Goal: Feedback & Contribution: Submit feedback/report problem

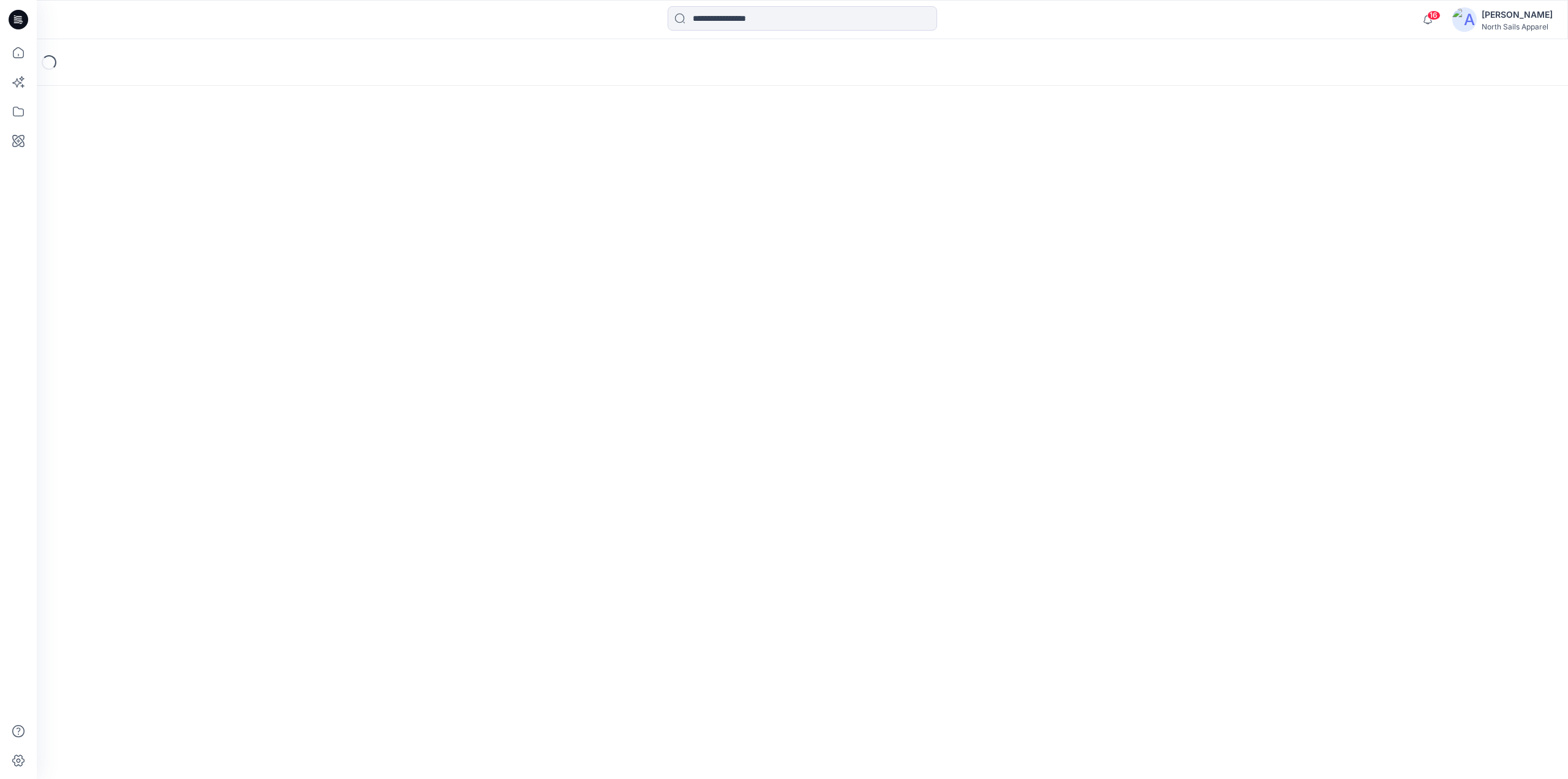
click at [8, 17] on icon at bounding box center [18, 20] width 20 height 39
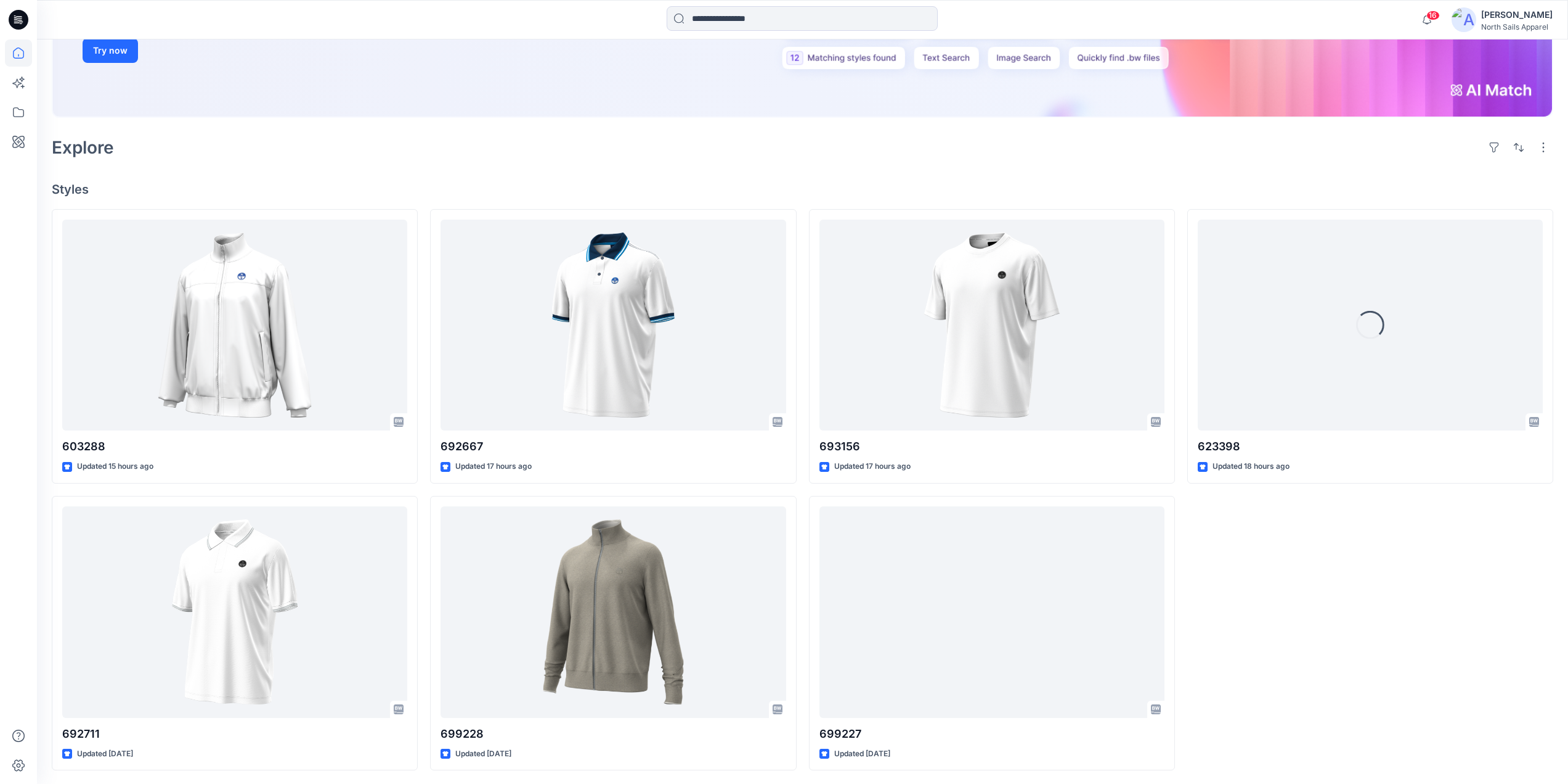
scroll to position [253, 0]
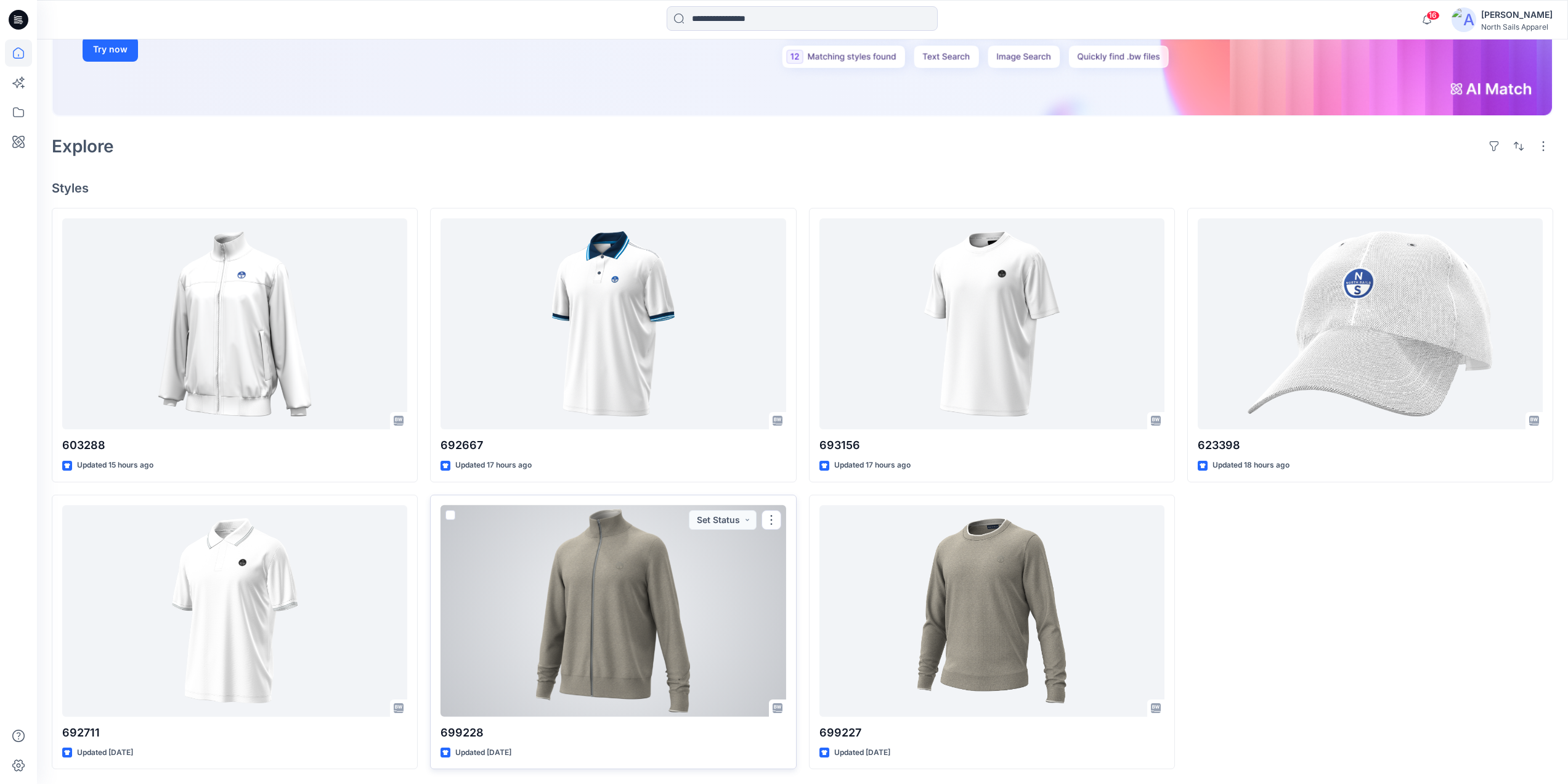
click at [632, 469] on div at bounding box center [613, 610] width 345 height 211
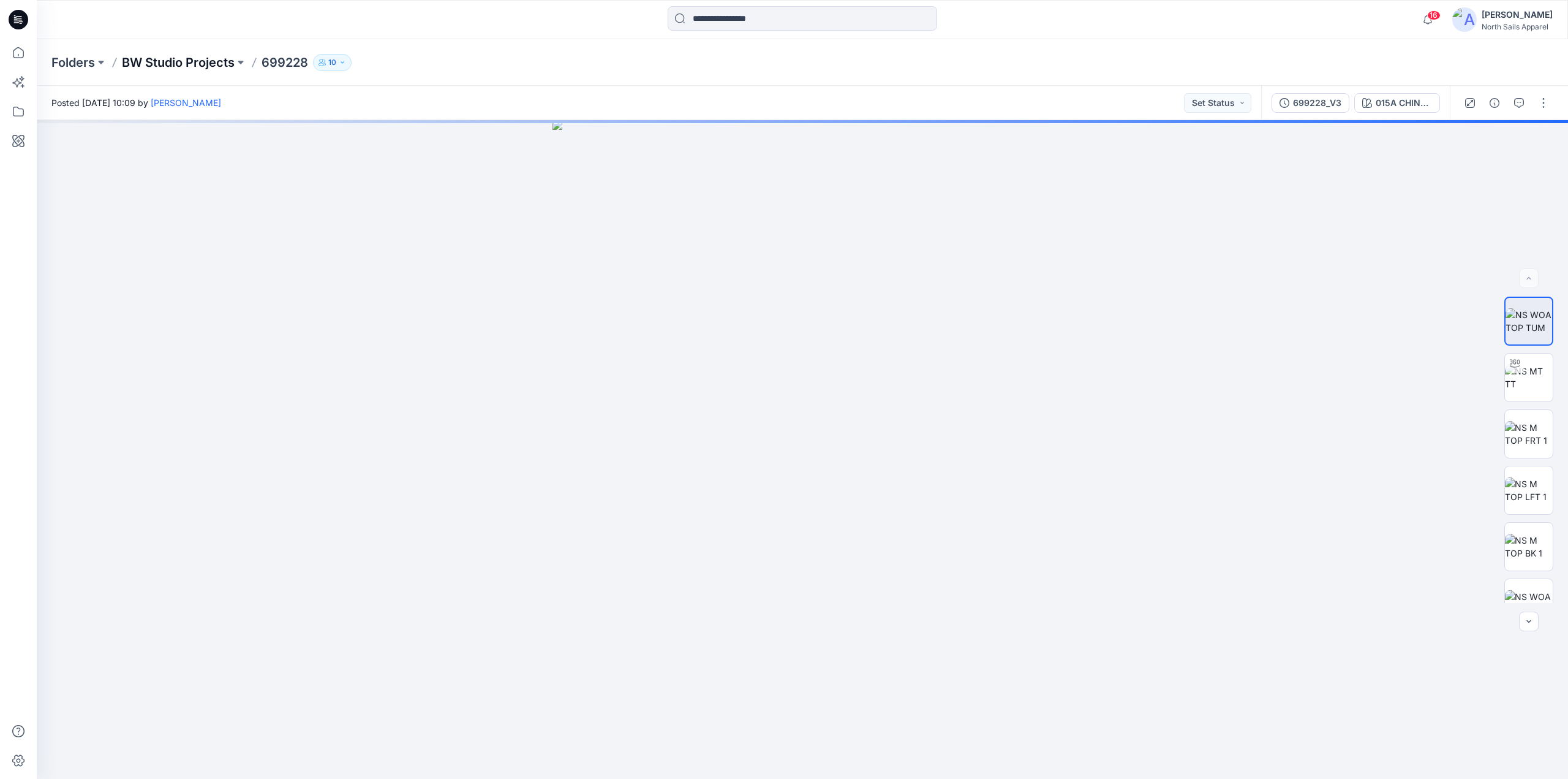
click at [225, 59] on p "BW Studio Projects" at bounding box center [178, 63] width 112 height 17
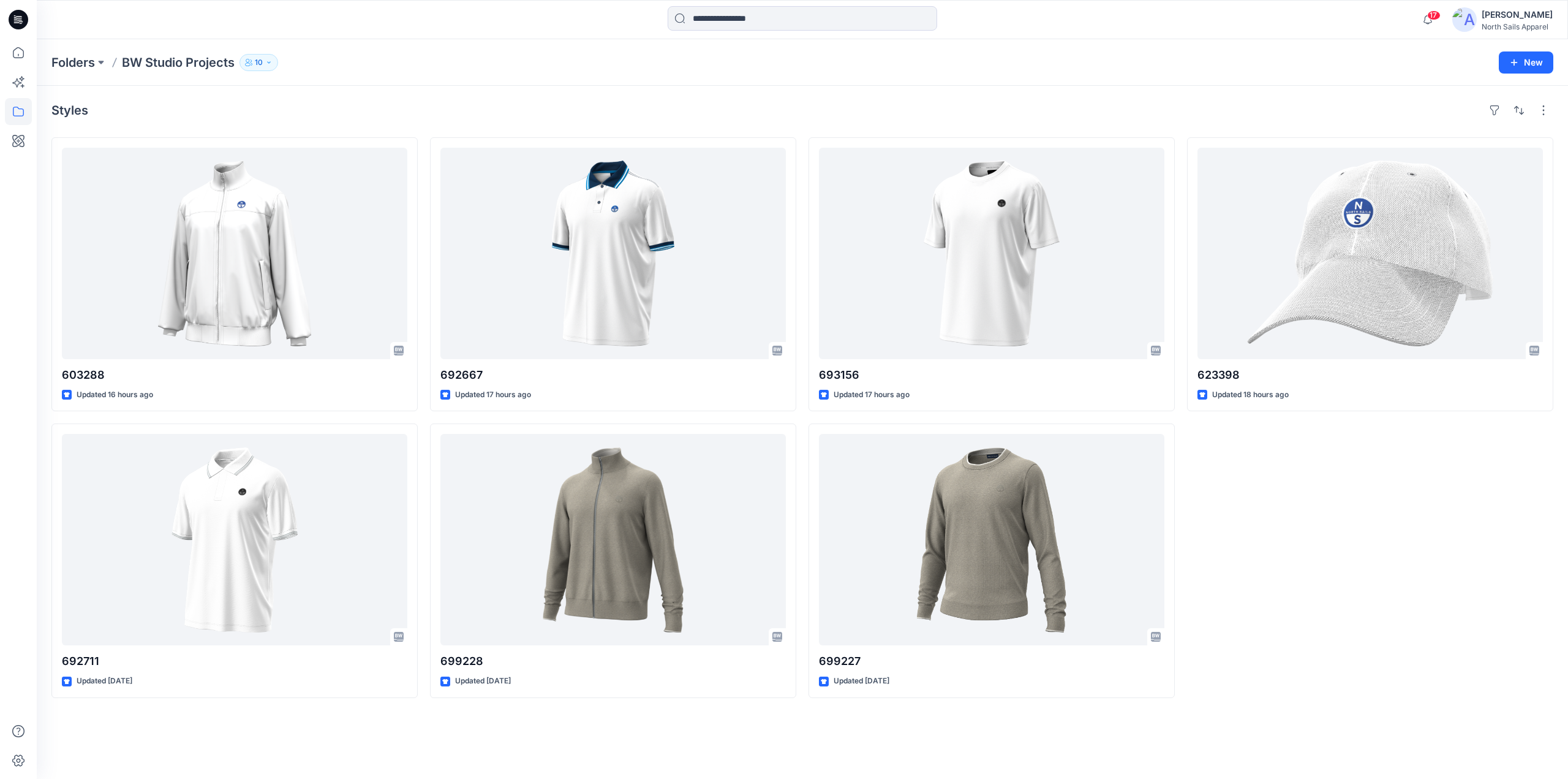
click at [27, 21] on icon at bounding box center [18, 19] width 20 height 20
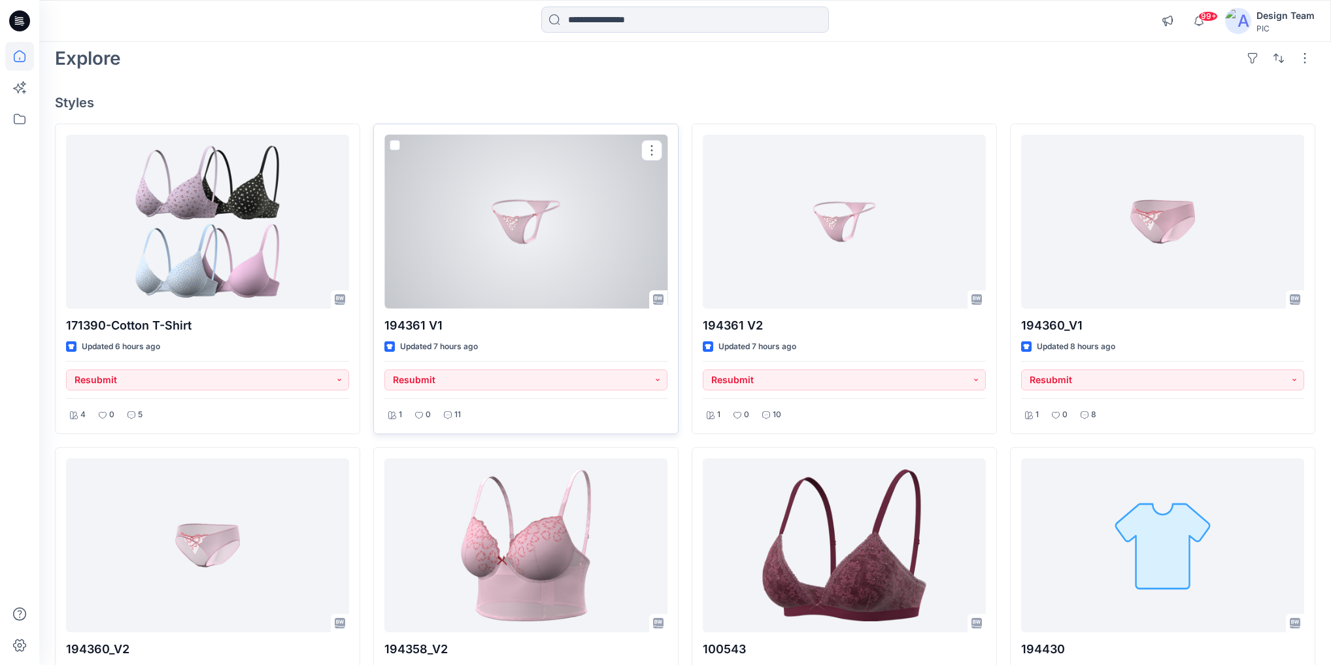
scroll to position [157, 0]
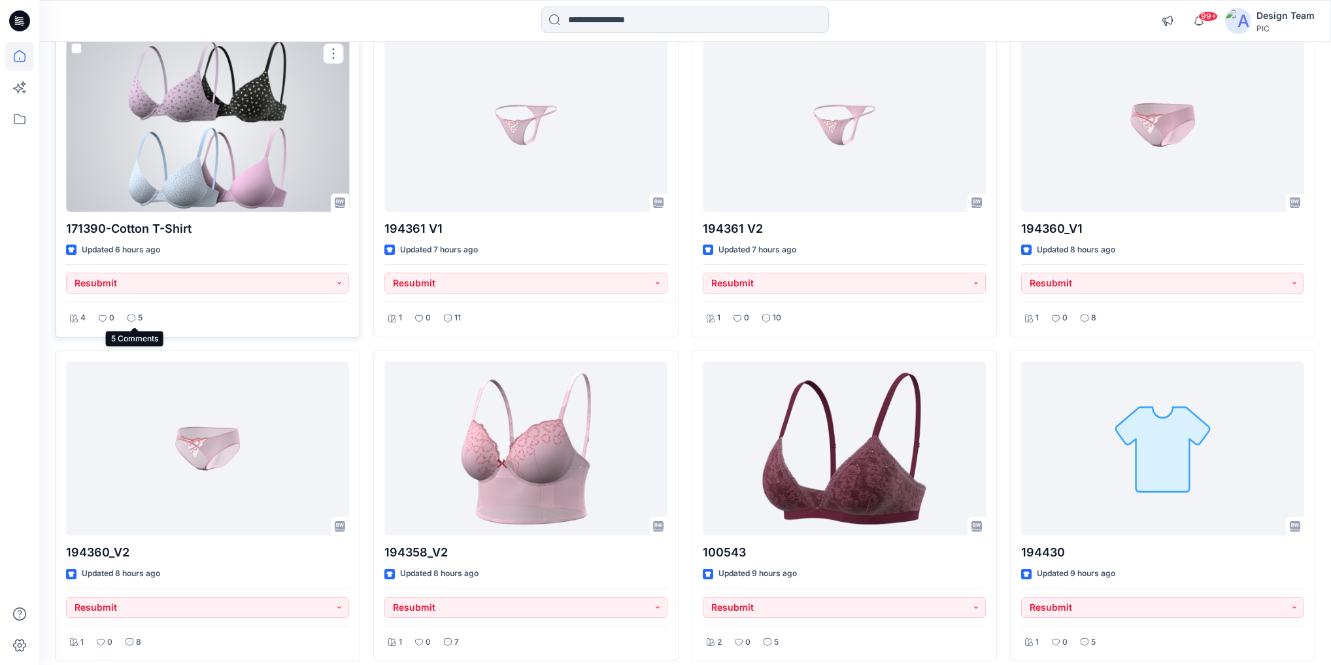
click at [128, 316] on icon at bounding box center [131, 318] width 8 height 8
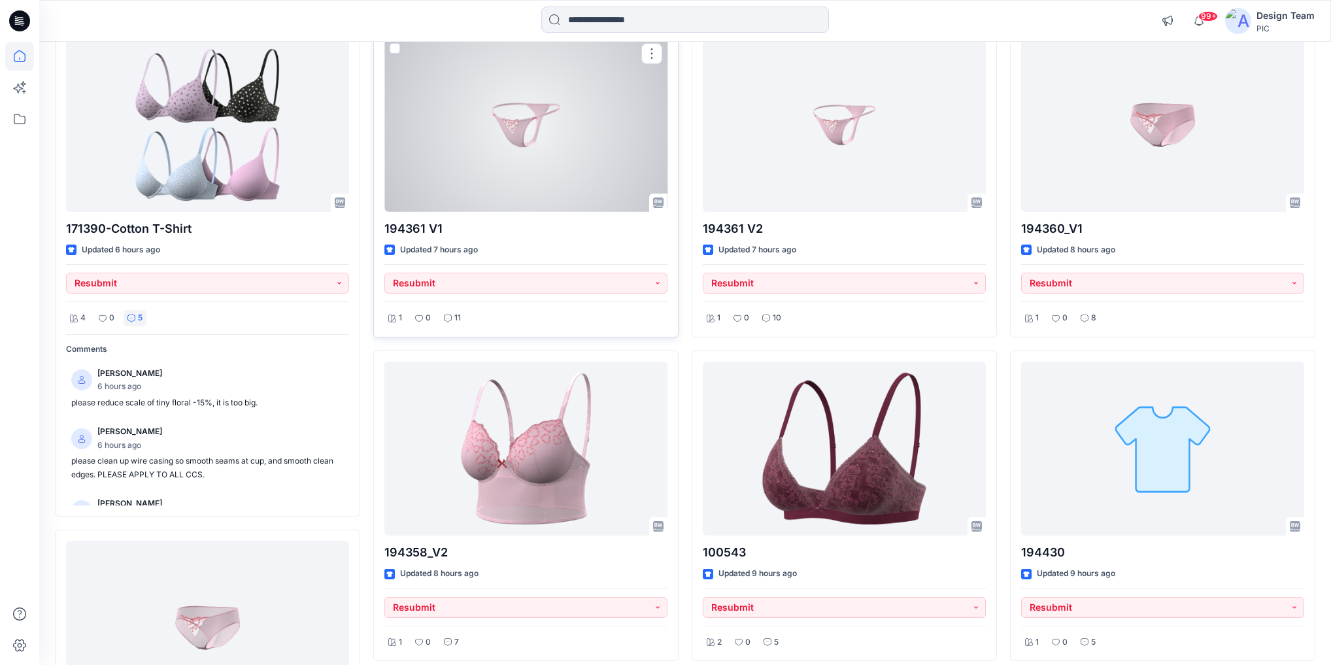
click at [558, 135] on div at bounding box center [525, 125] width 283 height 174
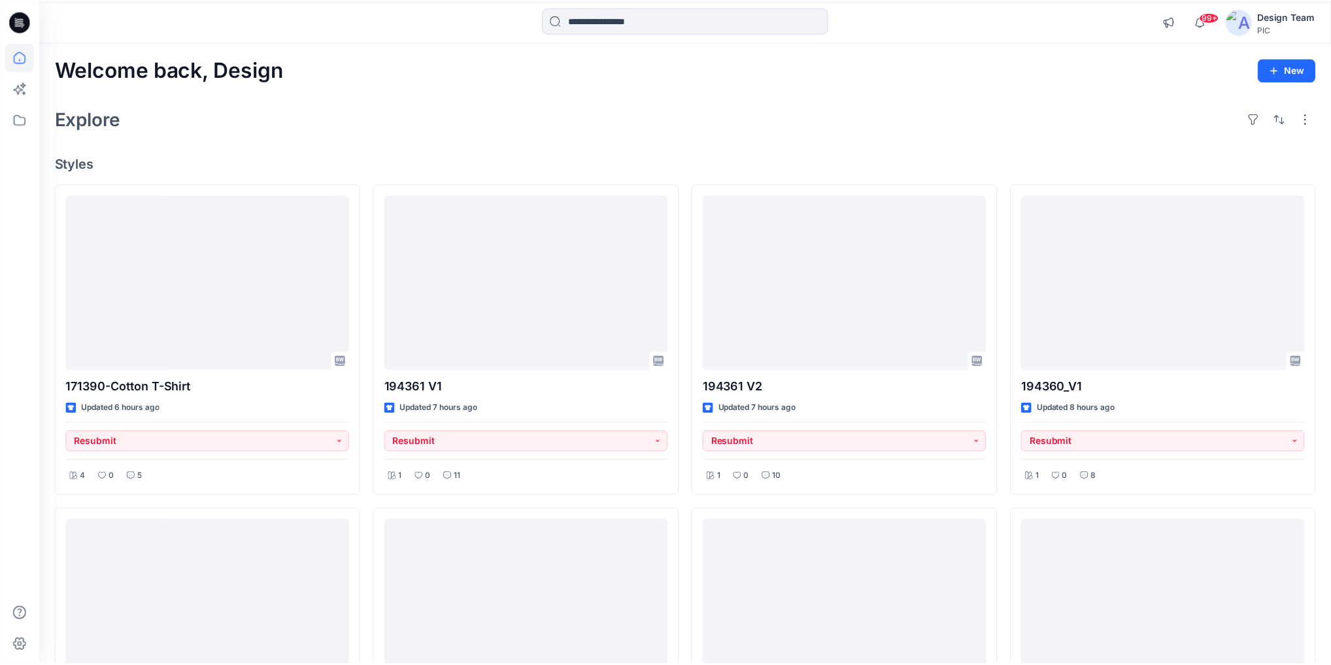
scroll to position [157, 0]
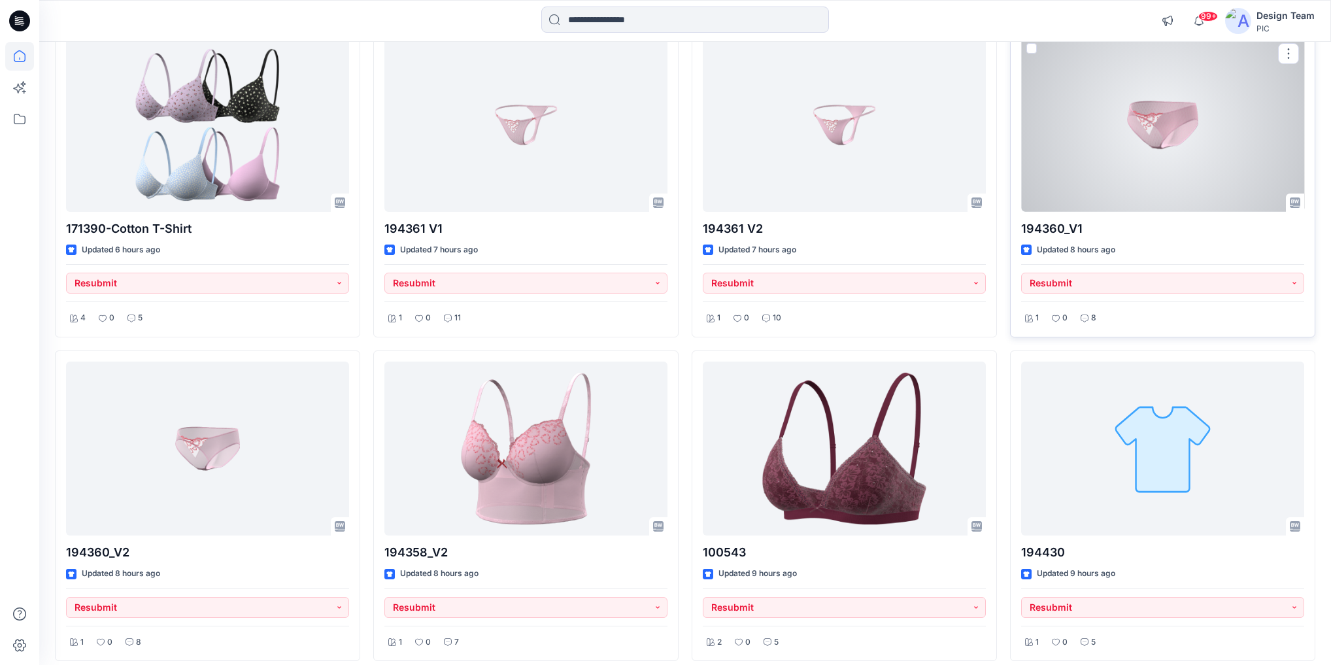
click at [1198, 120] on div at bounding box center [1162, 125] width 283 height 174
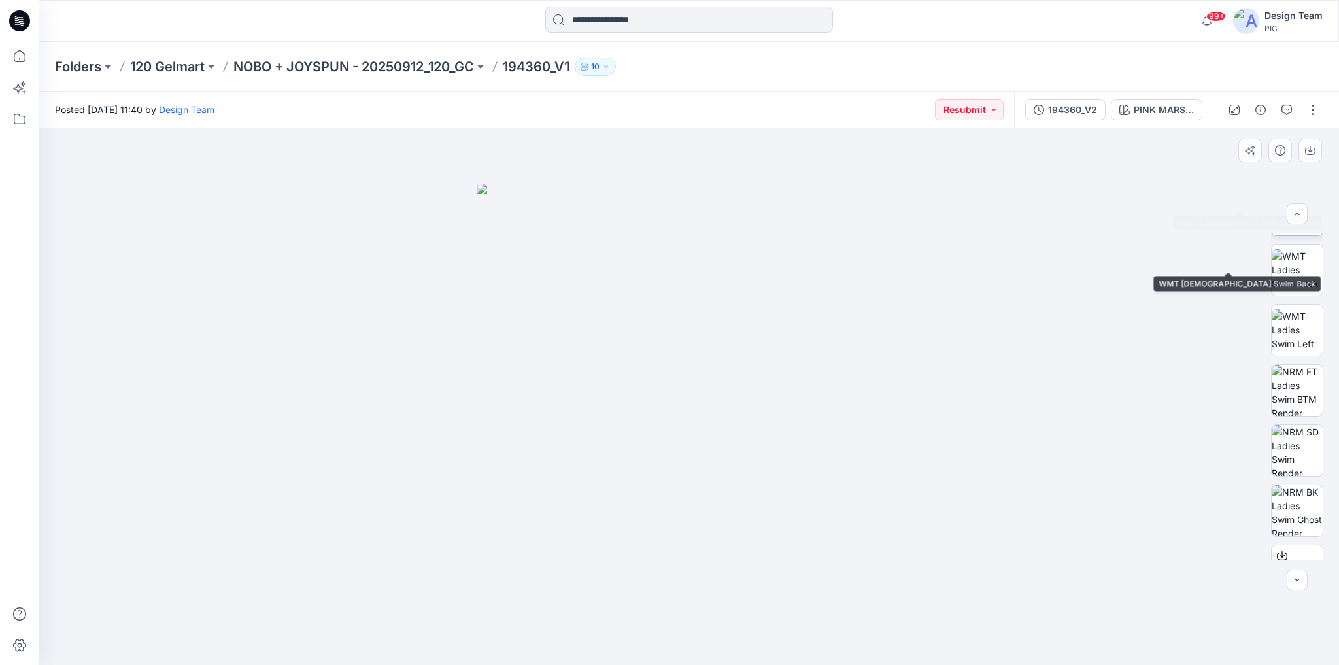
scroll to position [261, 0]
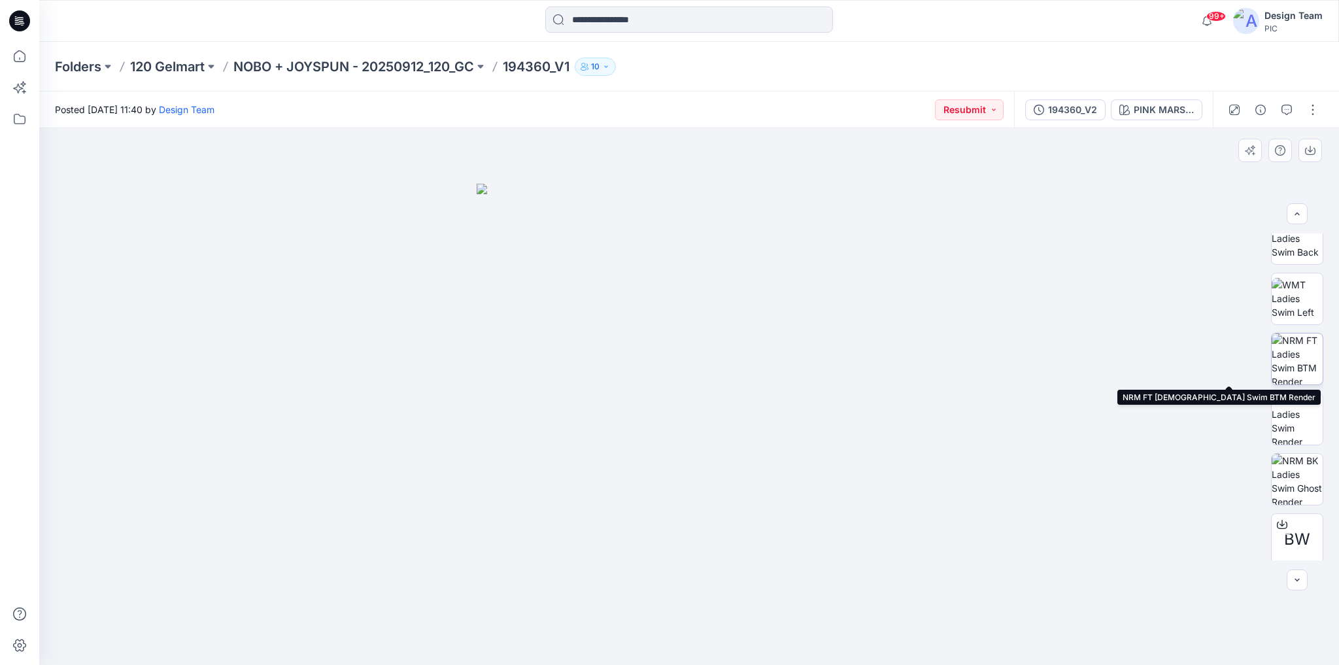
click at [1295, 362] on img at bounding box center [1296, 358] width 51 height 51
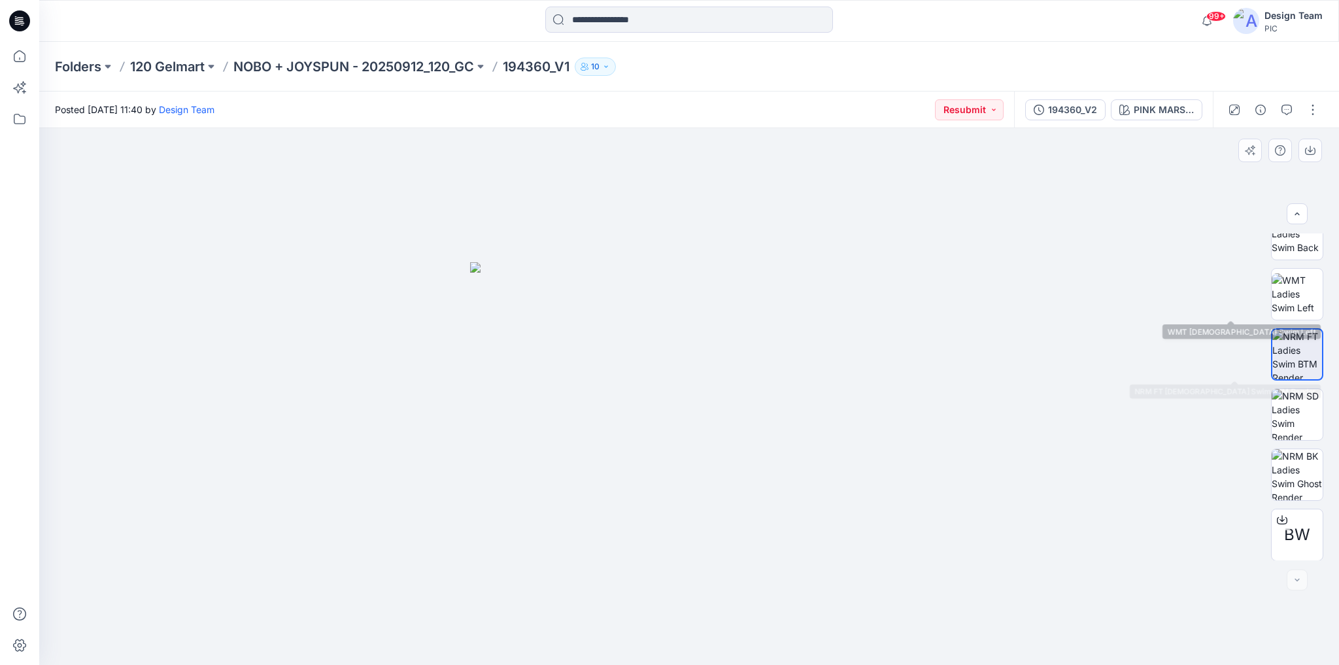
scroll to position [267, 0]
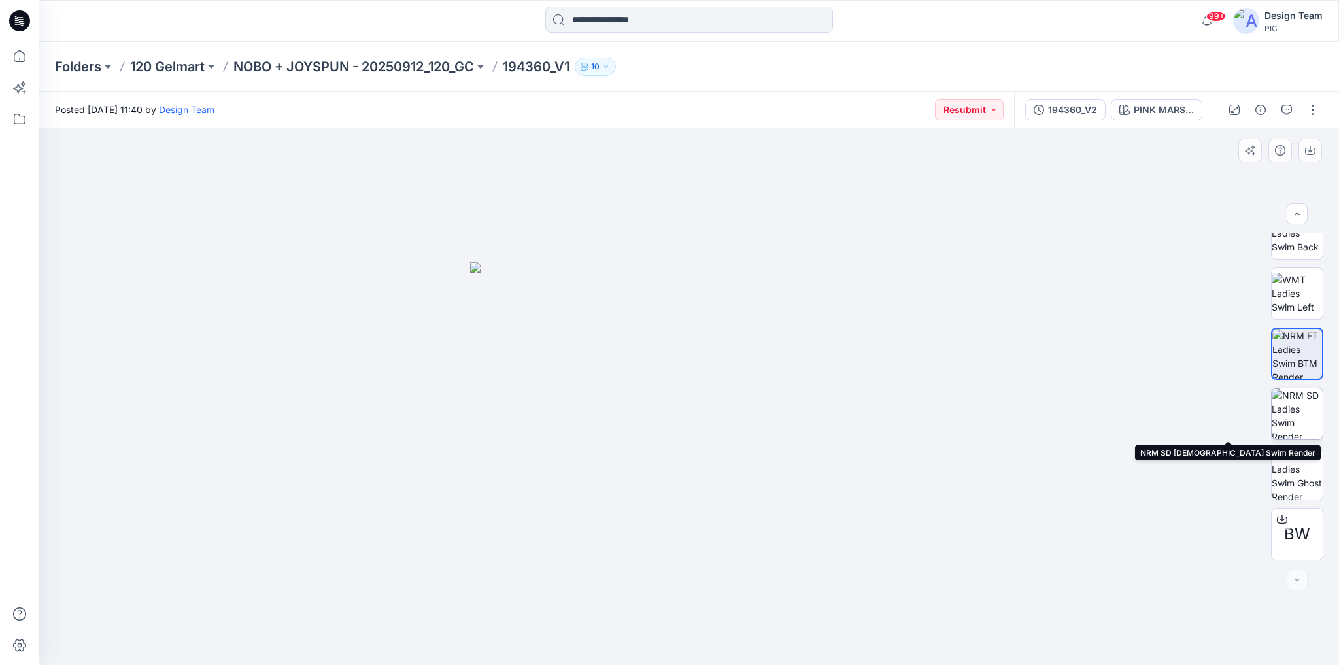
click at [1287, 400] on img at bounding box center [1296, 413] width 51 height 51
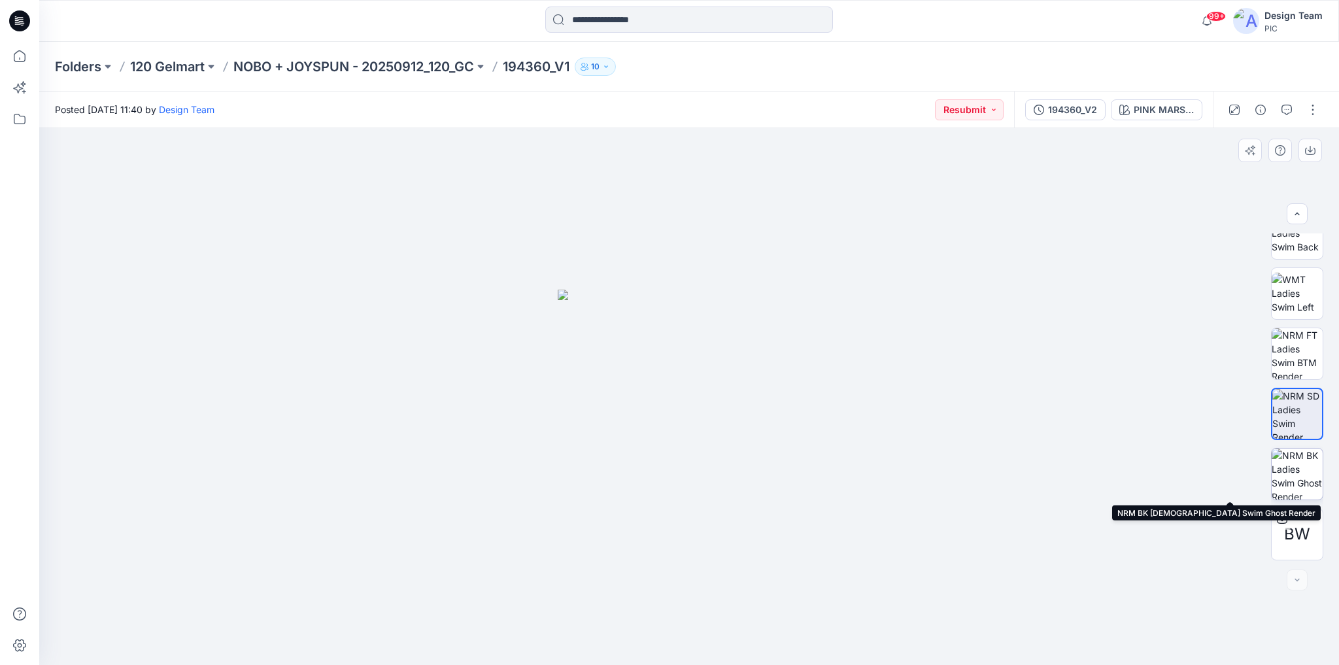
click at [1301, 483] on img at bounding box center [1296, 473] width 51 height 51
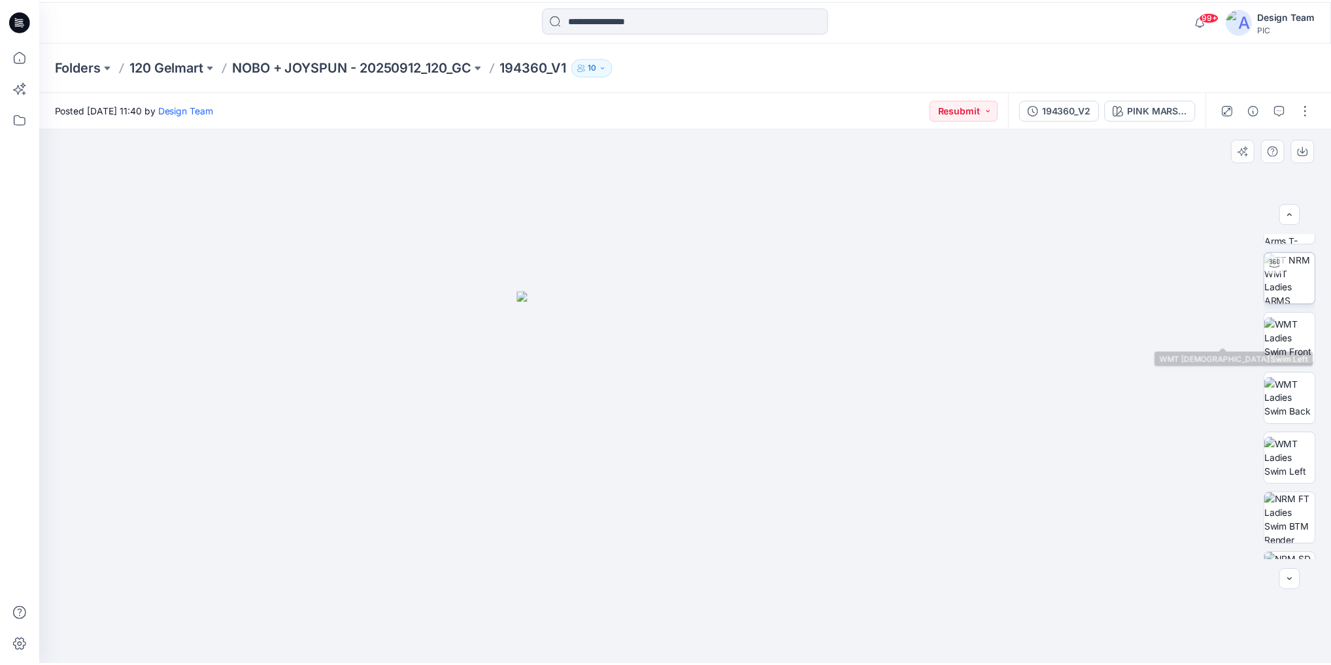
scroll to position [58, 0]
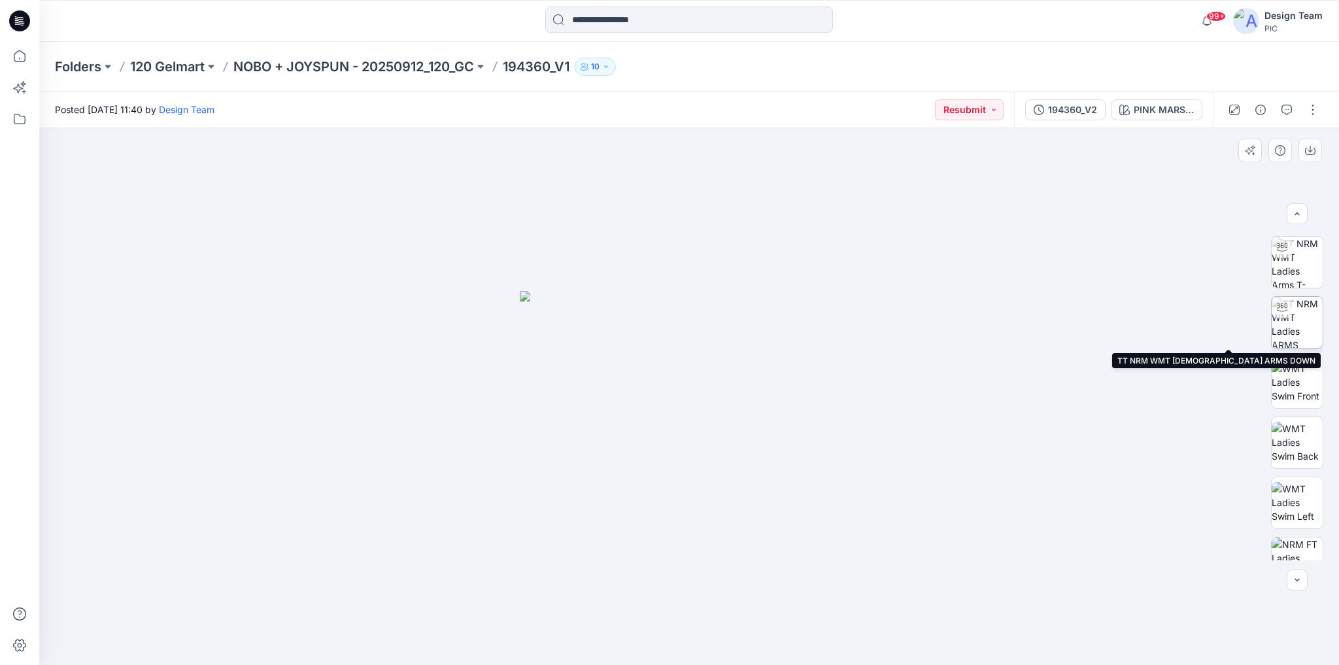
click at [1295, 323] on img at bounding box center [1296, 322] width 51 height 51
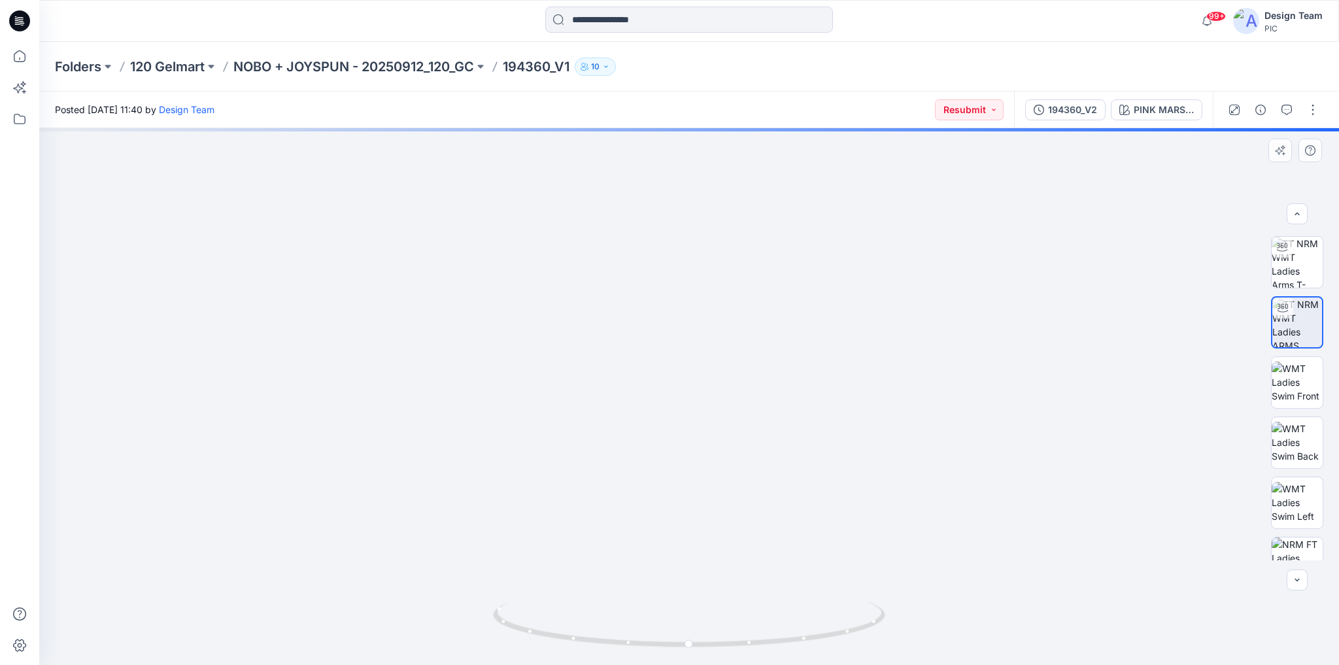
drag, startPoint x: 767, startPoint y: 533, endPoint x: 758, endPoint y: 340, distance: 193.0
click at [758, 340] on img at bounding box center [689, 133] width 1275 height 1061
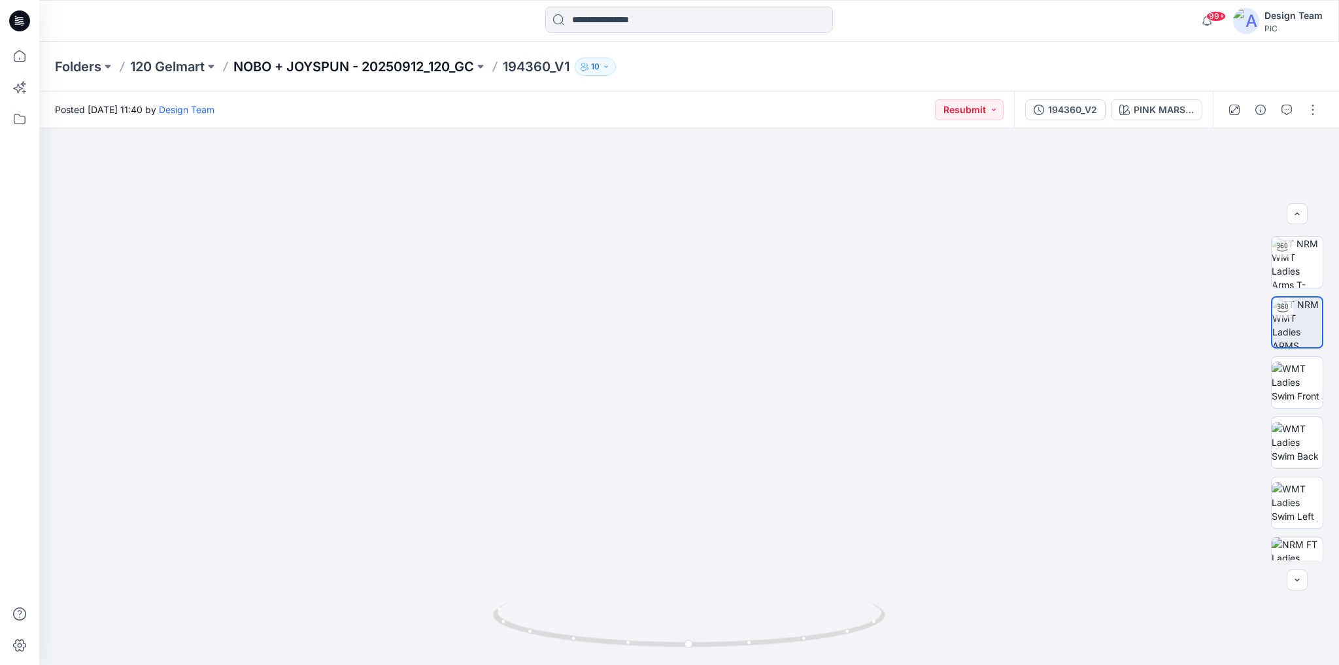
click at [419, 63] on p "NOBO + JOYSPUN - 20250912_120_GC" at bounding box center [353, 67] width 241 height 18
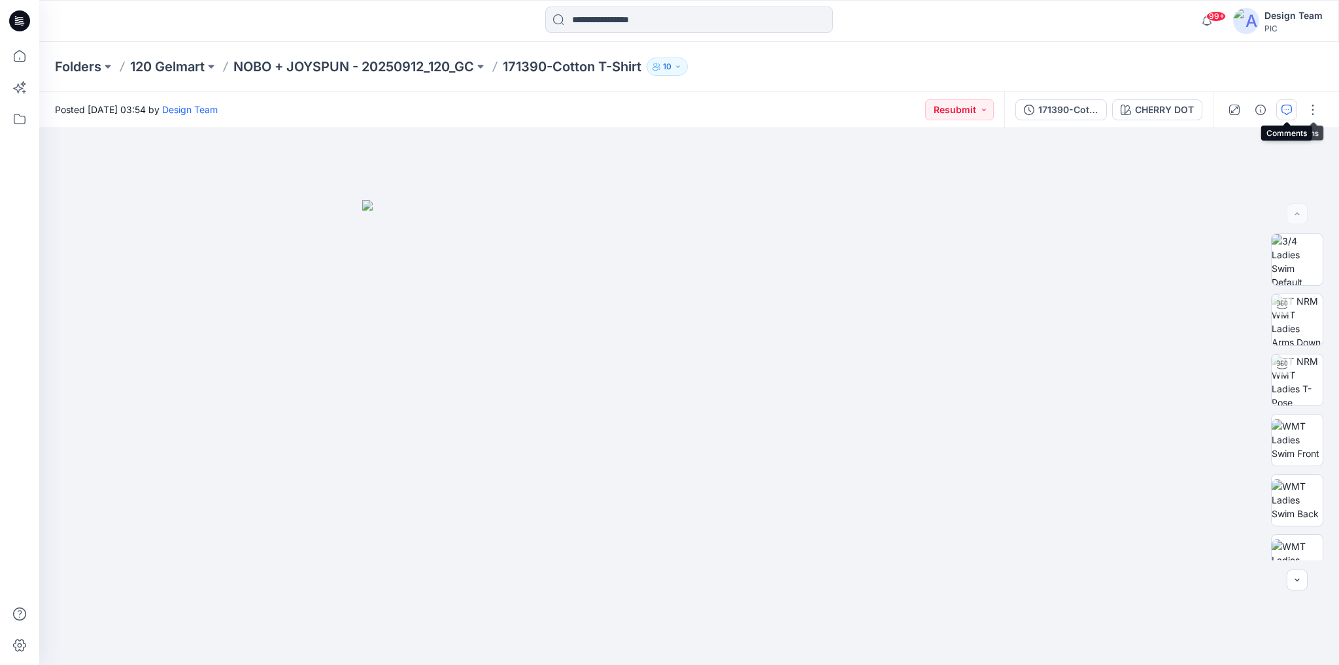
click at [1292, 110] on icon "button" at bounding box center [1286, 110] width 10 height 10
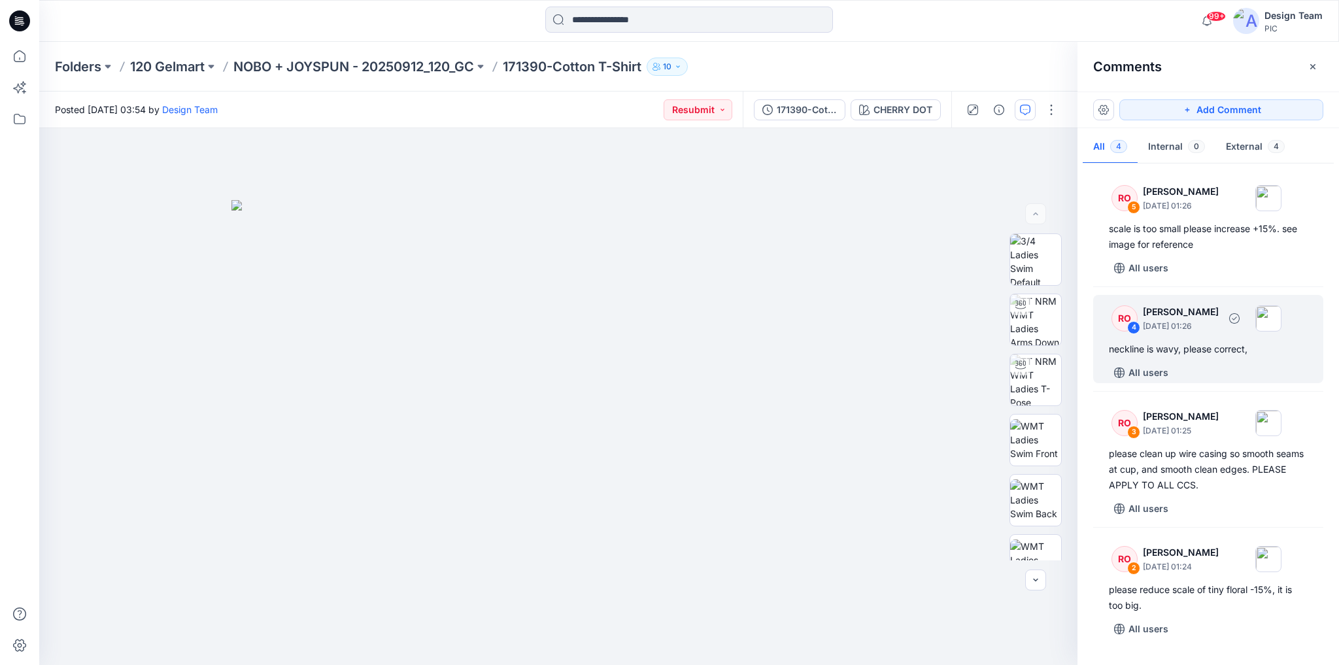
click at [1216, 353] on div "neckline is wavy, please correct," at bounding box center [1208, 349] width 199 height 16
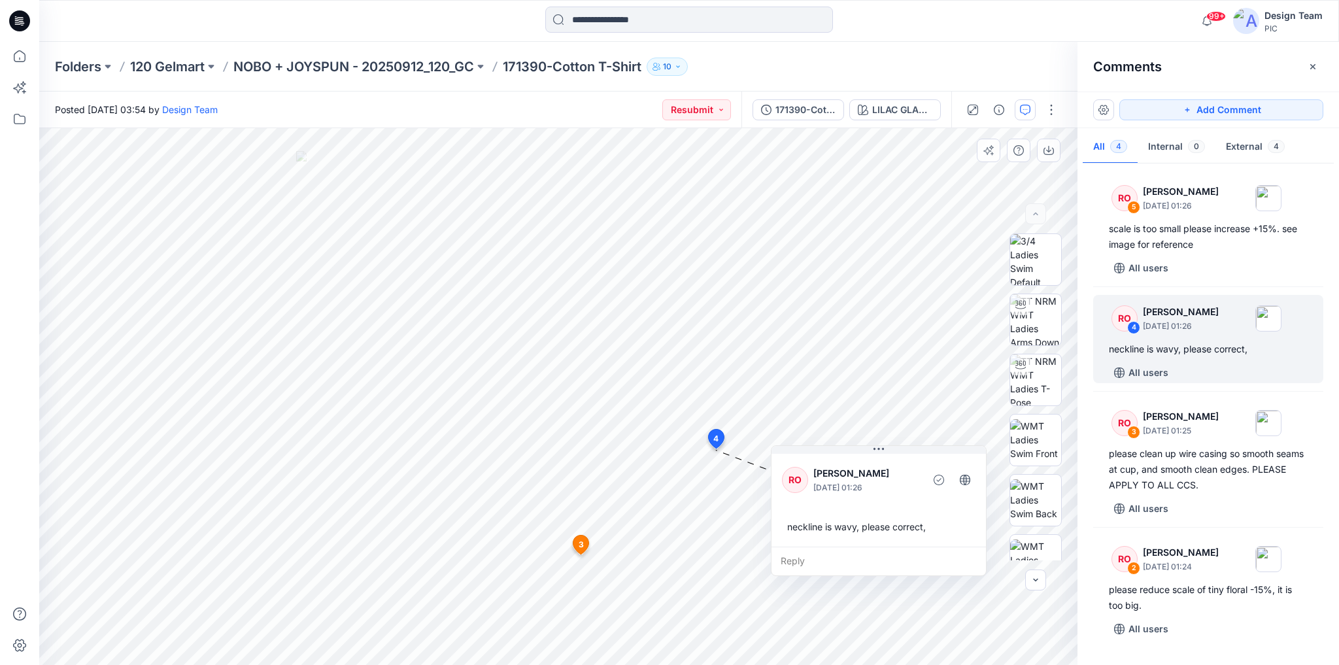
drag, startPoint x: 646, startPoint y: 447, endPoint x: 872, endPoint y: 454, distance: 226.3
click at [872, 454] on div "RO Raquel Ortiz October 02, 2025 01:26 neckline is wavy, please correct," at bounding box center [878, 498] width 214 height 95
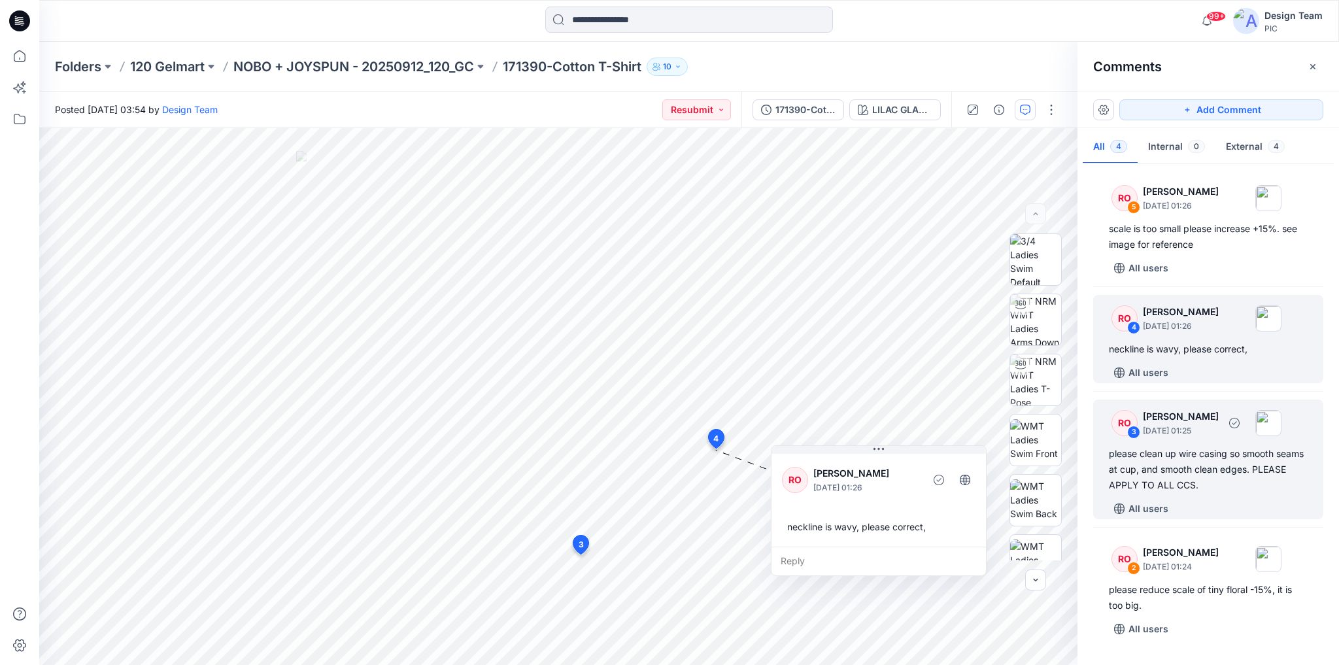
click at [1242, 463] on div "please clean up wire casing so smooth seams at cup, and smooth clean edges. PLE…" at bounding box center [1208, 469] width 199 height 47
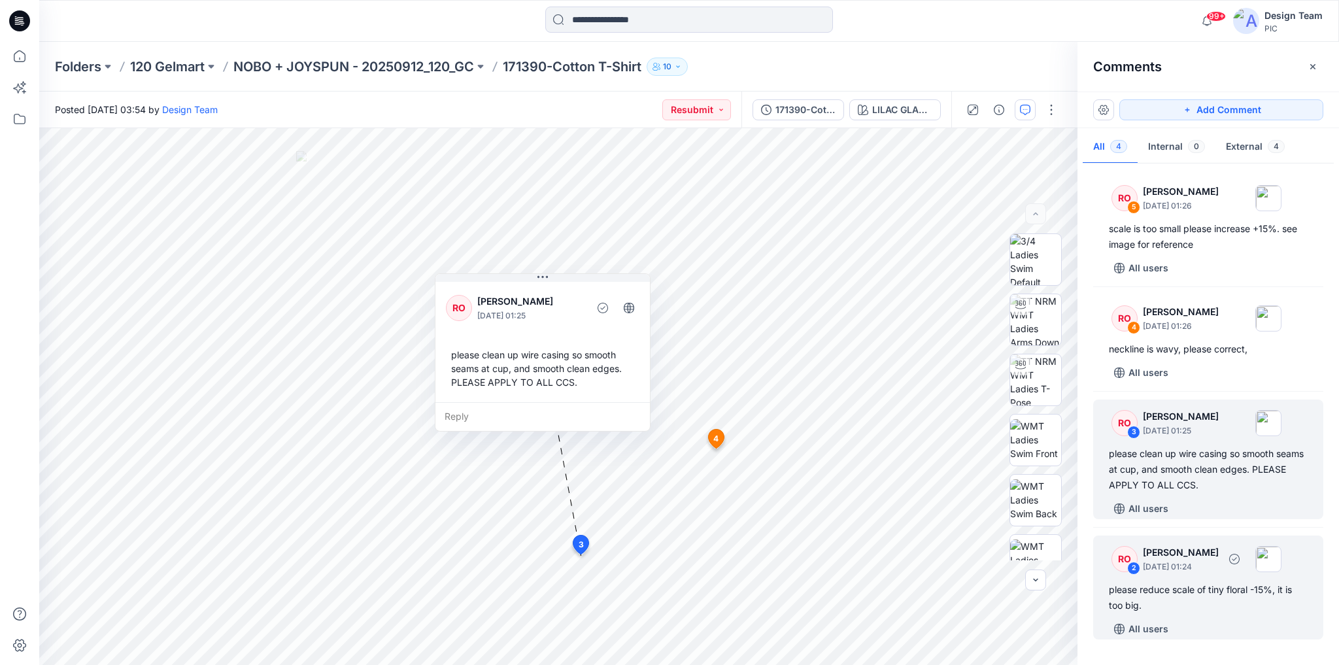
click at [1211, 578] on div "RO 2 Raquel Ortiz October 02, 2025 01:24 please reduce scale of tiny floral -15…" at bounding box center [1208, 587] width 230 height 104
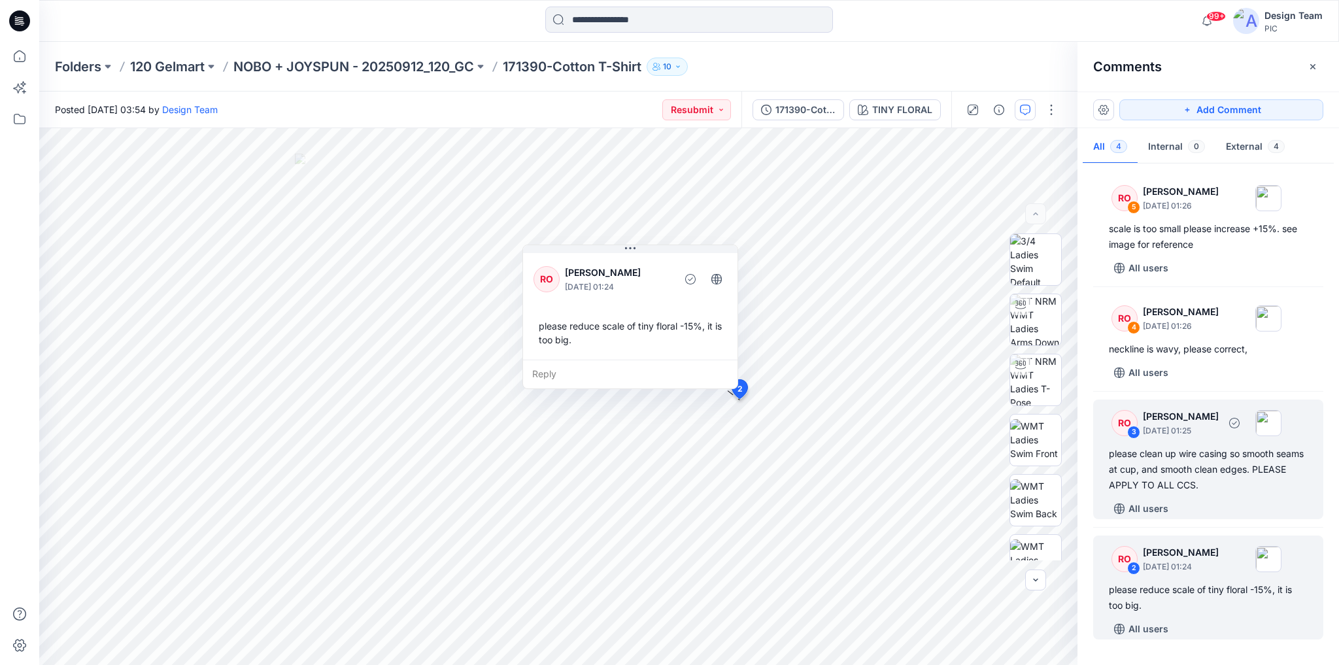
click at [1214, 480] on div "please clean up wire casing so smooth seams at cup, and smooth clean edges. PLE…" at bounding box center [1208, 469] width 199 height 47
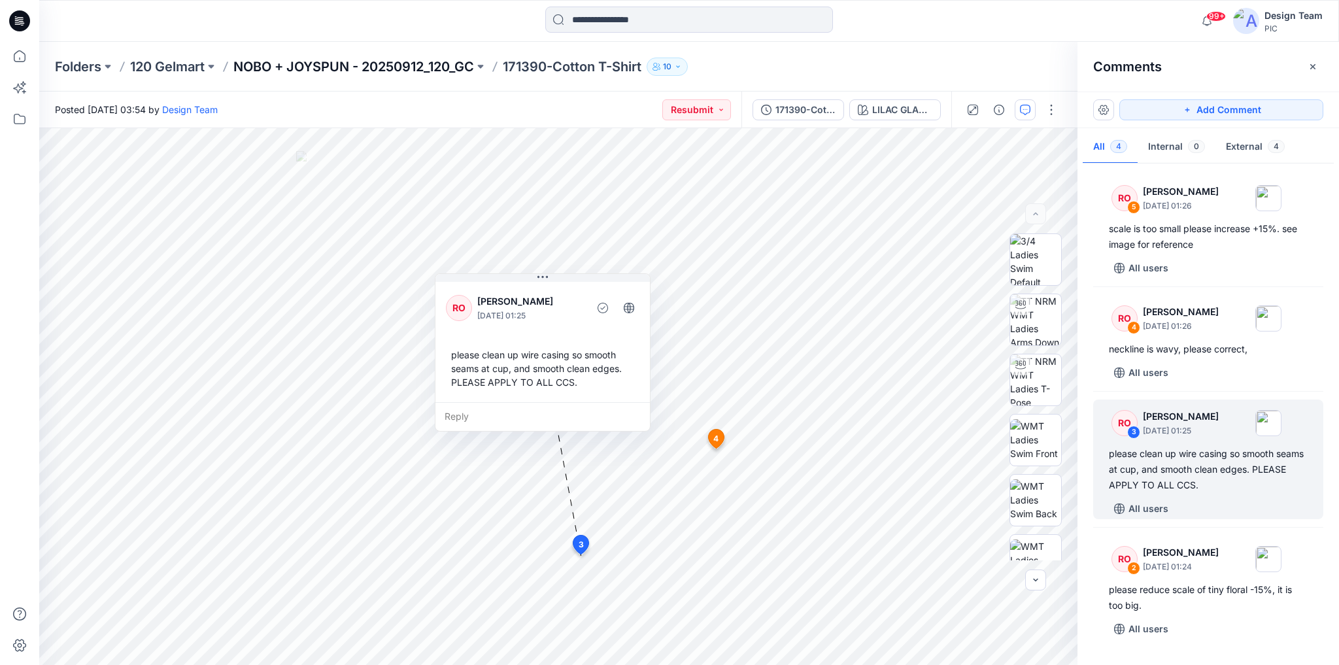
click at [396, 68] on p "NOBO + JOYSPUN - 20250912_120_GC" at bounding box center [353, 67] width 241 height 18
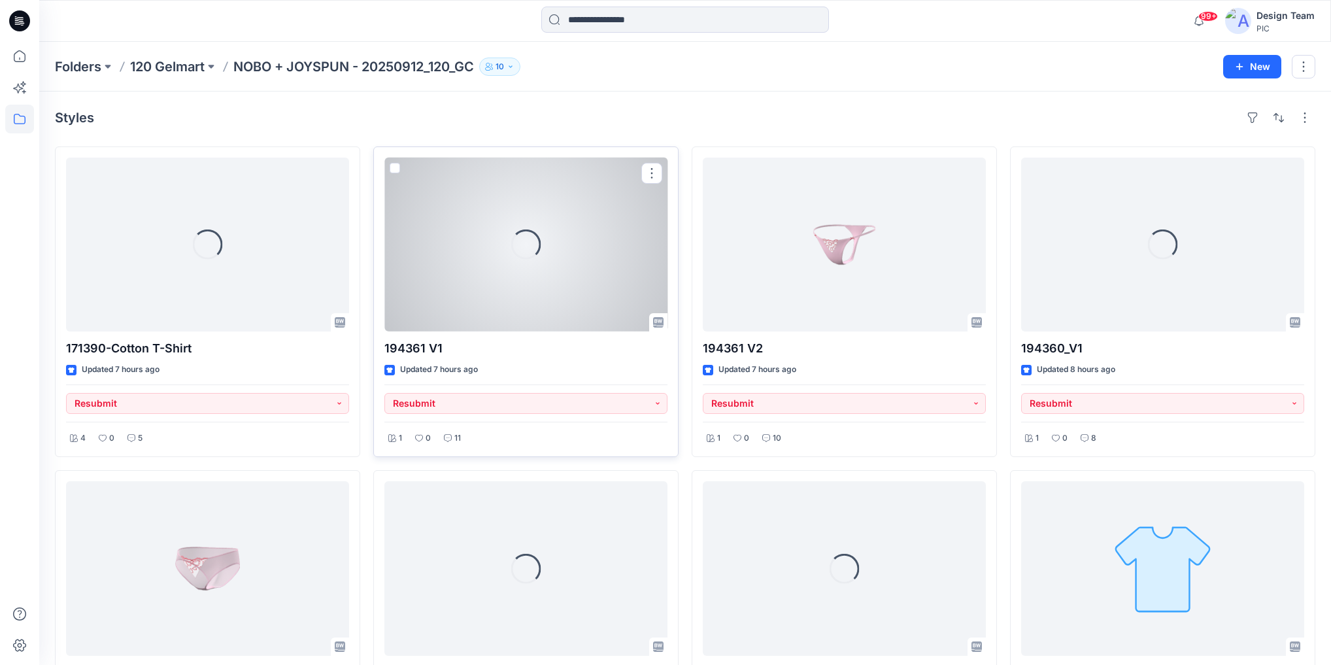
click at [565, 226] on div "Loading..." at bounding box center [525, 245] width 283 height 174
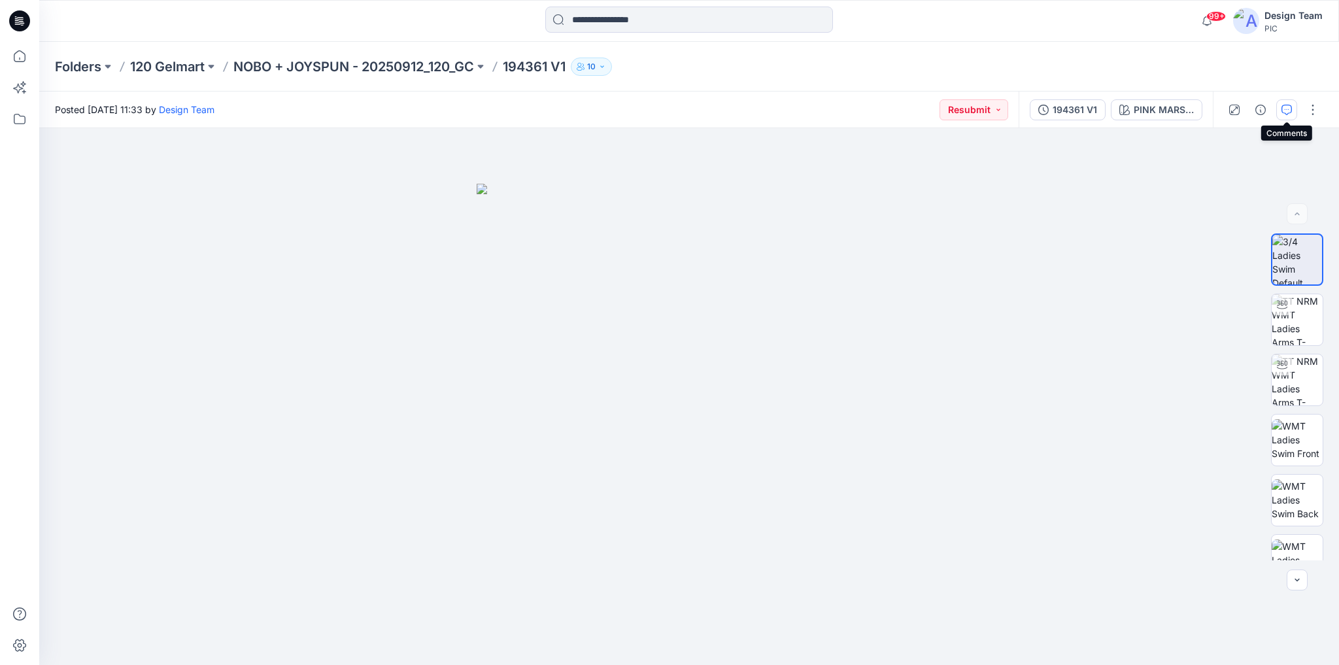
click at [1279, 106] on button "button" at bounding box center [1286, 109] width 21 height 21
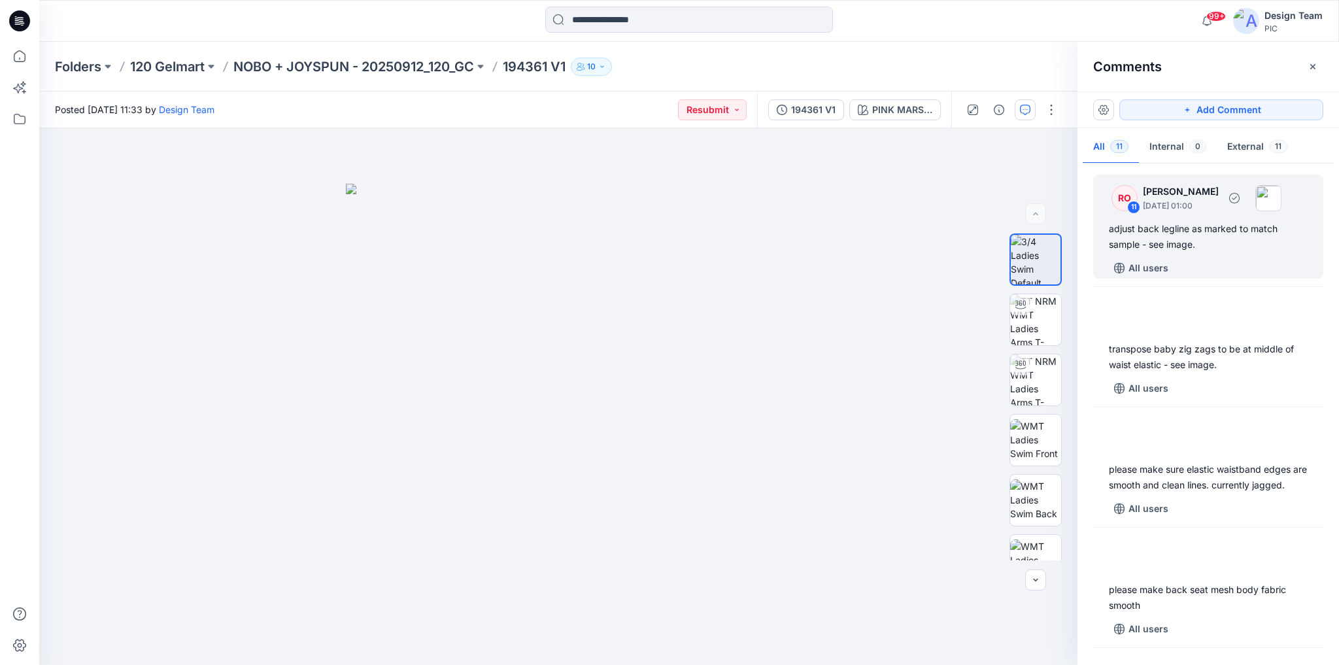
click at [1225, 242] on div "adjust back legline as marked to match sample - see image." at bounding box center [1208, 236] width 199 height 31
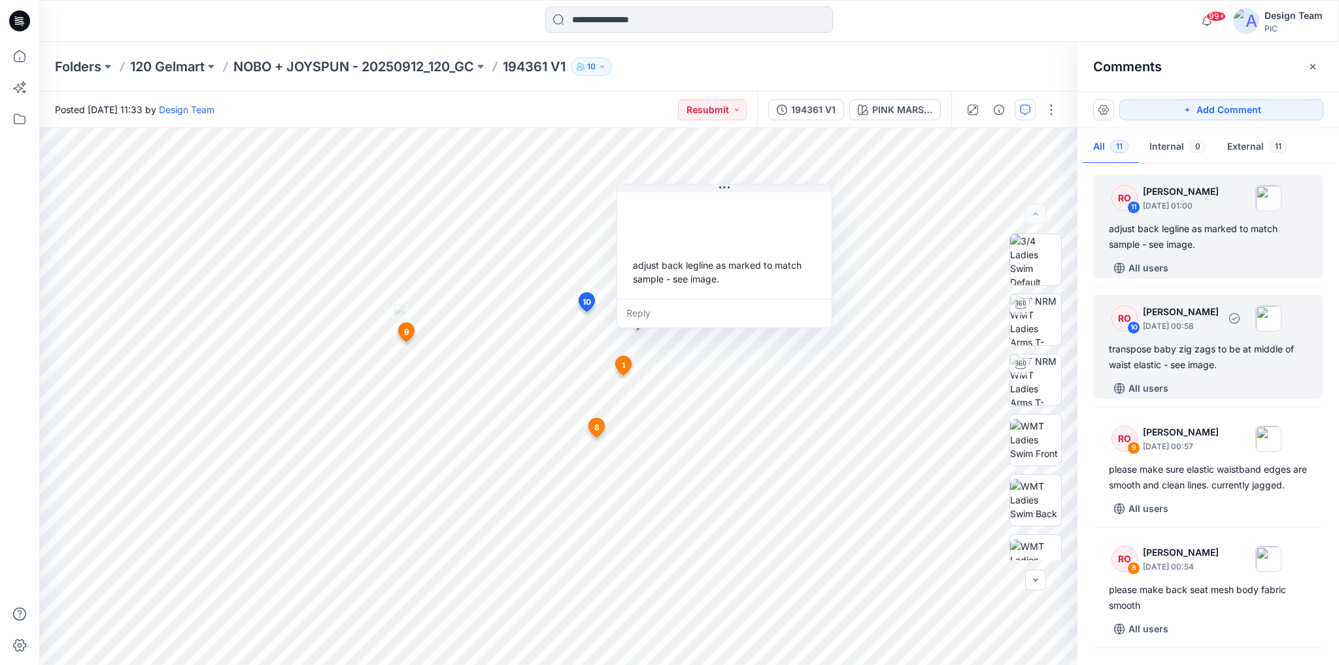
click at [1241, 353] on div "transpose baby zig zags to be at middle of waist elastic - see image." at bounding box center [1208, 356] width 199 height 31
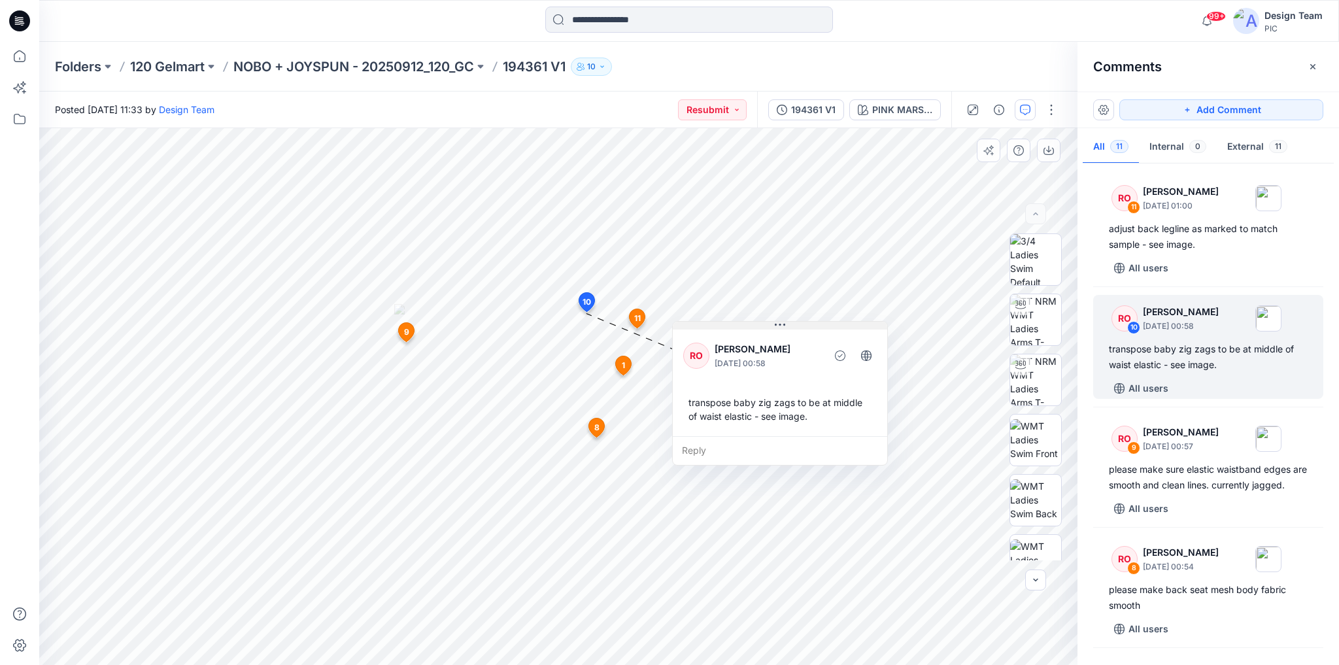
drag, startPoint x: 704, startPoint y: 322, endPoint x: 810, endPoint y: 324, distance: 105.9
click at [810, 324] on button at bounding box center [780, 326] width 214 height 8
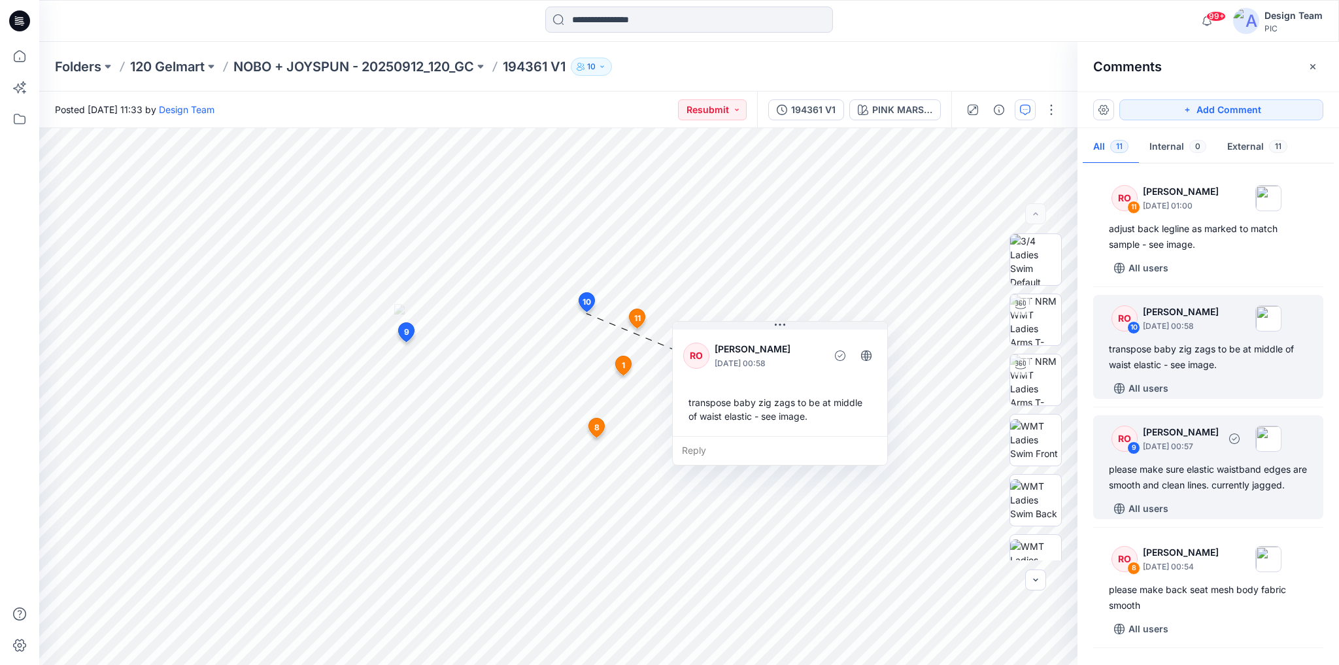
click at [1218, 493] on div "please make sure elastic waistband edges are smooth and clean lines. currently …" at bounding box center [1208, 476] width 199 height 31
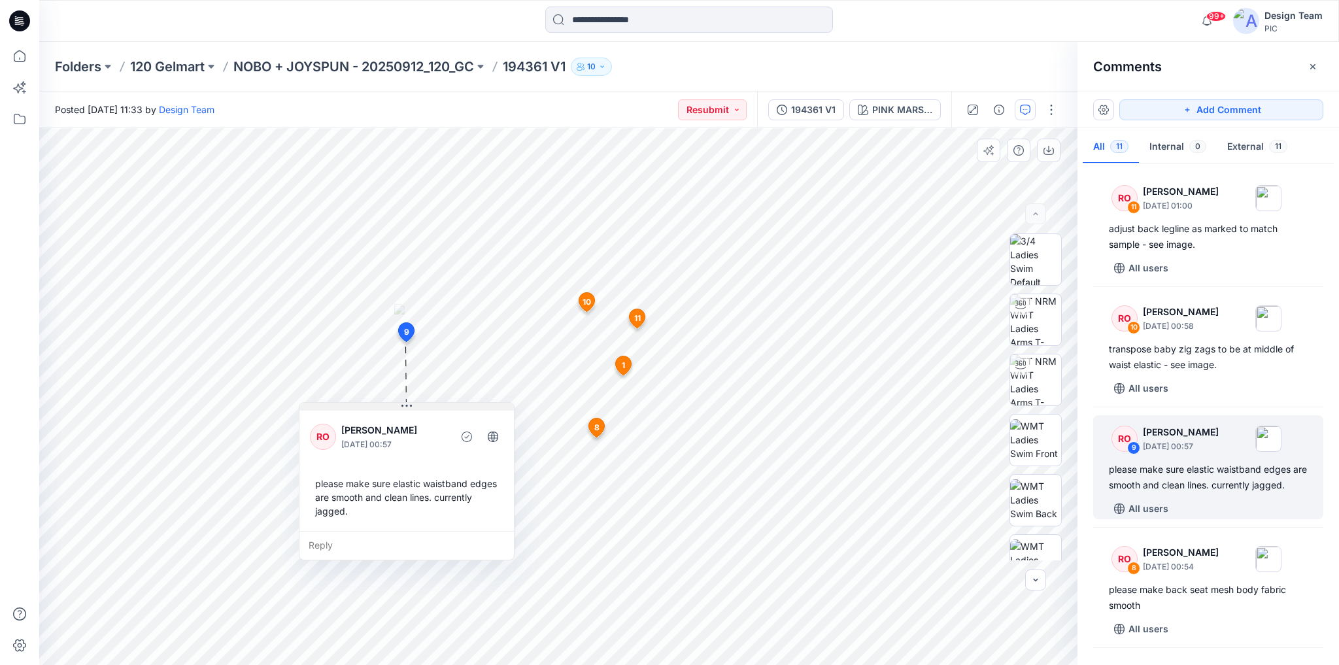
drag, startPoint x: 544, startPoint y: 353, endPoint x: 457, endPoint y: 407, distance: 102.1
click at [457, 407] on button at bounding box center [406, 407] width 214 height 8
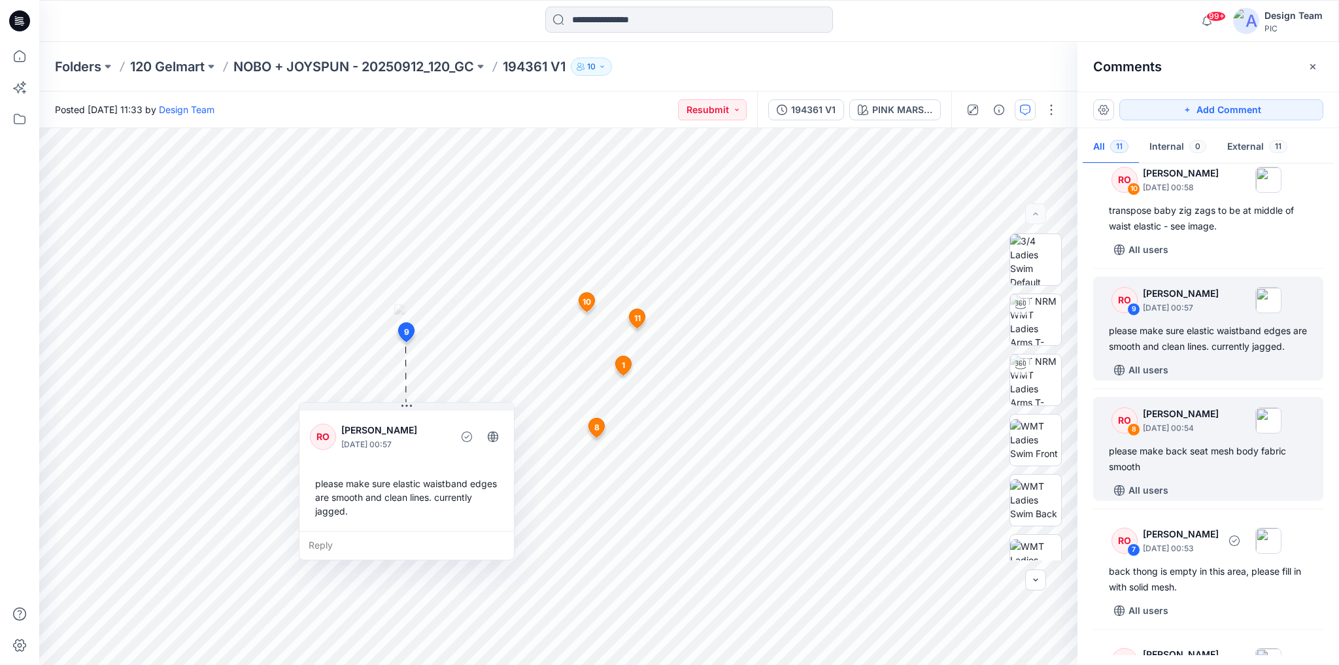
scroll to position [157, 0]
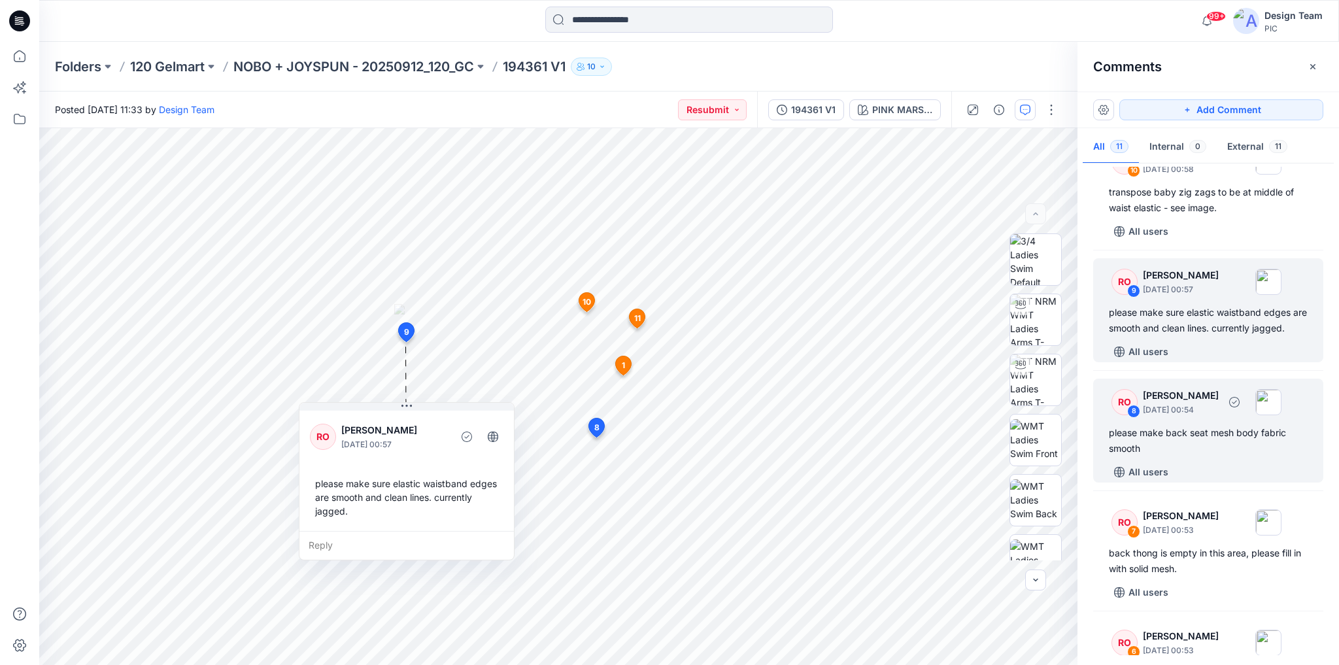
click at [1238, 456] on div "please make back seat mesh body fabric smooth" at bounding box center [1208, 440] width 199 height 31
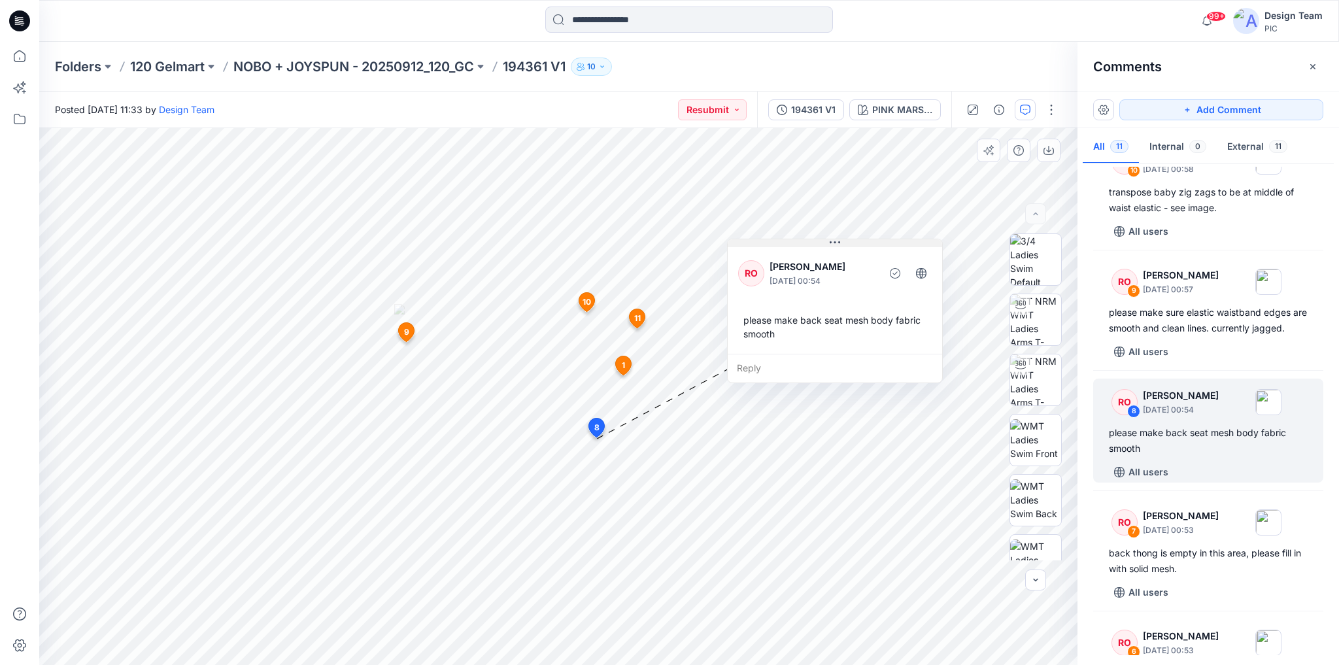
drag, startPoint x: 731, startPoint y: 218, endPoint x: 860, endPoint y: 244, distance: 132.0
click at [860, 244] on button at bounding box center [834, 243] width 214 height 8
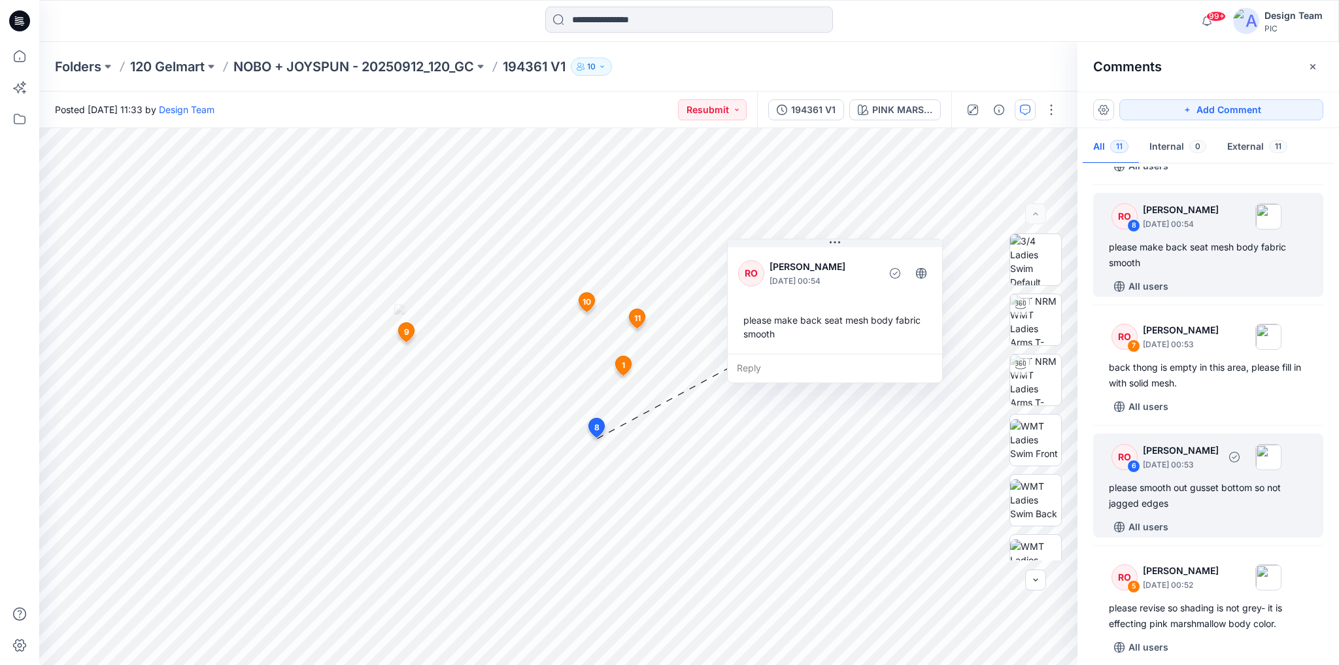
scroll to position [366, 0]
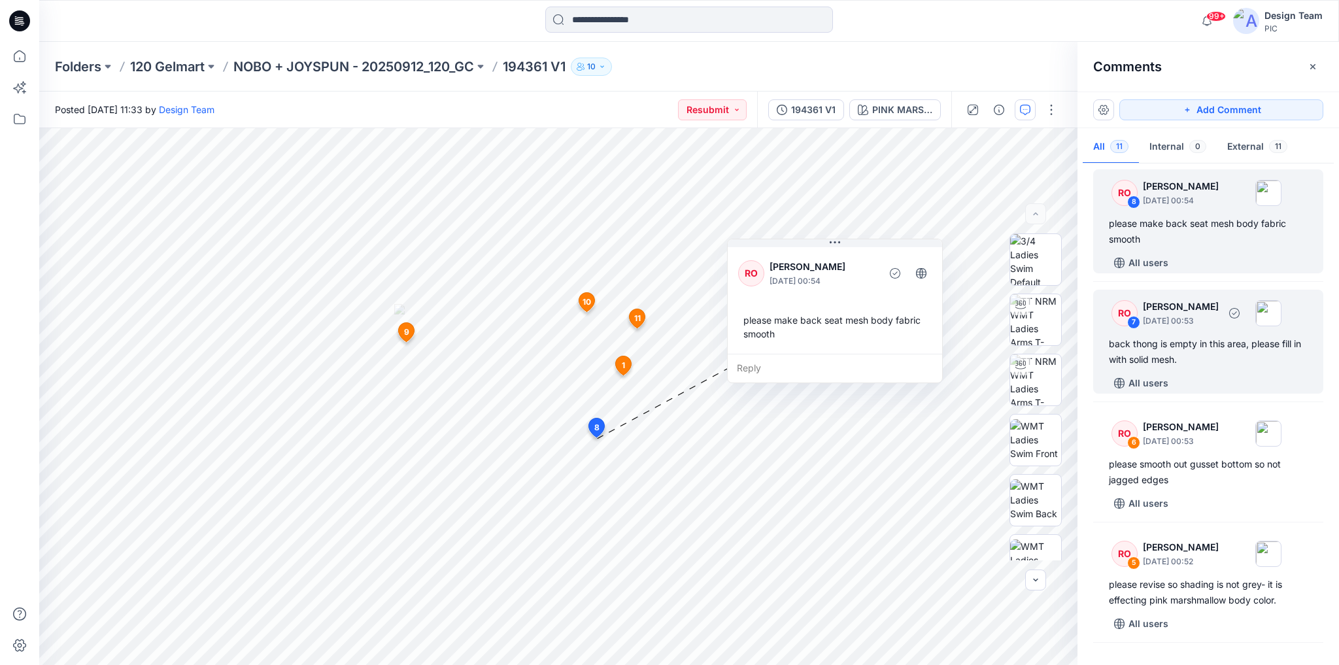
click at [1230, 385] on div "RO 7 Raquel Ortiz October 02, 2025 00:53 back thong is empty in this area, plea…" at bounding box center [1208, 342] width 230 height 104
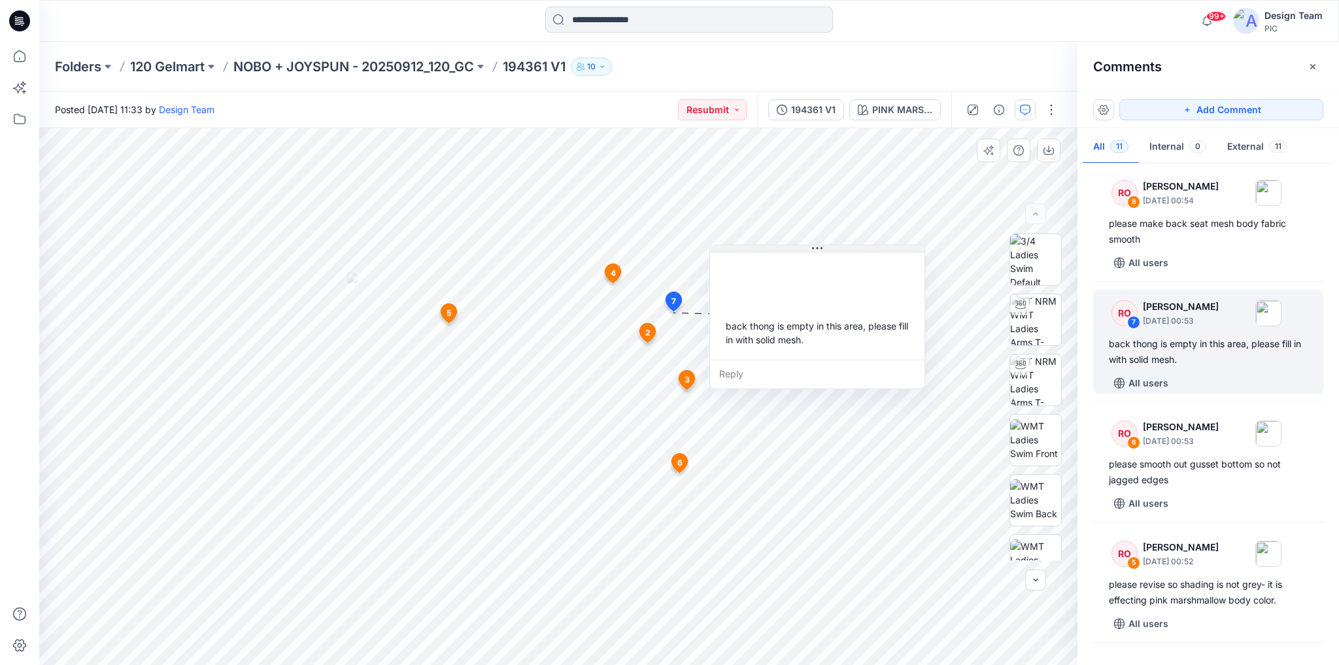
drag, startPoint x: 739, startPoint y: 206, endPoint x: 824, endPoint y: 250, distance: 95.6
click at [824, 250] on button at bounding box center [817, 249] width 214 height 8
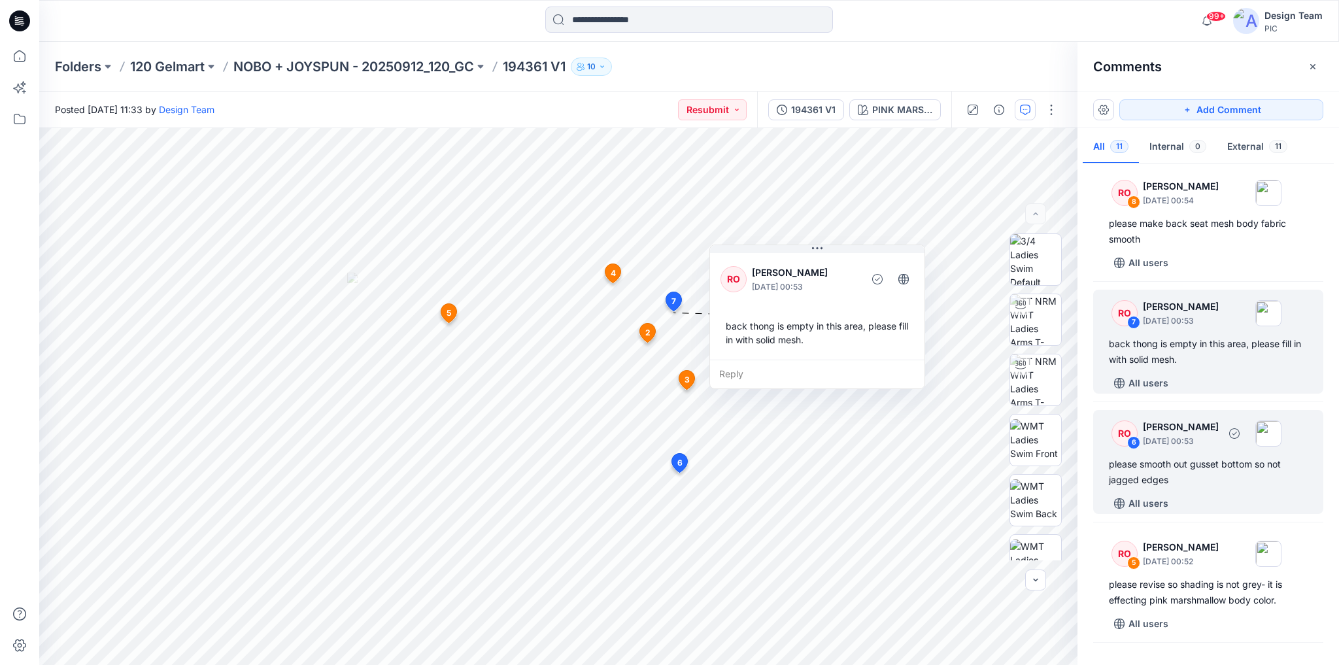
click at [1201, 486] on div "please smooth out gusset bottom so not jagged edges" at bounding box center [1208, 471] width 199 height 31
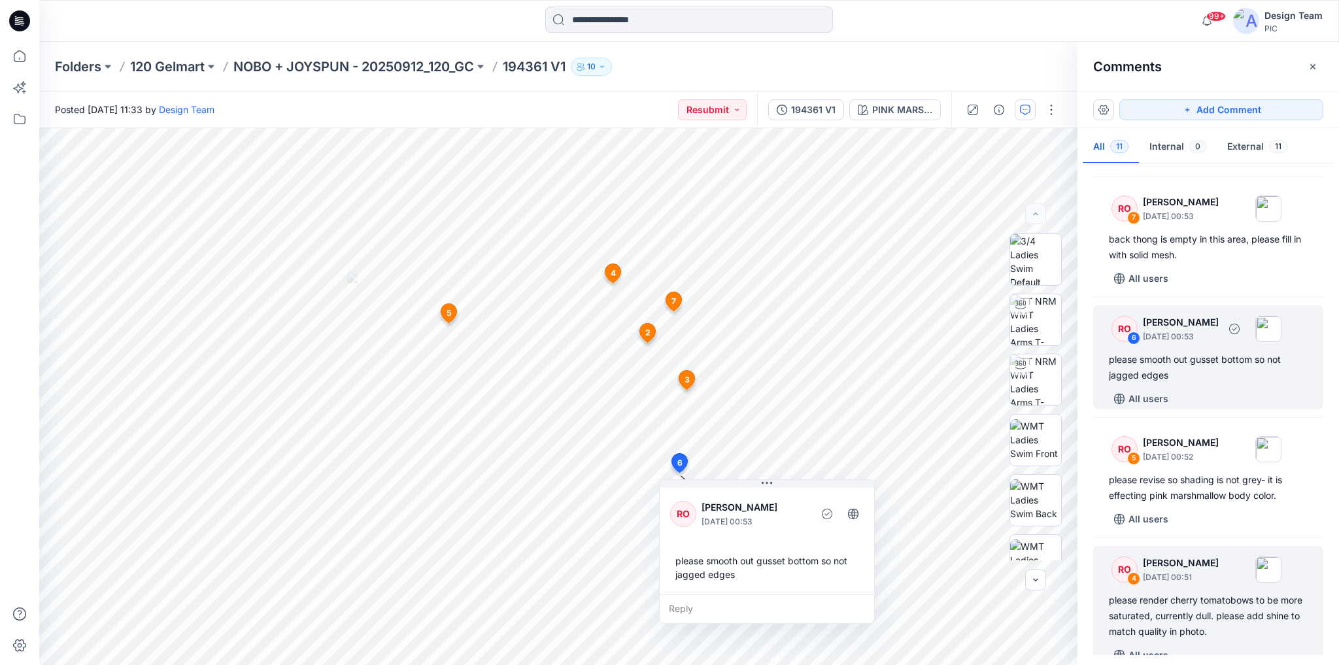
scroll to position [575, 0]
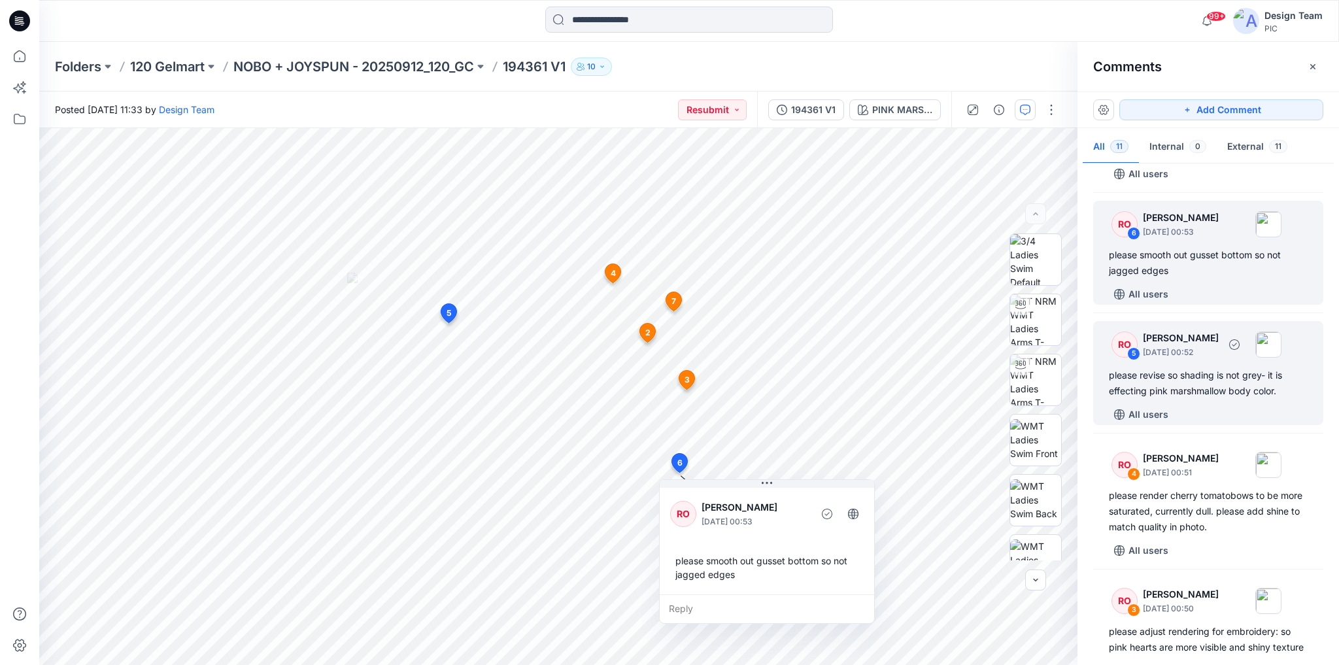
click at [1209, 423] on div "All users" at bounding box center [1216, 414] width 214 height 21
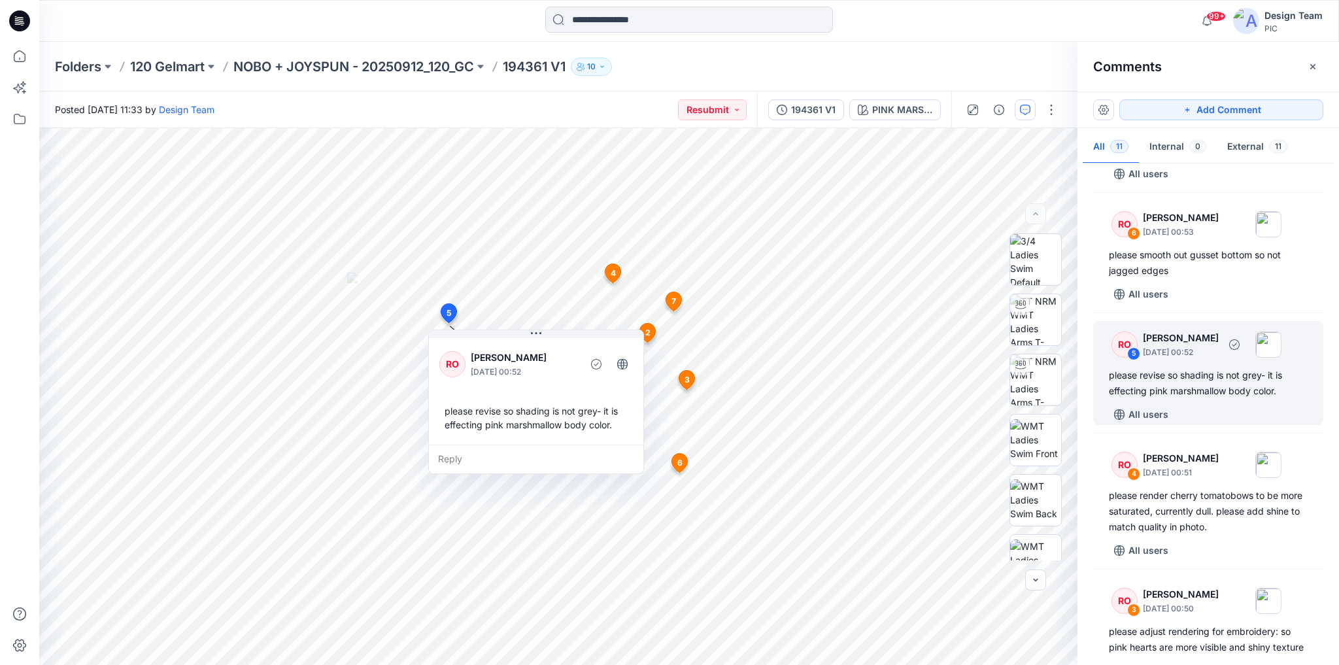
click at [1197, 399] on div "please revise so shading is not grey- it is effecting pink marshmallow body col…" at bounding box center [1208, 382] width 199 height 31
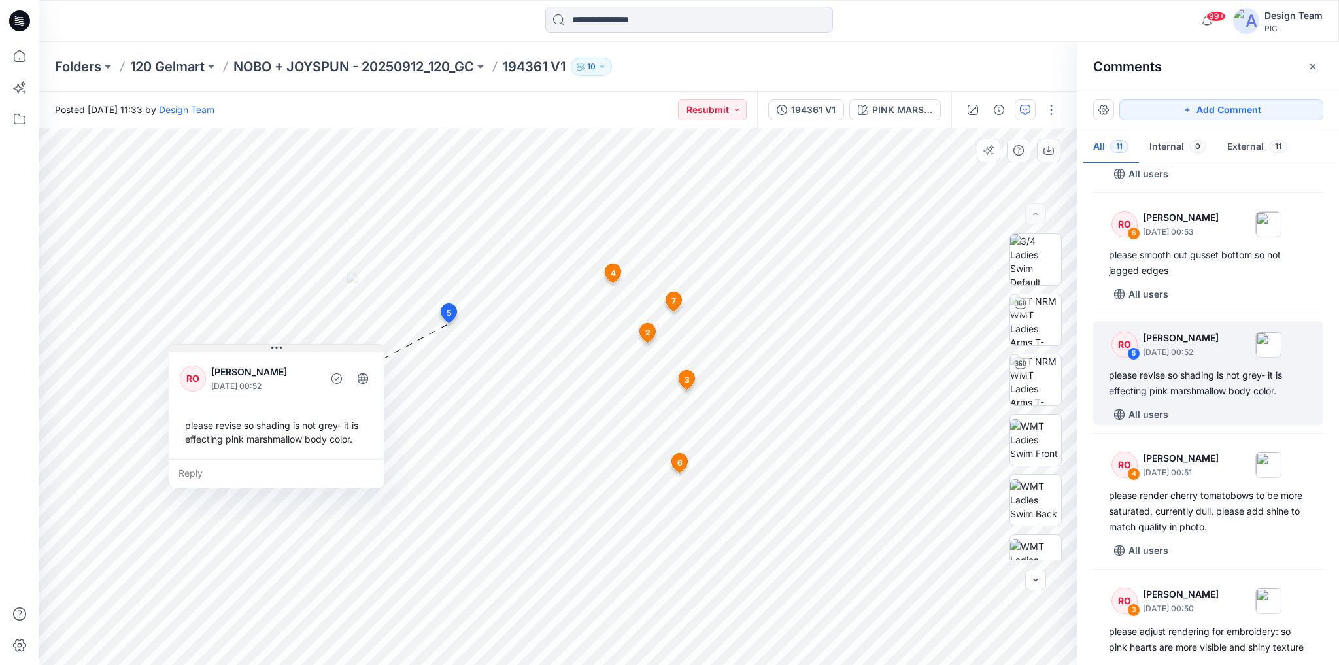
drag, startPoint x: 560, startPoint y: 336, endPoint x: 300, endPoint y: 350, distance: 259.9
click at [300, 350] on button at bounding box center [276, 348] width 214 height 8
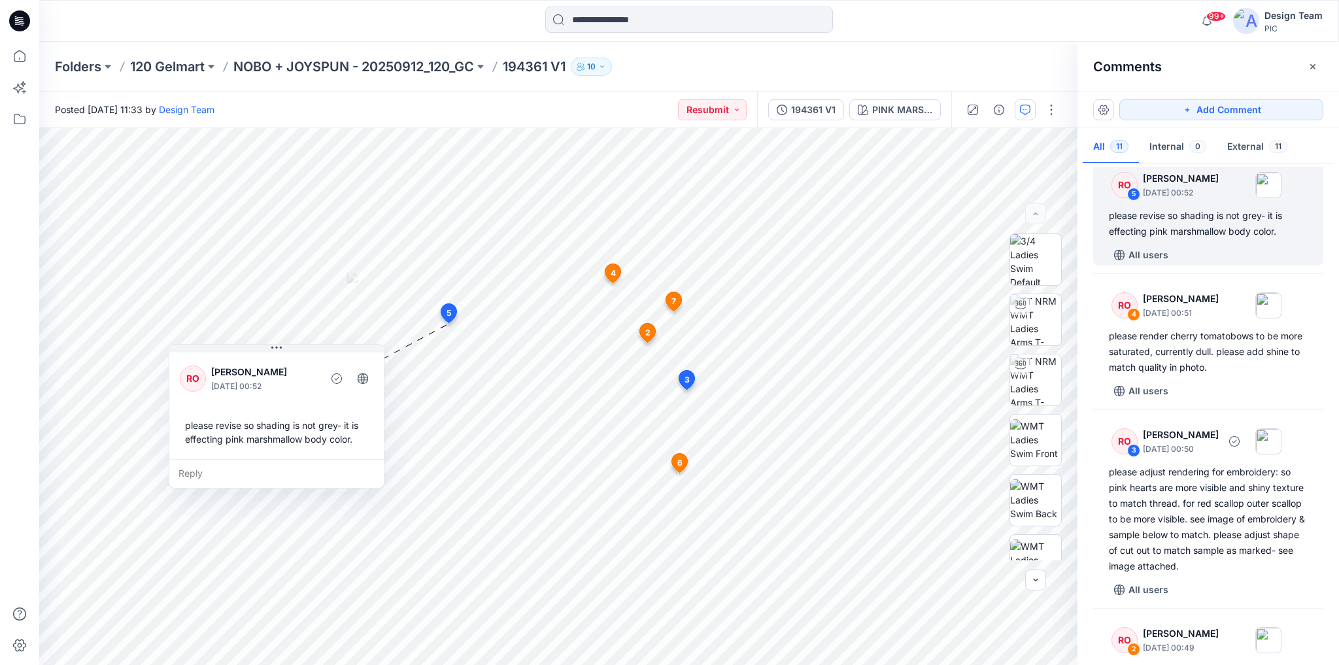
scroll to position [784, 0]
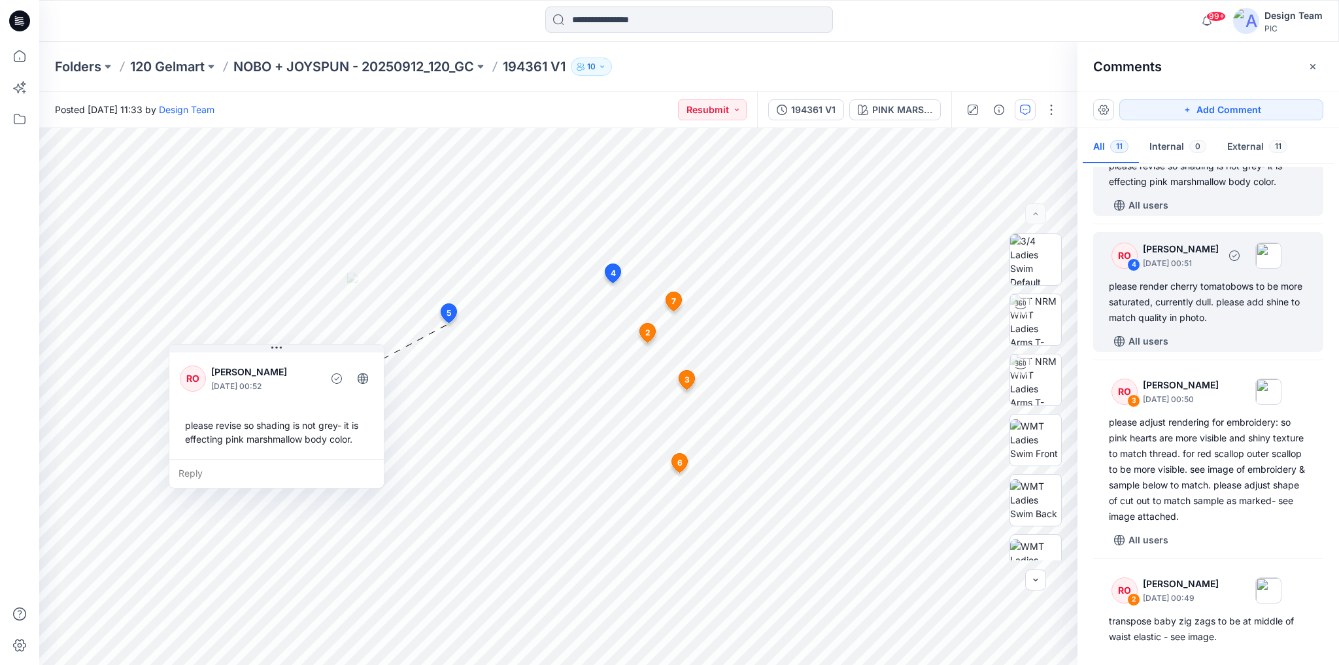
click at [1263, 349] on div "All users" at bounding box center [1216, 341] width 214 height 21
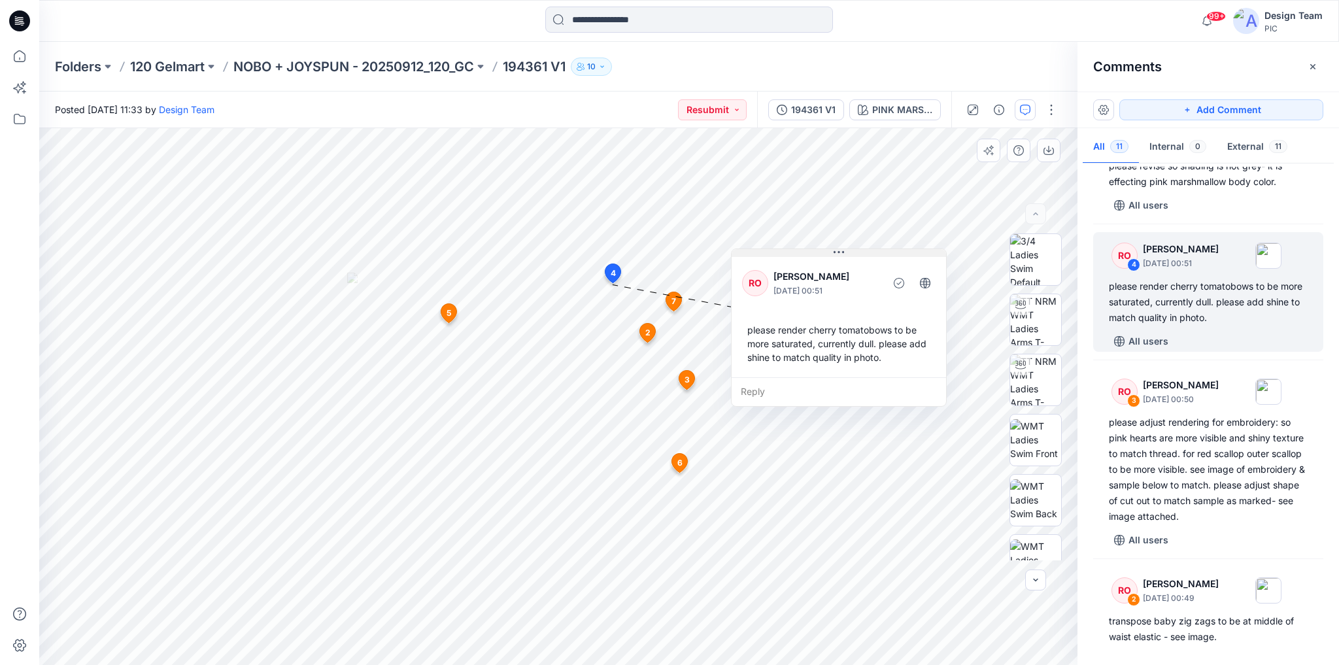
drag, startPoint x: 771, startPoint y: 322, endPoint x: 878, endPoint y: 255, distance: 126.8
click at [878, 255] on button at bounding box center [838, 253] width 214 height 8
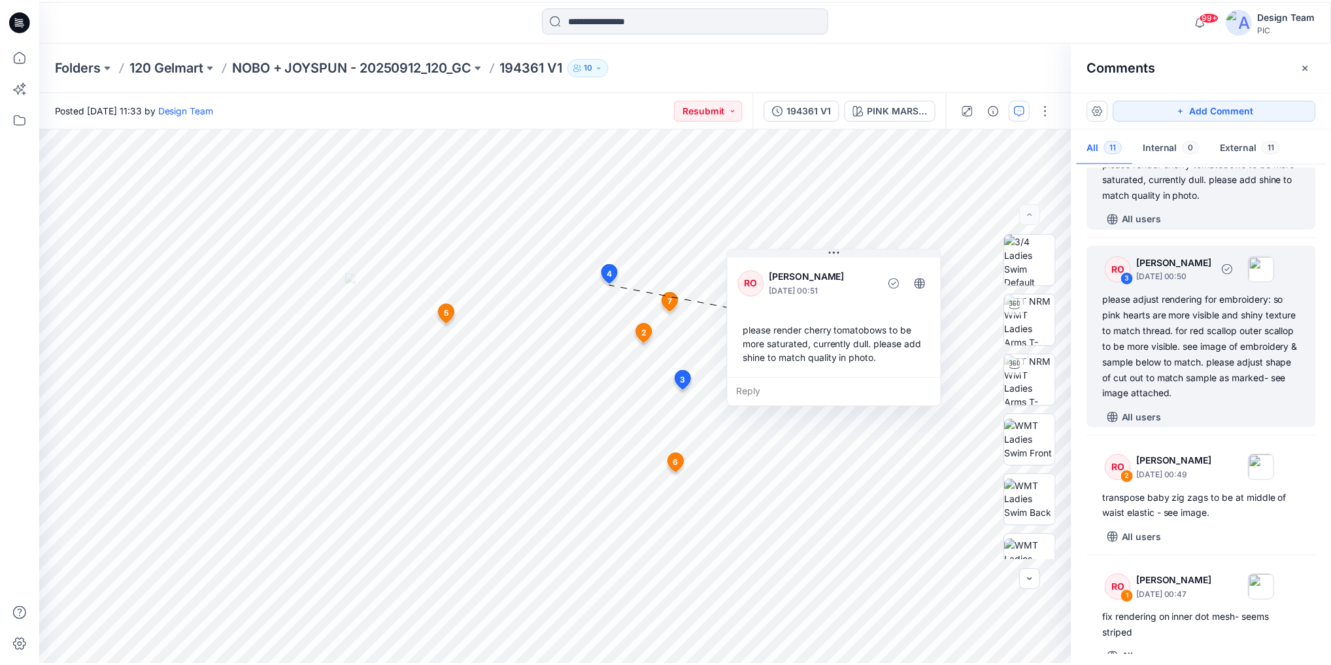
scroll to position [889, 0]
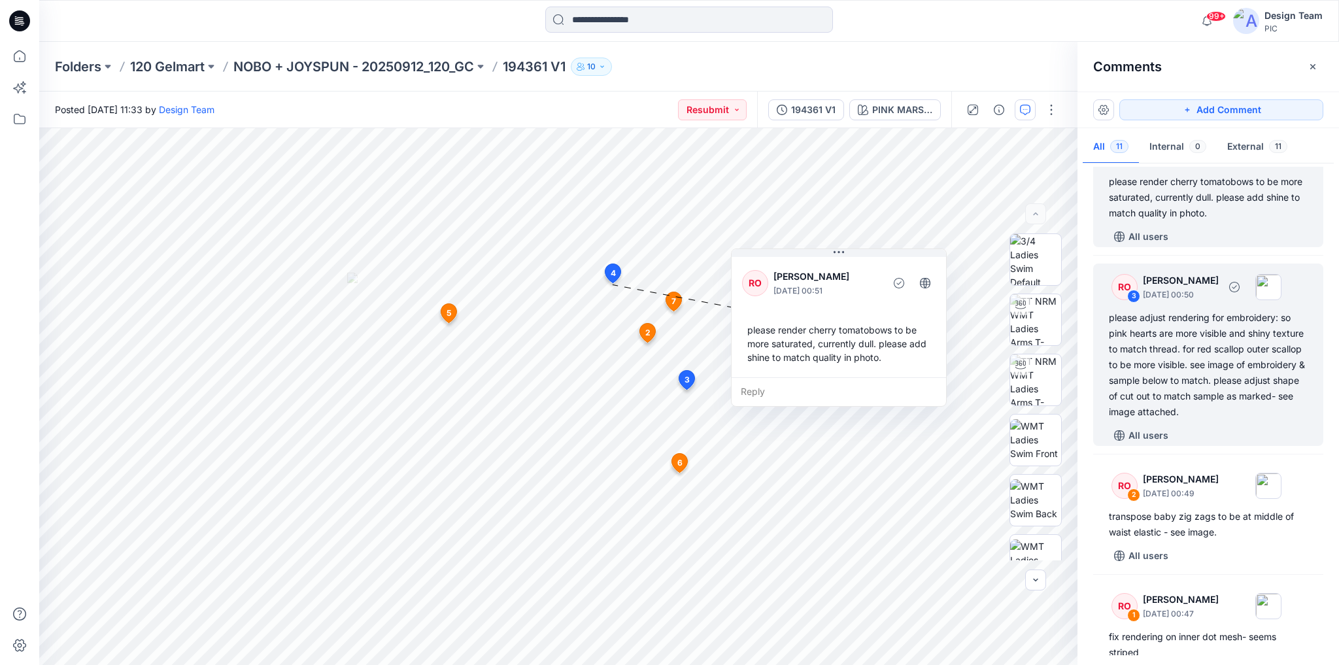
click at [1182, 376] on div "please adjust rendering for embroidery: so pink hearts are more visible and shi…" at bounding box center [1208, 365] width 199 height 110
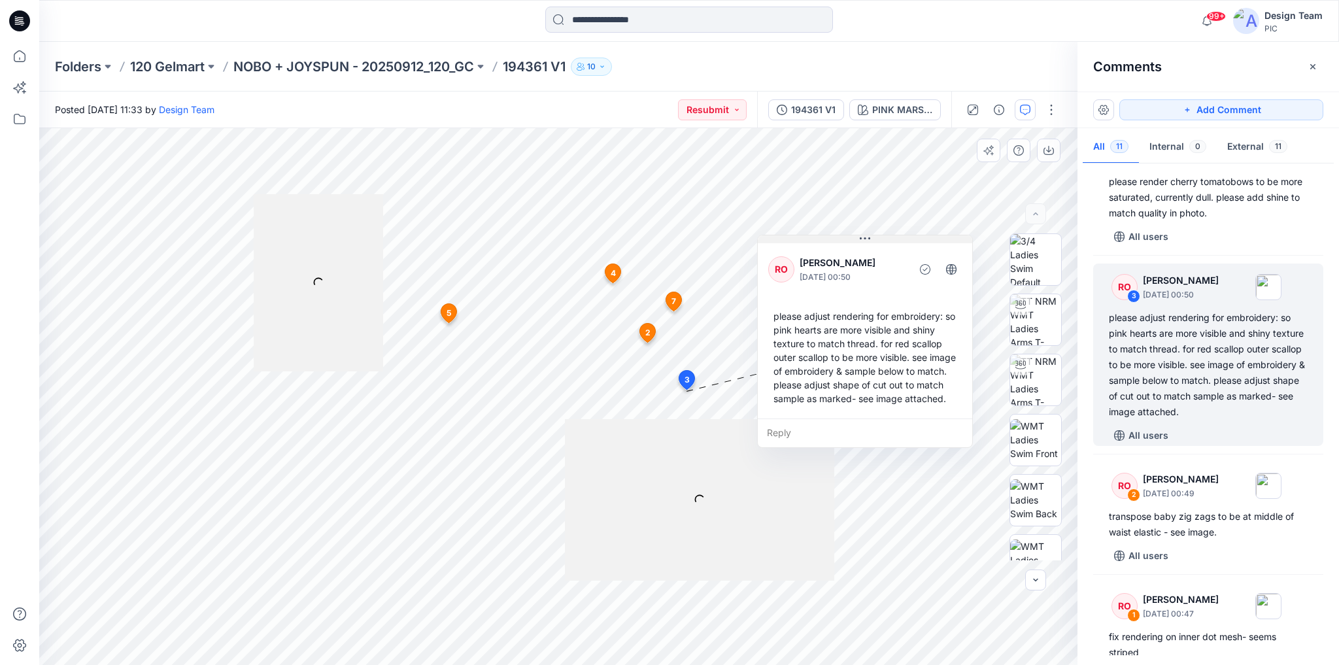
drag, startPoint x: 791, startPoint y: 239, endPoint x: 864, endPoint y: 243, distance: 73.3
click at [864, 243] on icon at bounding box center [865, 238] width 10 height 10
click at [816, 112] on div "194361 V1" at bounding box center [813, 110] width 44 height 14
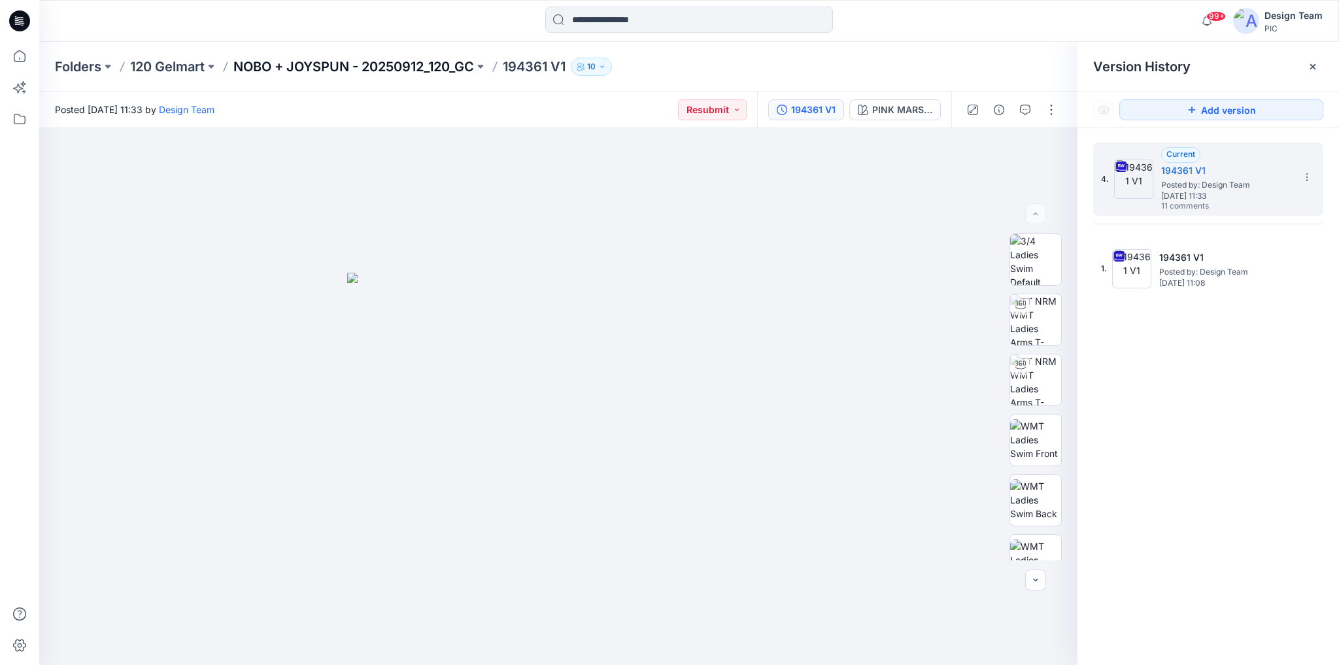
click at [403, 61] on p "NOBO + JOYSPUN - 20250912_120_GC" at bounding box center [353, 67] width 241 height 18
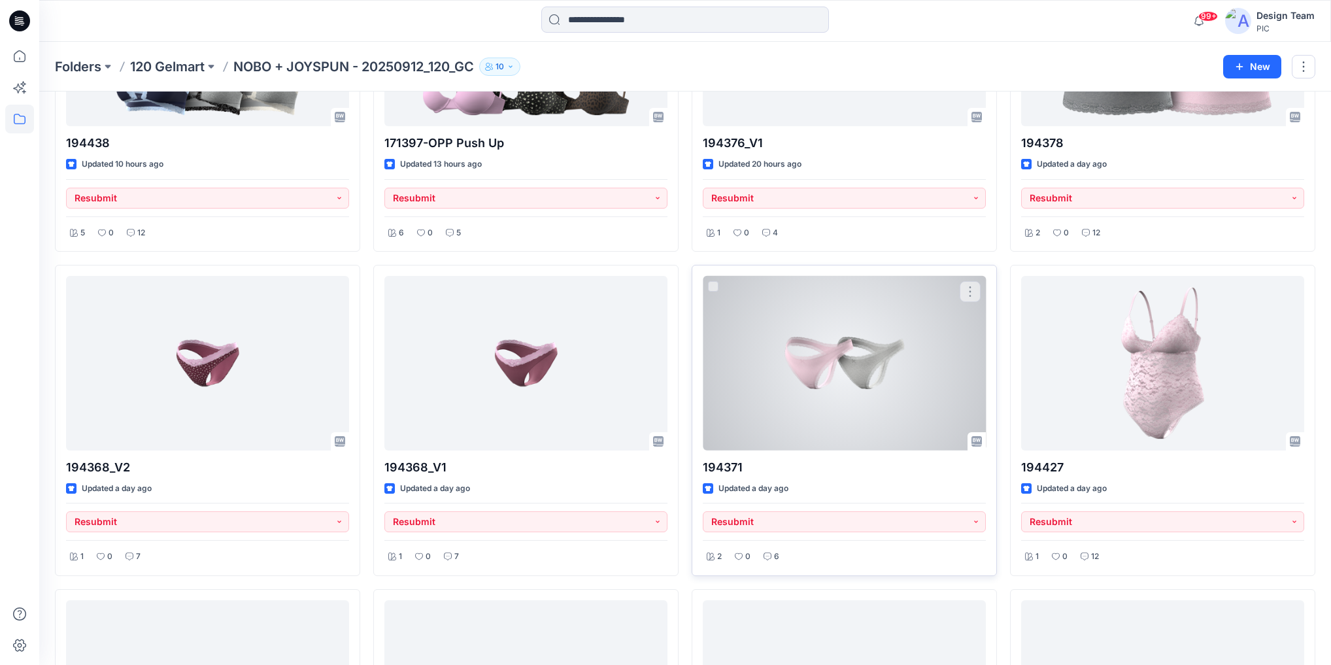
scroll to position [1024, 0]
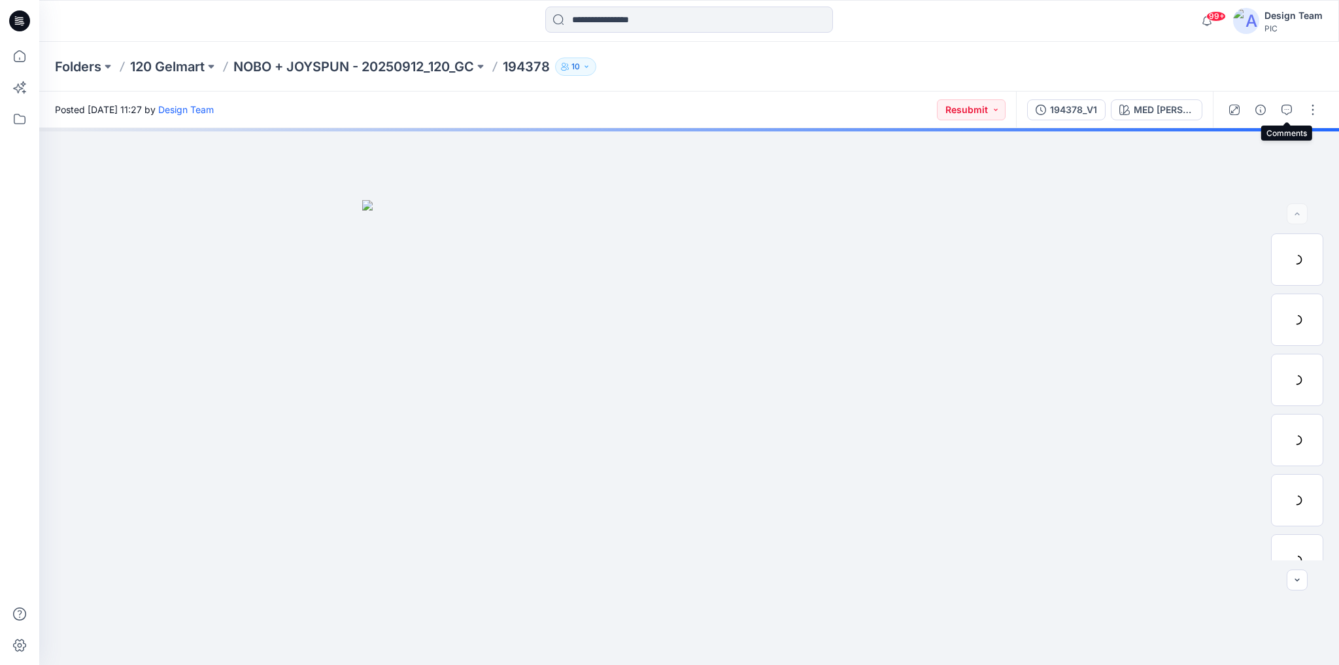
click at [1289, 111] on icon "button" at bounding box center [1286, 110] width 10 height 10
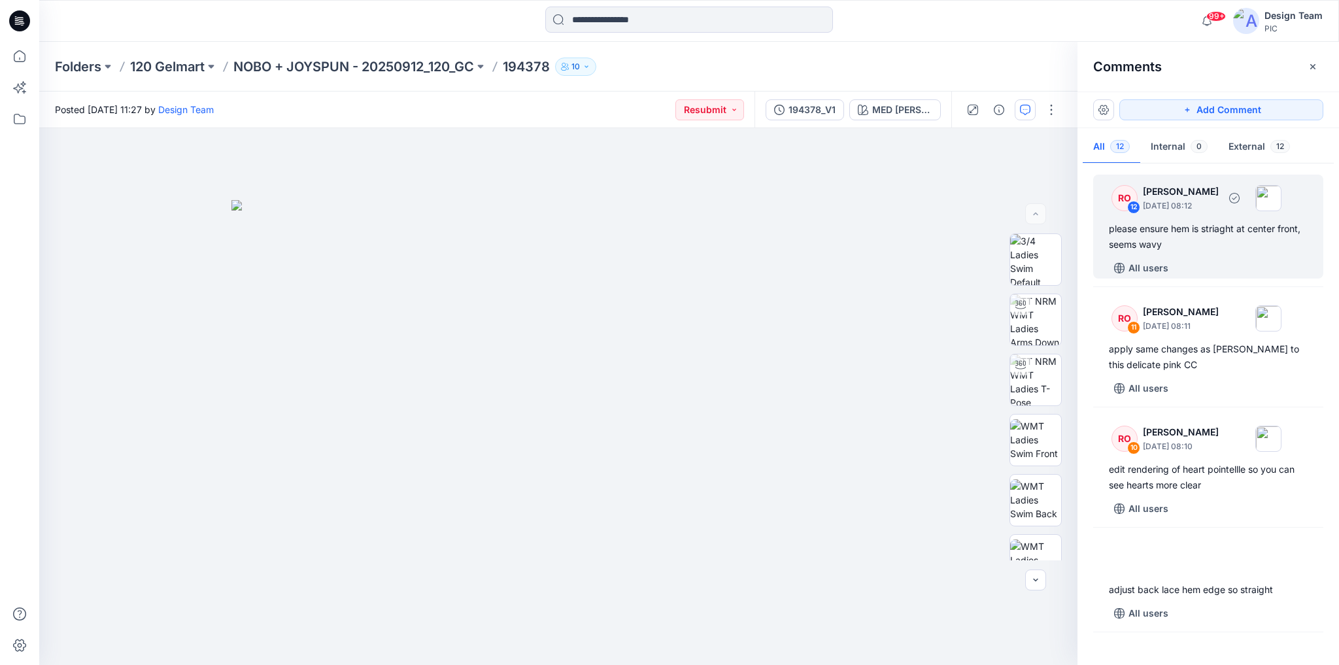
click at [1220, 255] on div "RO 12 [PERSON_NAME] [DATE] 08:12 please ensure hem is striaght at center front,…" at bounding box center [1208, 227] width 230 height 104
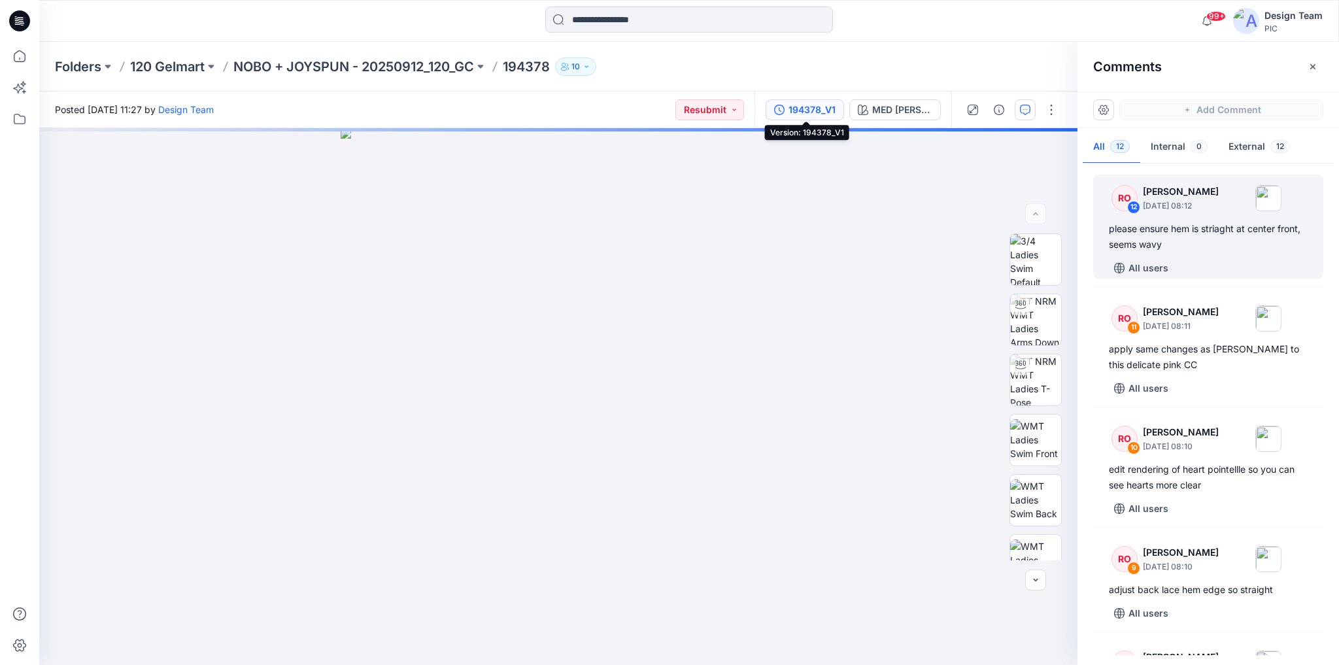
click at [799, 107] on div "194378_V1" at bounding box center [811, 110] width 47 height 14
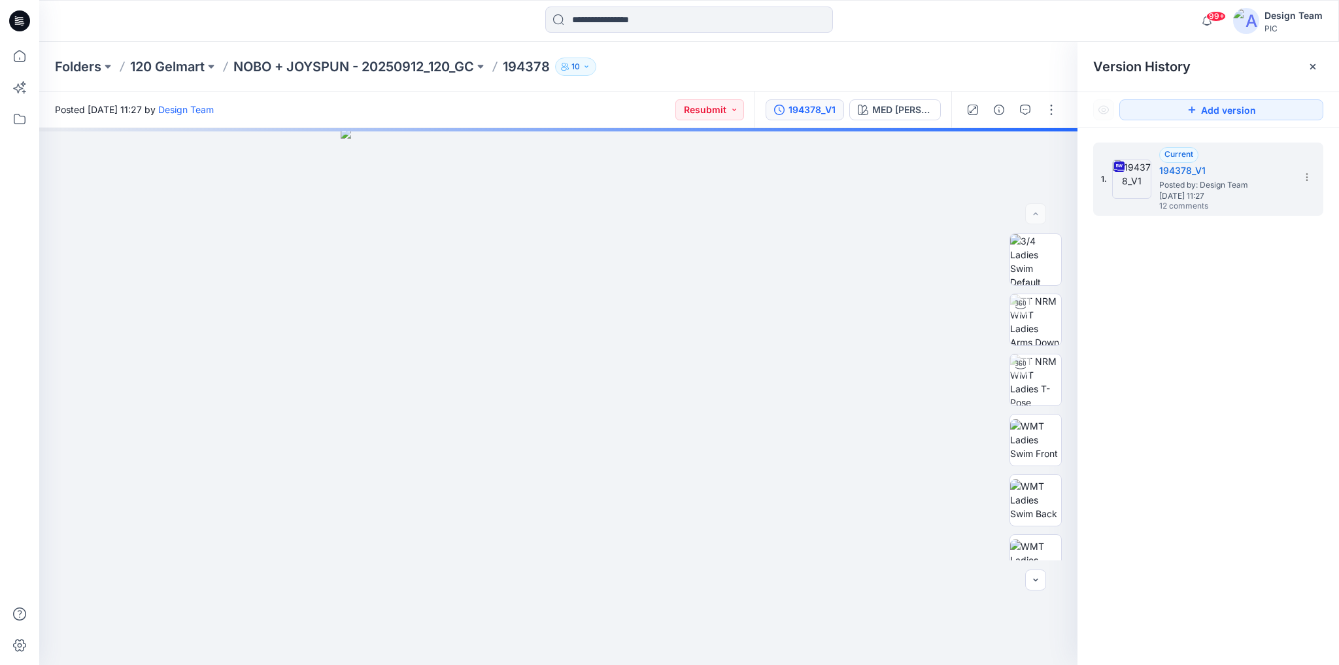
click at [945, 56] on div "Folders 120 Gelmart NOBO + JOYSPUN - 20250912_120_GC 194378 10" at bounding box center [688, 67] width 1299 height 50
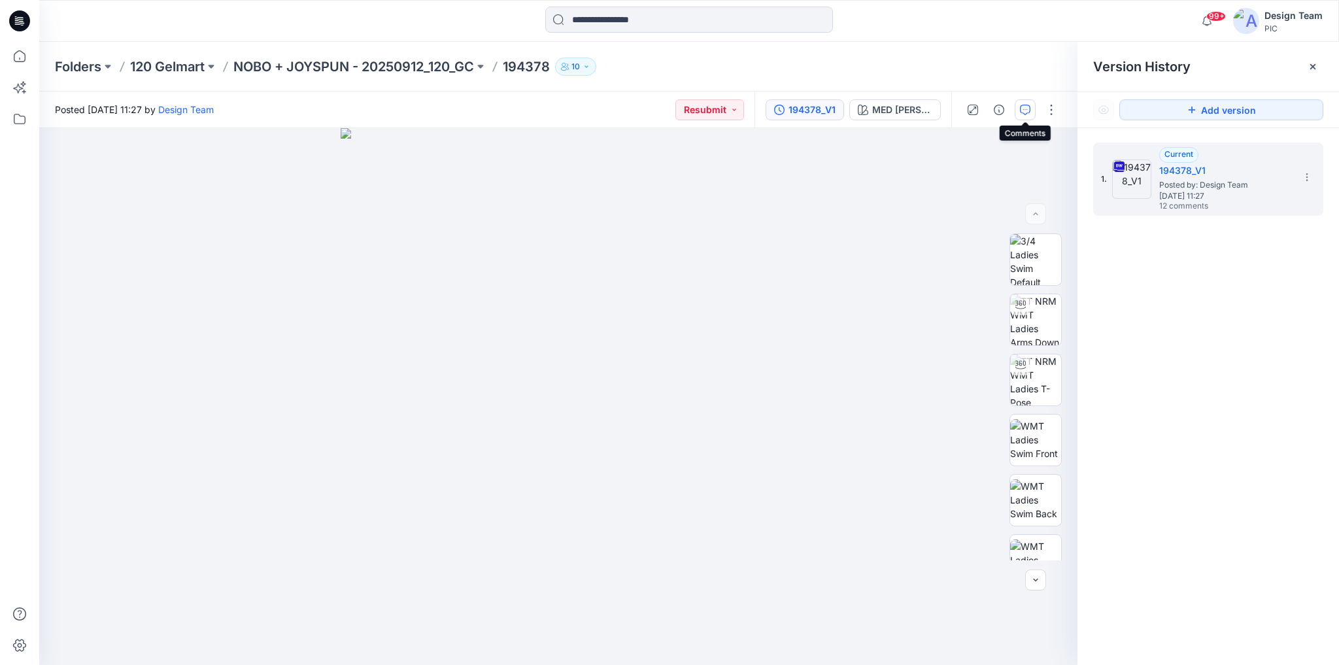
click at [1029, 110] on icon "button" at bounding box center [1025, 110] width 10 height 10
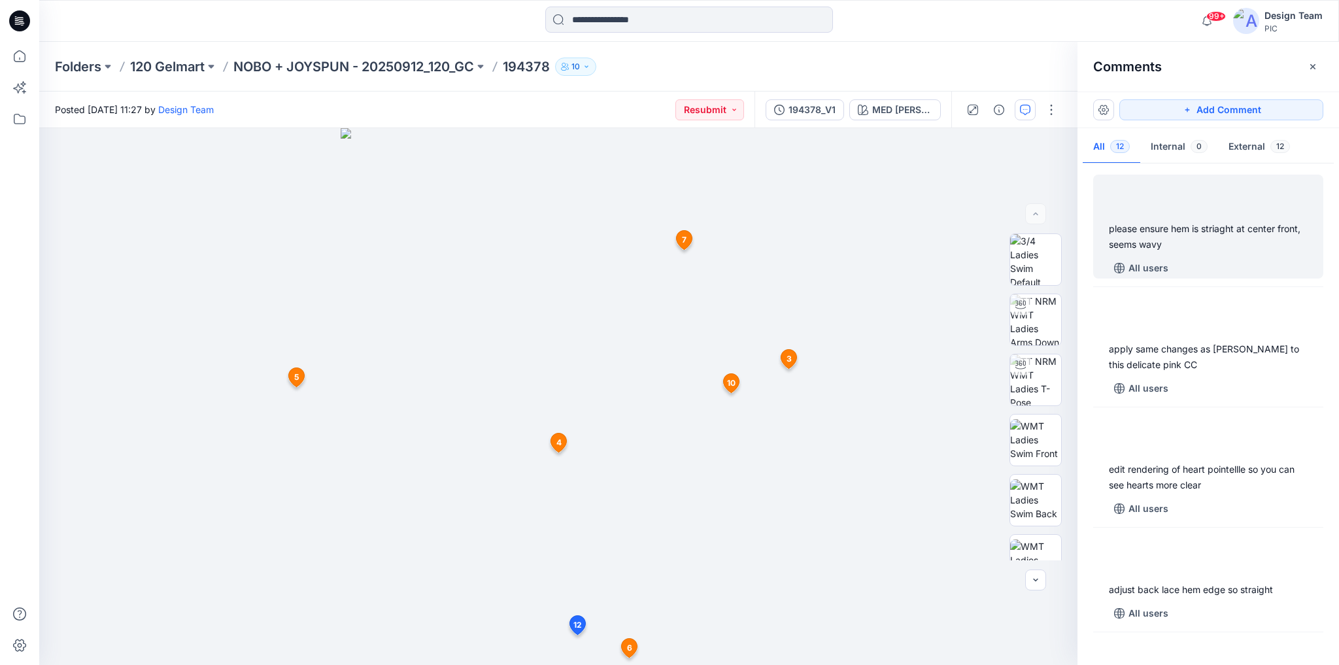
click at [1209, 267] on div "All users" at bounding box center [1216, 268] width 214 height 21
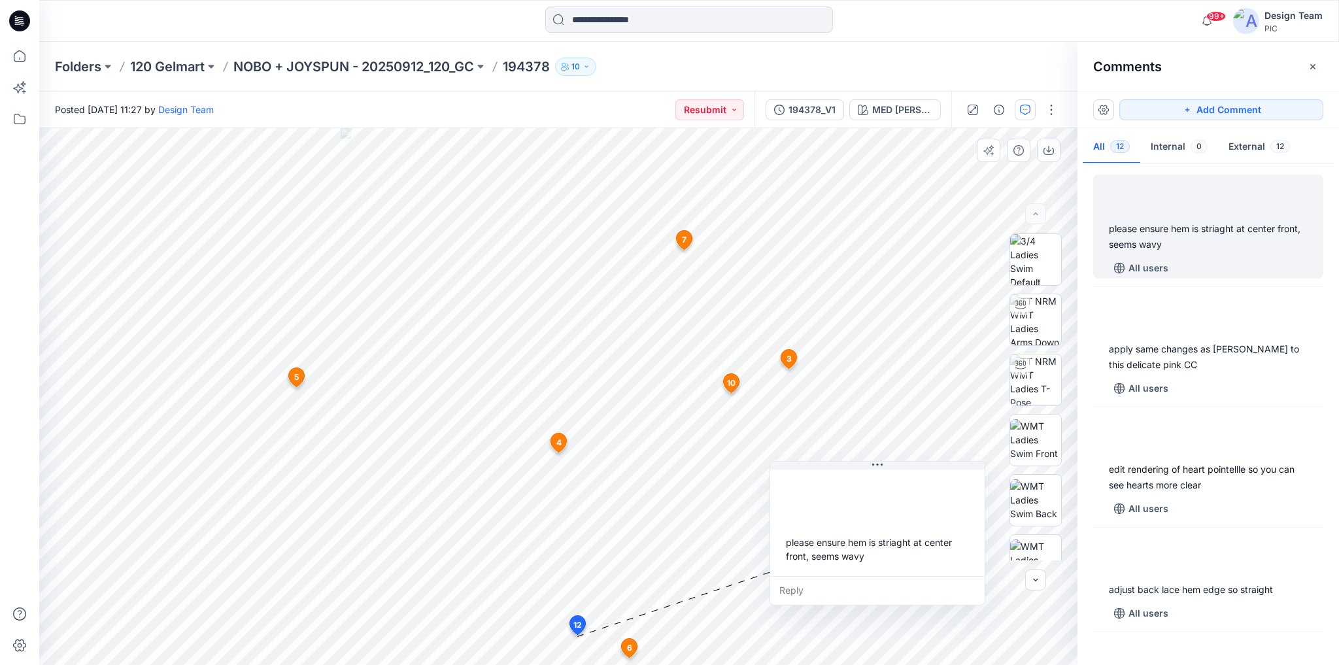
drag, startPoint x: 743, startPoint y: 532, endPoint x: 883, endPoint y: 475, distance: 151.8
click at [883, 477] on div at bounding box center [876, 495] width 193 height 36
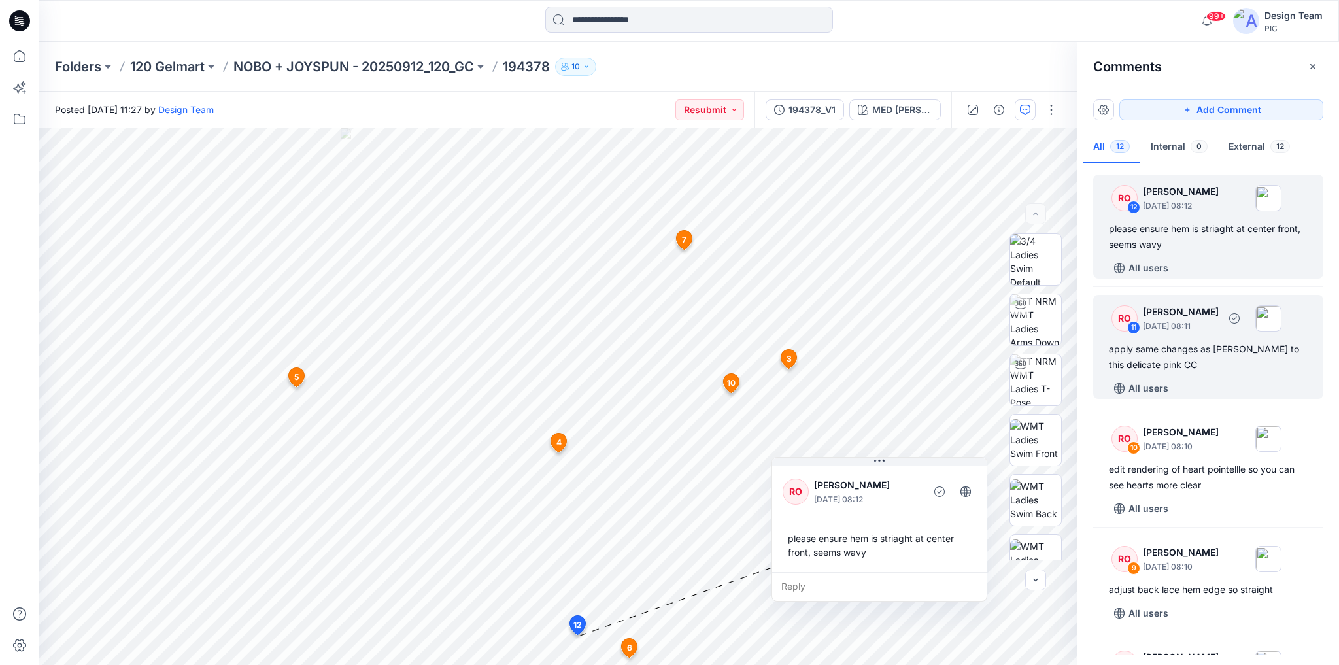
click at [1212, 369] on div "apply same changes as [PERSON_NAME] to this delicate pink CC" at bounding box center [1208, 356] width 199 height 31
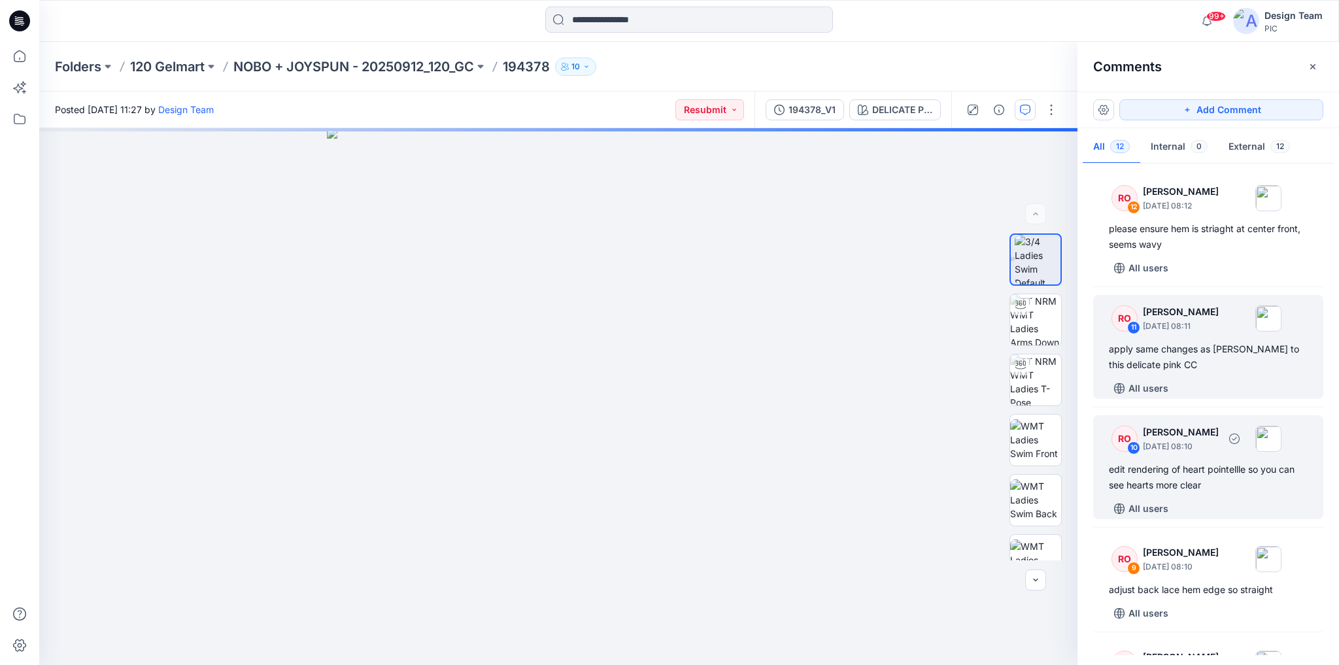
click at [1226, 491] on div "edit rendering of heart pointellle so you can see hearts more clear" at bounding box center [1208, 476] width 199 height 31
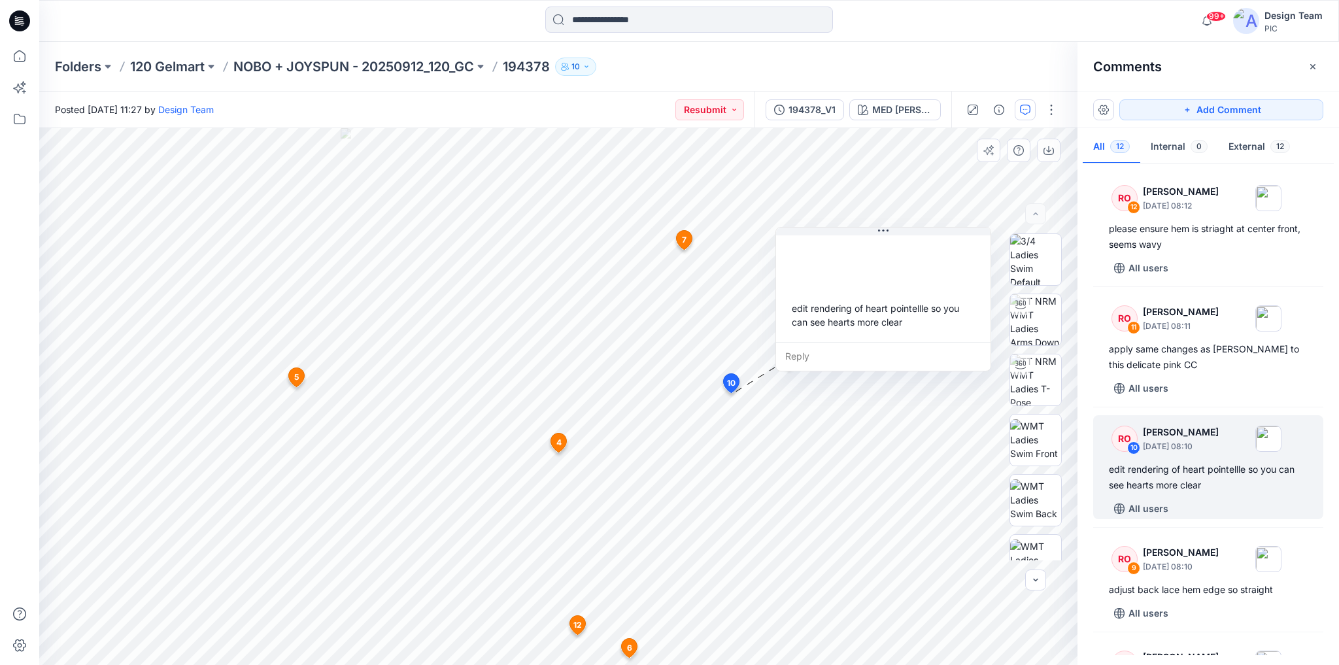
click at [920, 261] on div at bounding box center [882, 261] width 193 height 36
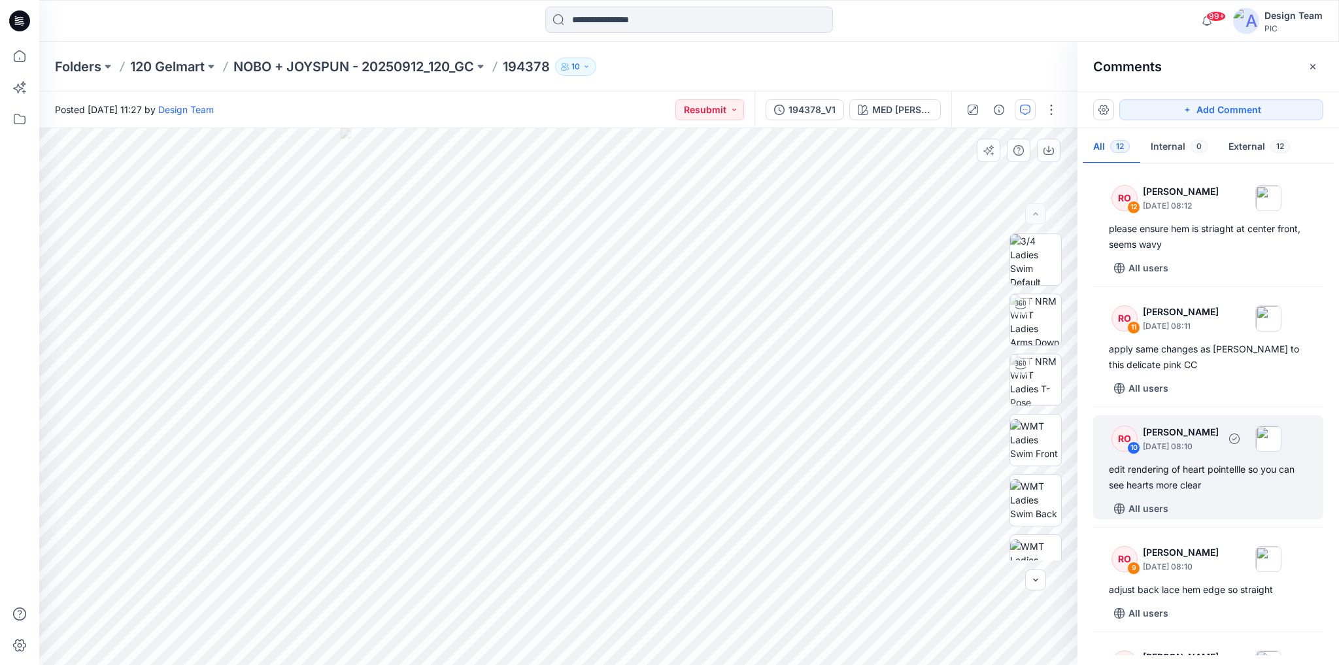
click at [1201, 478] on div "edit rendering of heart pointellle so you can see hearts more clear" at bounding box center [1208, 476] width 199 height 31
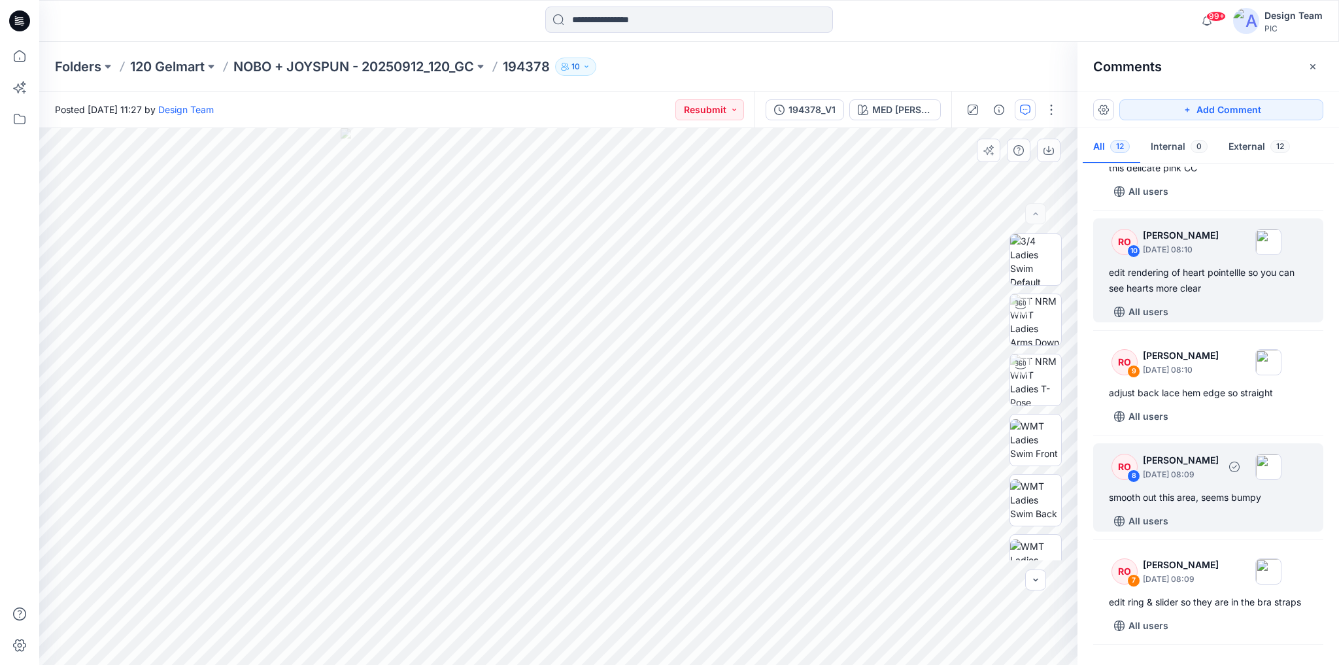
scroll to position [209, 0]
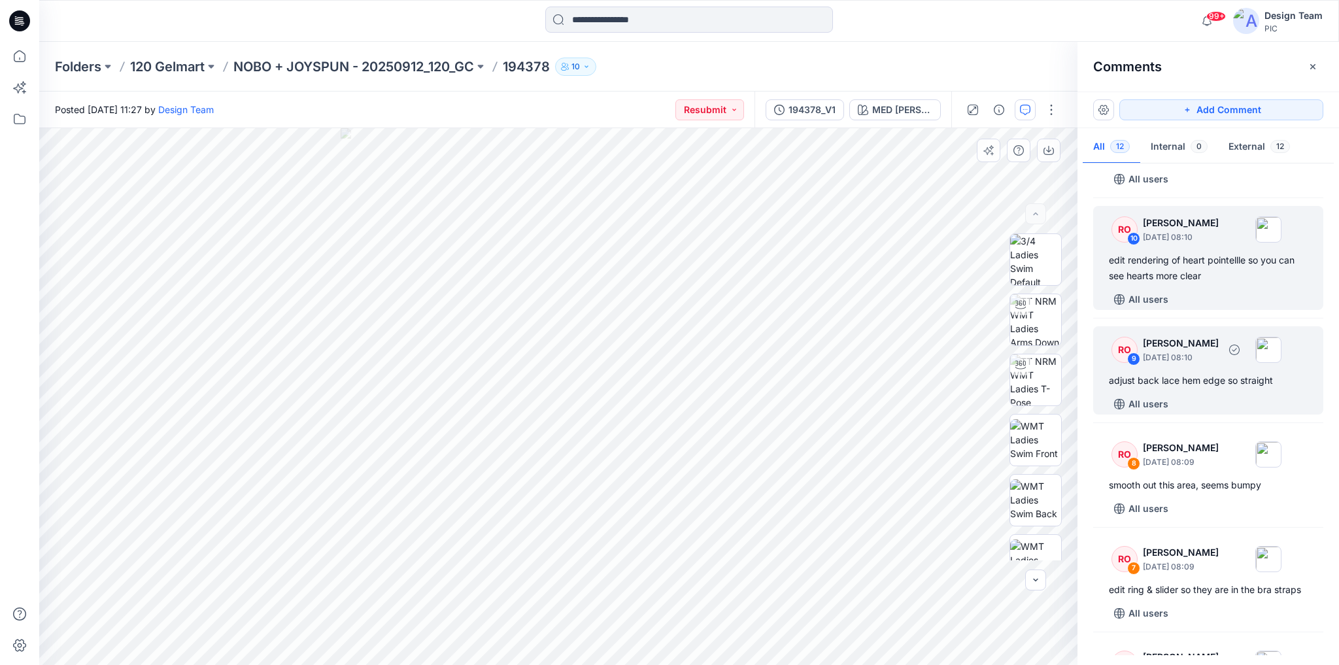
drag, startPoint x: 1222, startPoint y: 378, endPoint x: 1228, endPoint y: 383, distance: 7.9
click at [1224, 378] on div "adjust back lace hem edge so straight" at bounding box center [1208, 381] width 199 height 16
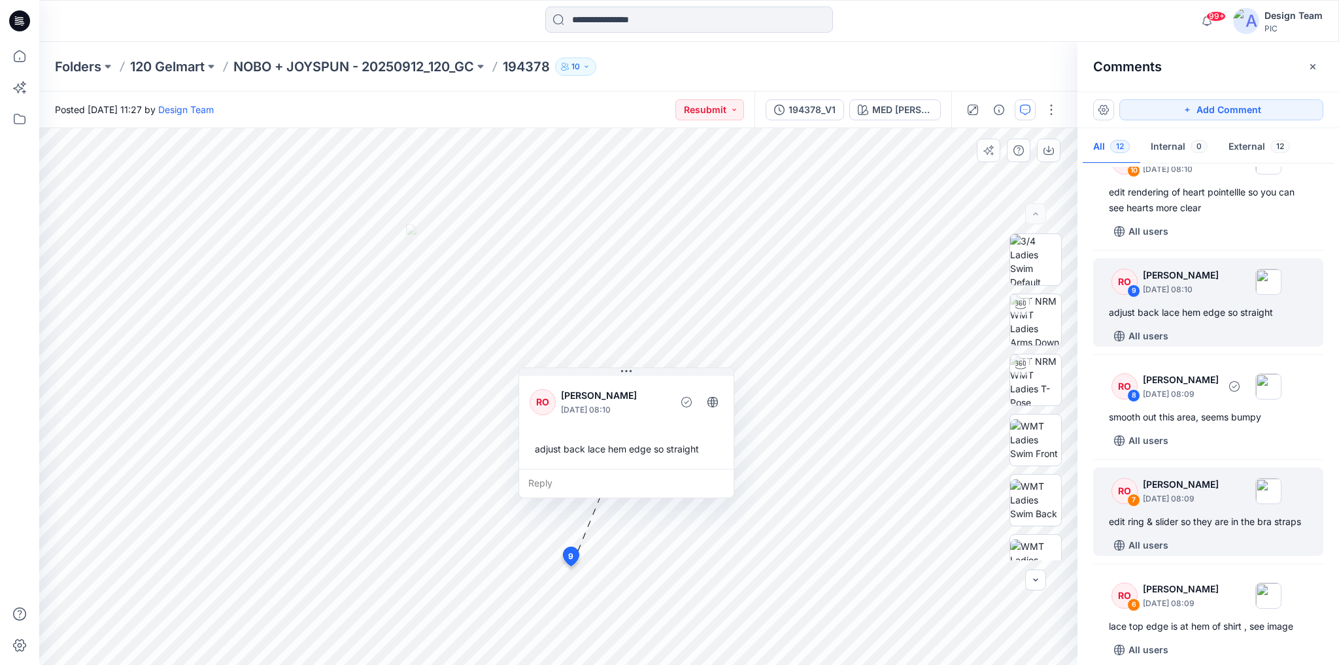
scroll to position [314, 0]
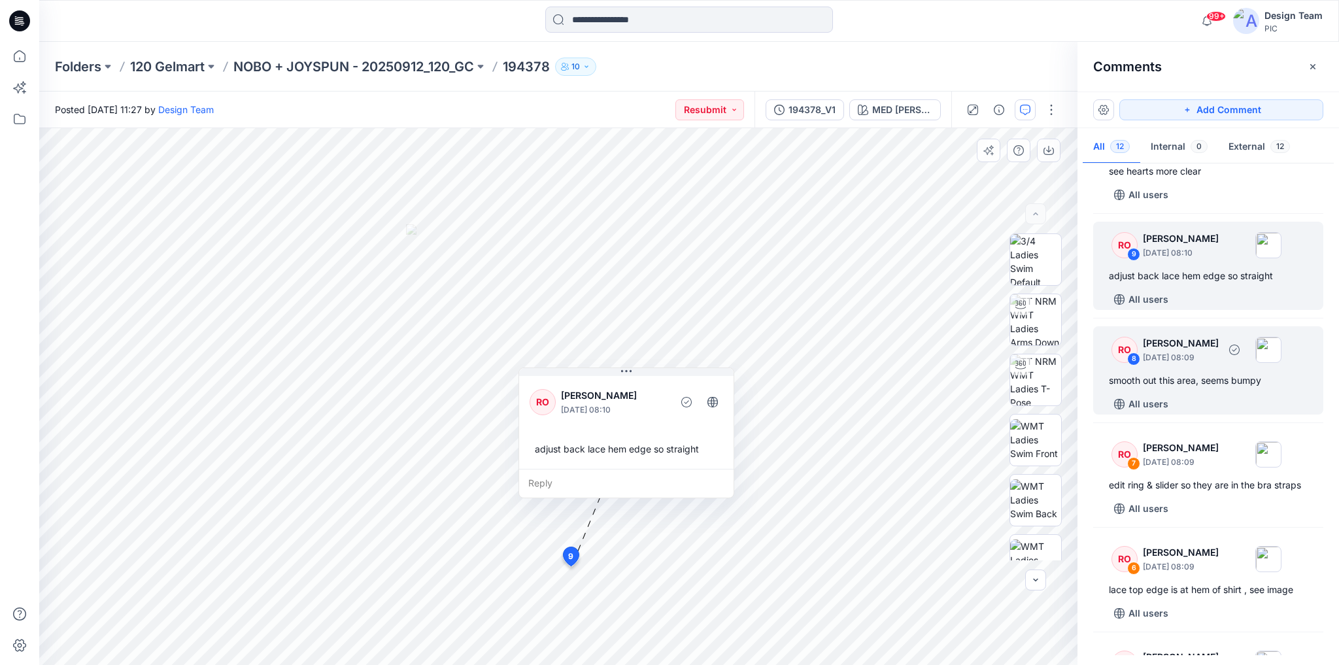
click at [1218, 389] on div "RO 8 [PERSON_NAME] [DATE] 08:09 smooth out this area, seems bumpy All users" at bounding box center [1208, 370] width 230 height 88
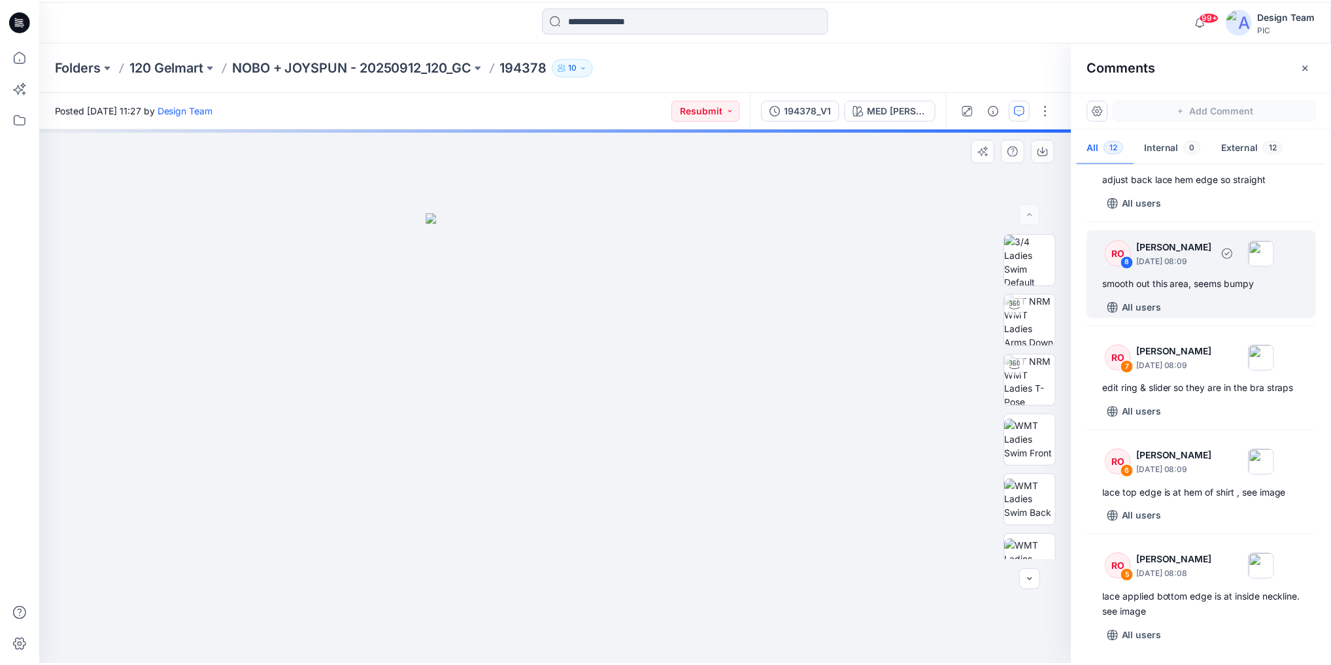
scroll to position [418, 0]
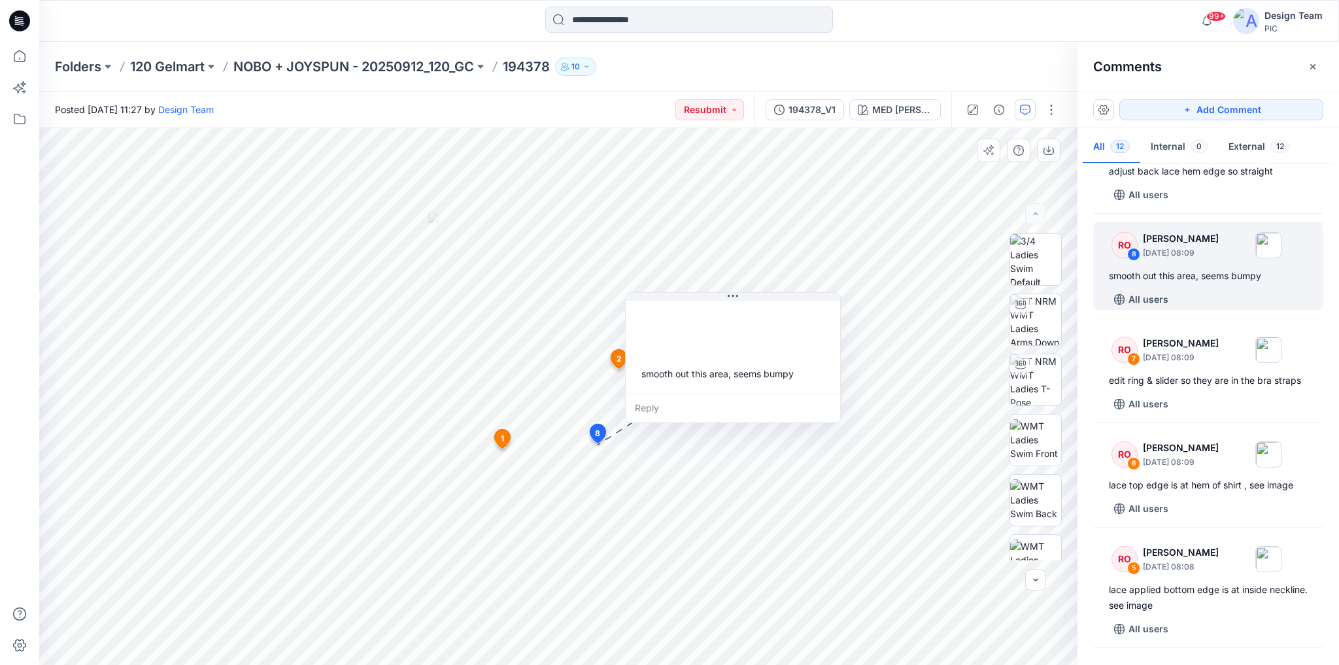
click at [409, 65] on p "NOBO + JOYSPUN - 20250912_120_GC" at bounding box center [353, 67] width 241 height 18
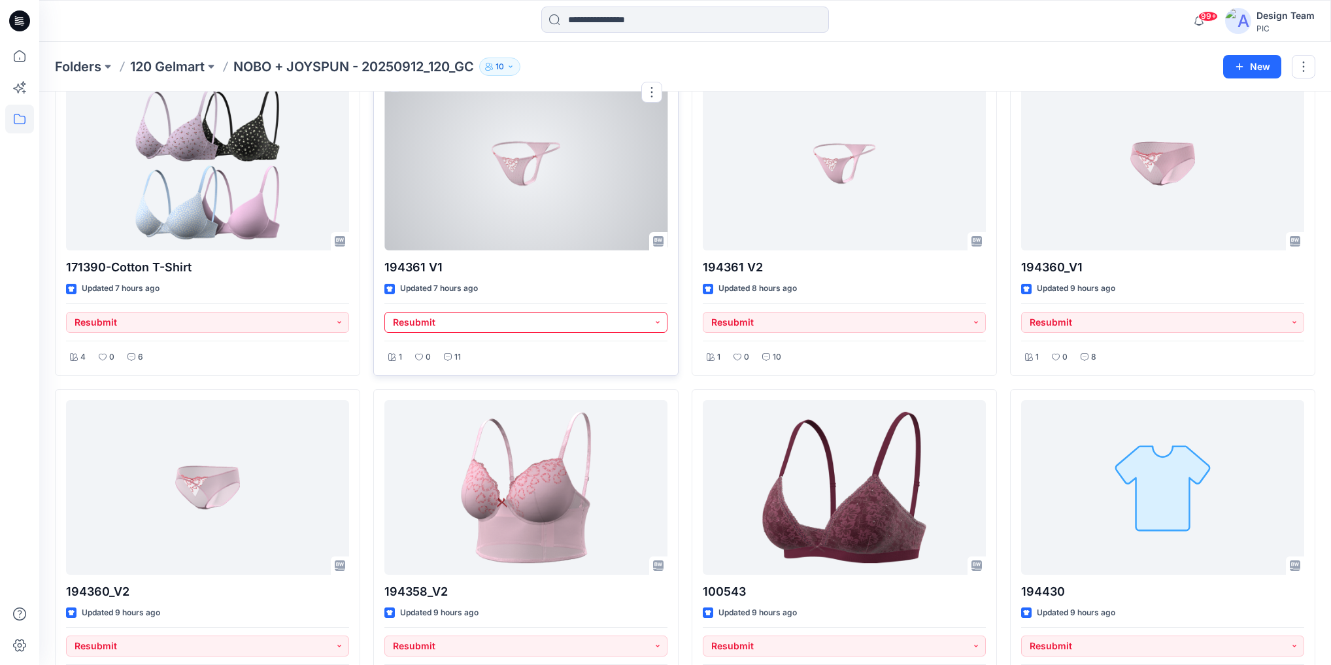
scroll to position [105, 0]
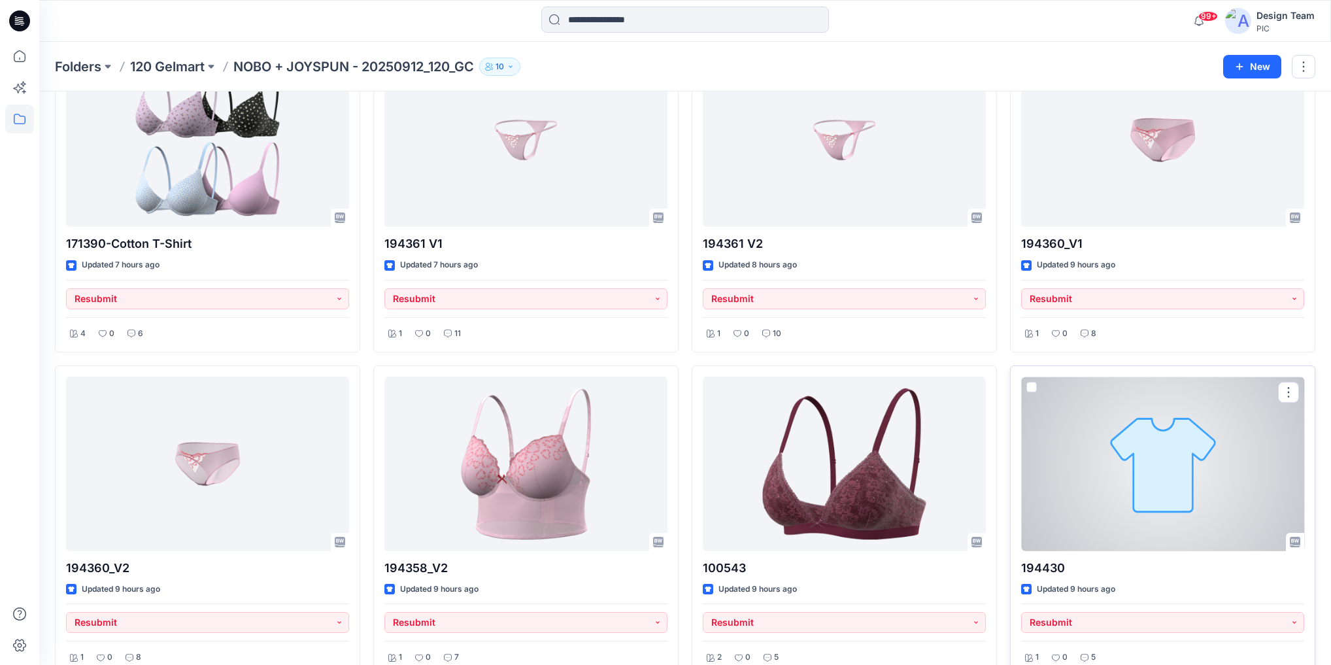
click at [1122, 485] on div at bounding box center [1162, 463] width 283 height 174
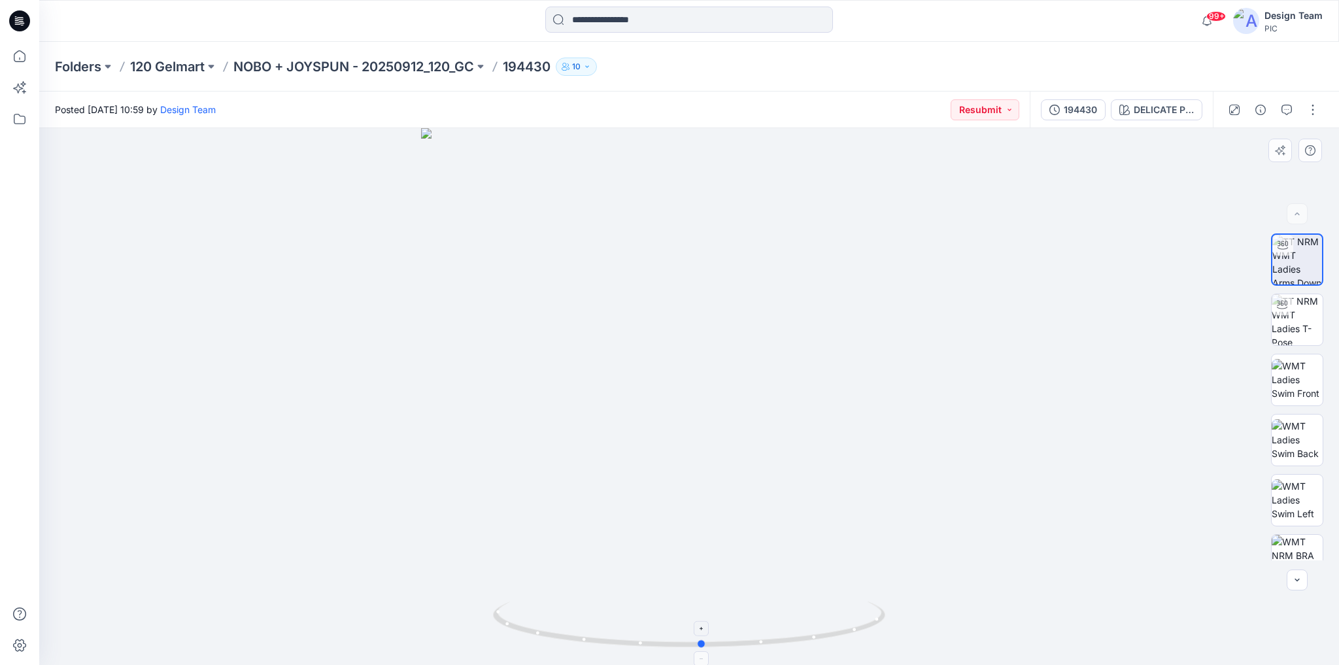
drag, startPoint x: 688, startPoint y: 642, endPoint x: 727, endPoint y: 615, distance: 48.0
click at [701, 622] on icon at bounding box center [690, 625] width 395 height 49
click at [1285, 124] on div at bounding box center [1272, 110] width 121 height 37
click at [1290, 116] on button "button" at bounding box center [1286, 109] width 21 height 21
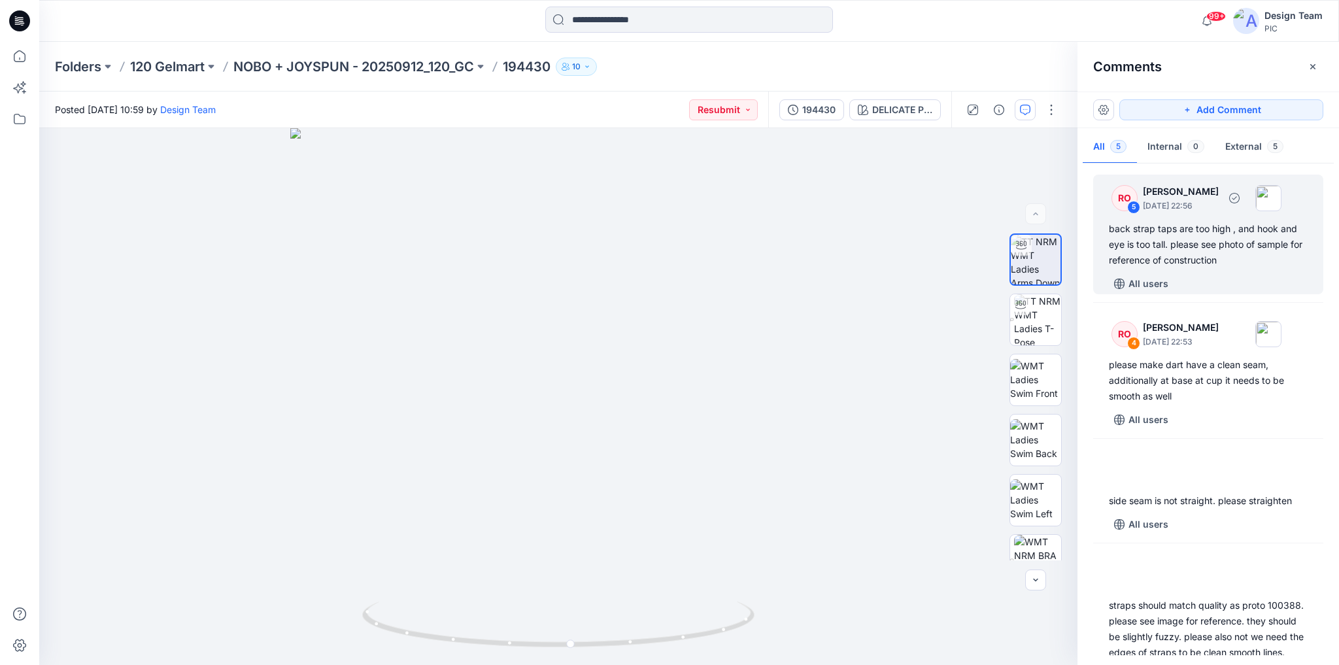
click at [1214, 249] on div "back strap taps are too high , and hook and eye is too tall. please see photo o…" at bounding box center [1208, 244] width 199 height 47
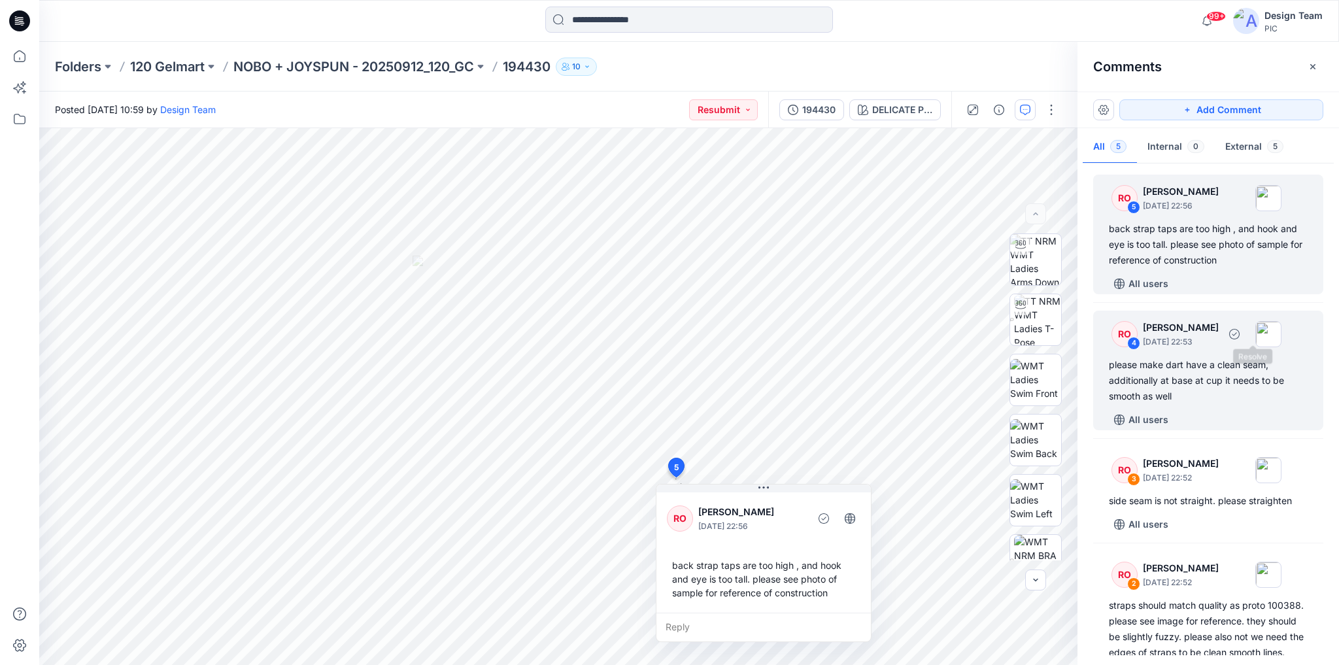
click at [1225, 395] on div "please make dart have a clean seam, additionally at base at cup it needs to be …" at bounding box center [1208, 380] width 199 height 47
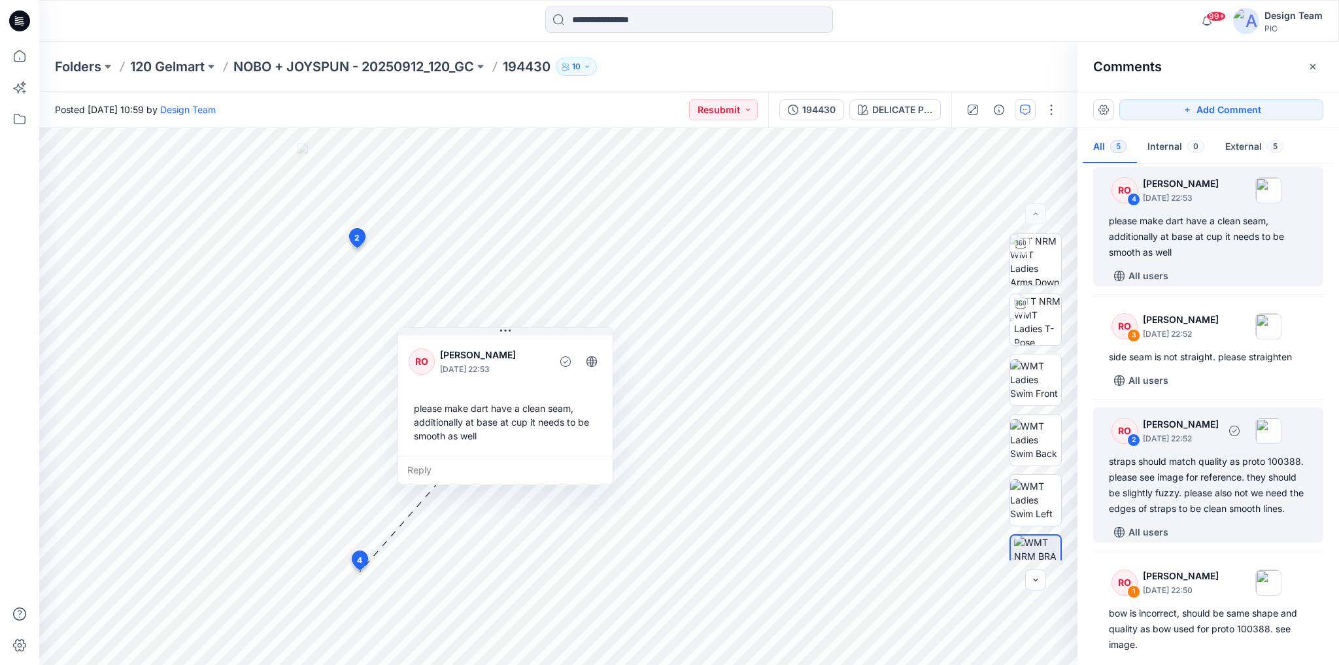
scroll to position [157, 0]
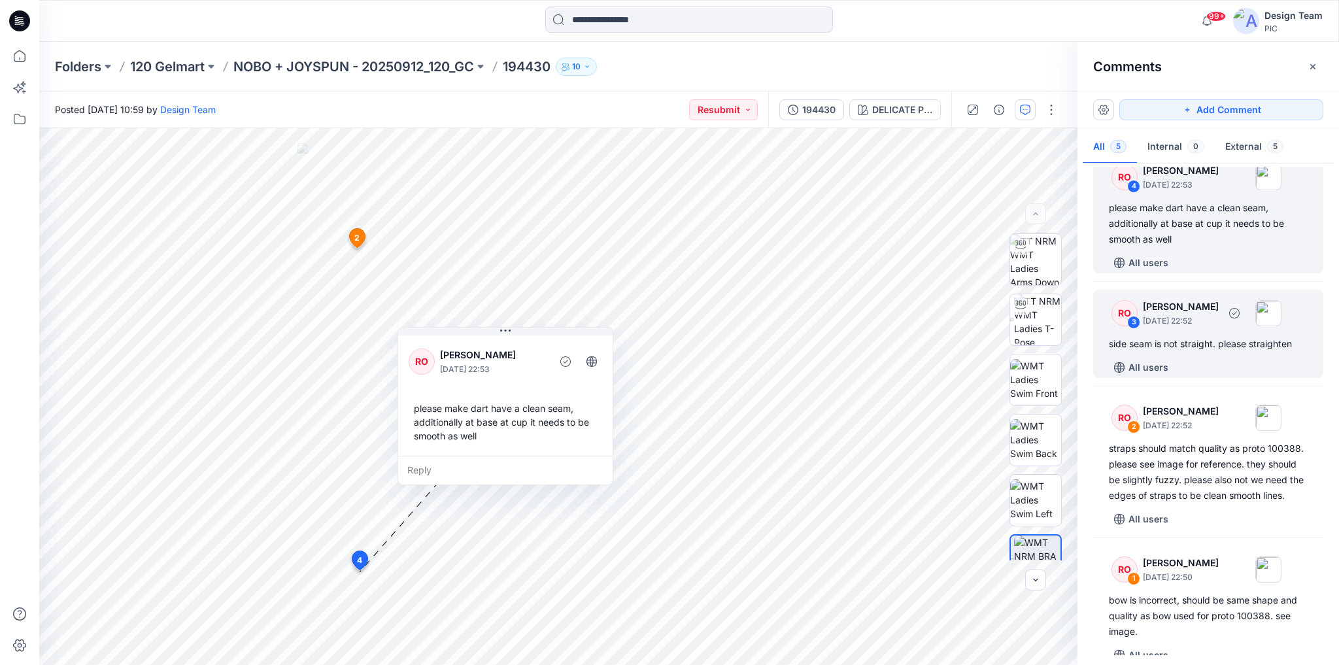
click at [1212, 364] on div "All users" at bounding box center [1216, 367] width 214 height 21
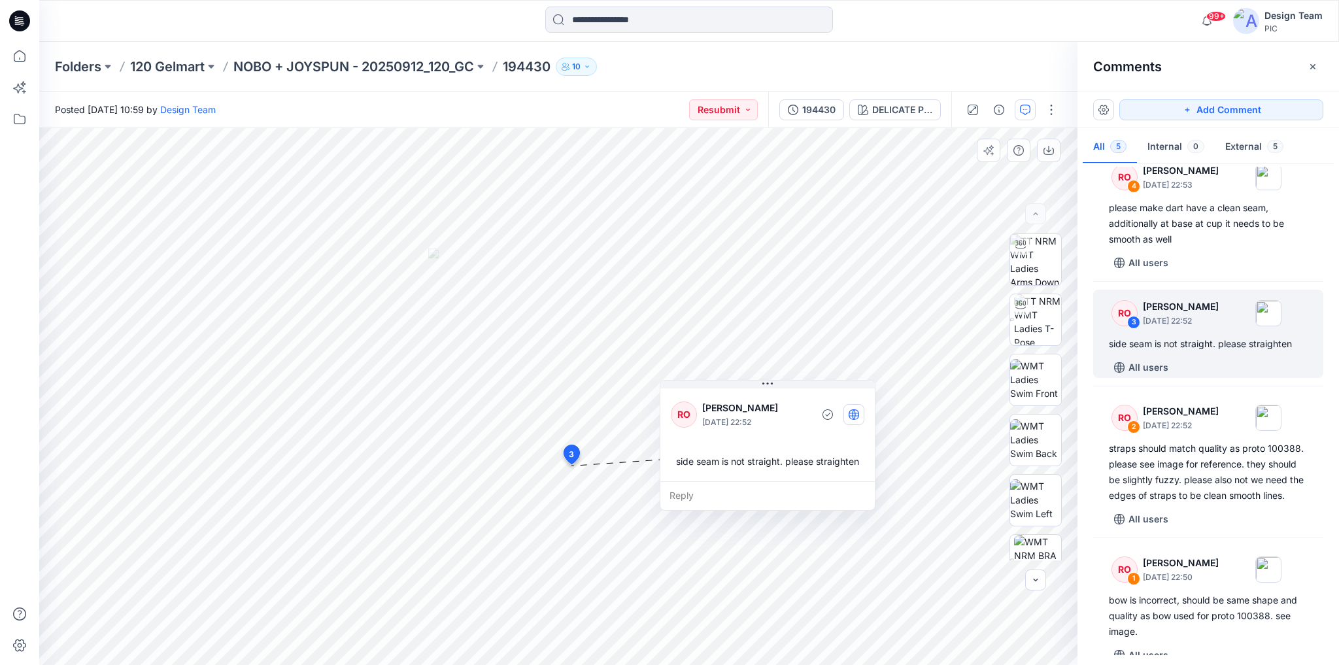
drag, startPoint x: 684, startPoint y: 478, endPoint x: 848, endPoint y: 418, distance: 174.5
click at [794, 384] on button at bounding box center [767, 384] width 214 height 8
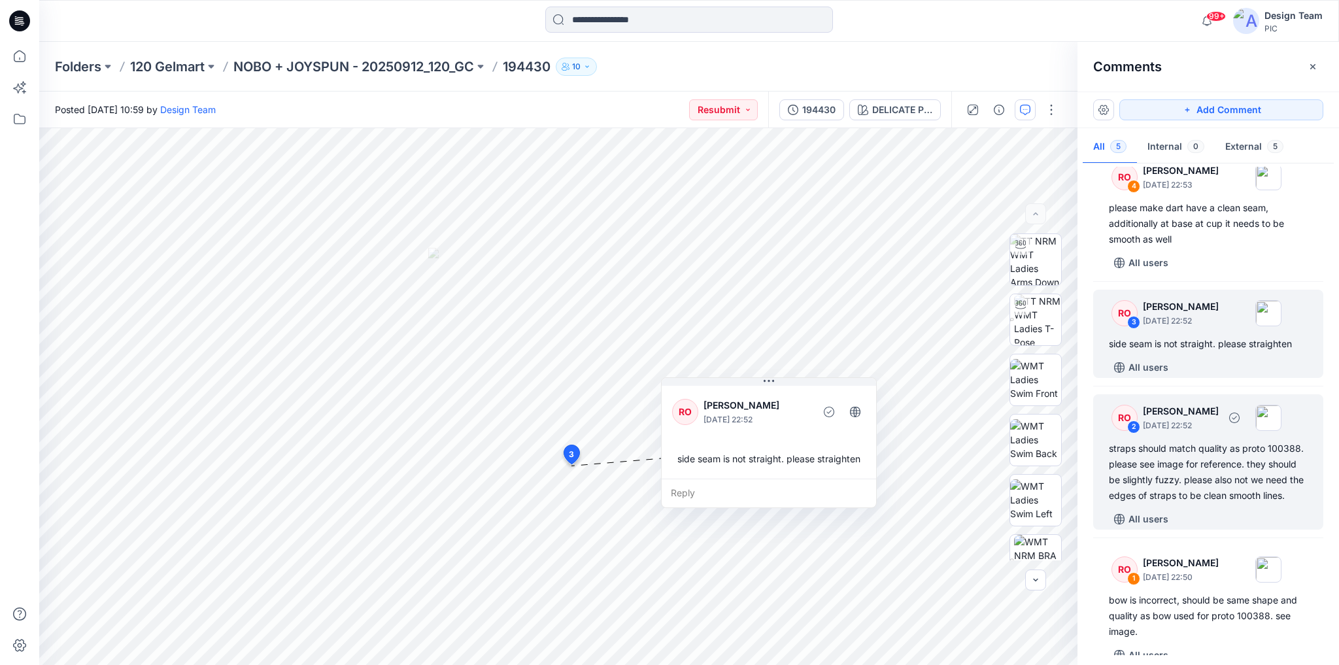
click at [1233, 503] on div "straps should match quality as proto 100388. please see image for reference. th…" at bounding box center [1208, 472] width 199 height 63
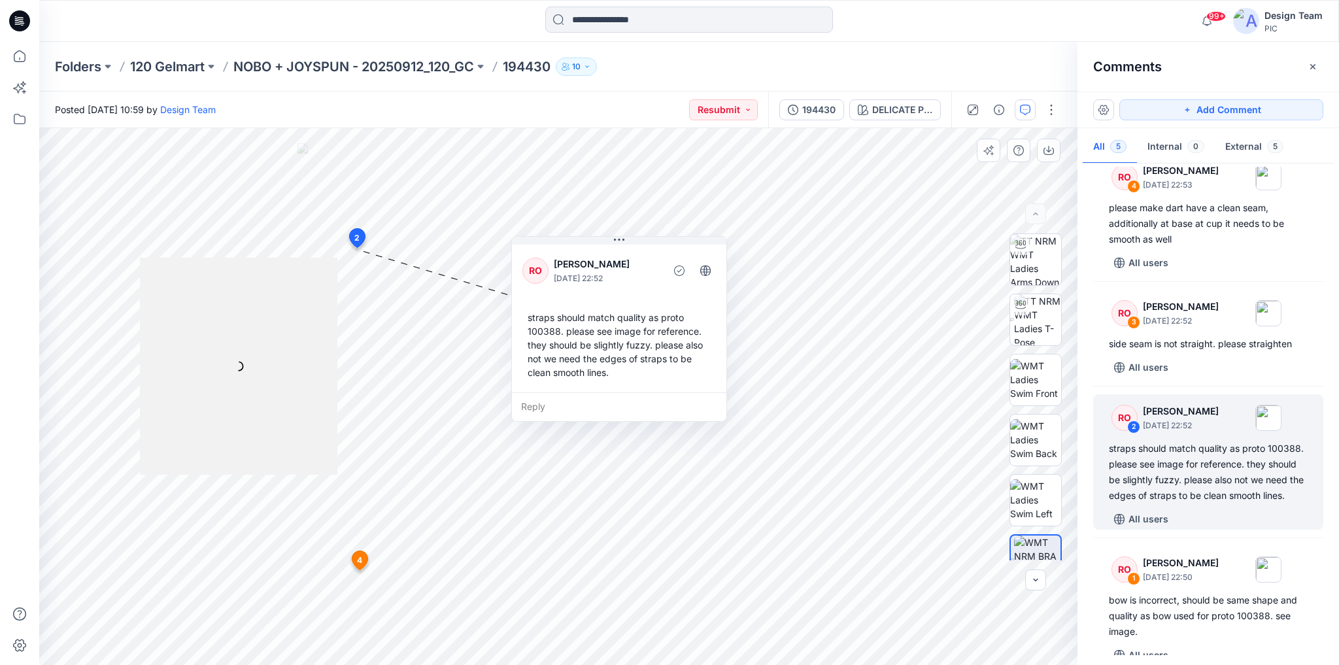
drag, startPoint x: 502, startPoint y: 276, endPoint x: 575, endPoint y: 247, distance: 78.9
click at [575, 247] on div "RO [PERSON_NAME] [DATE] 22:52 straps should match quality as proto 100388. plea…" at bounding box center [619, 317] width 214 height 150
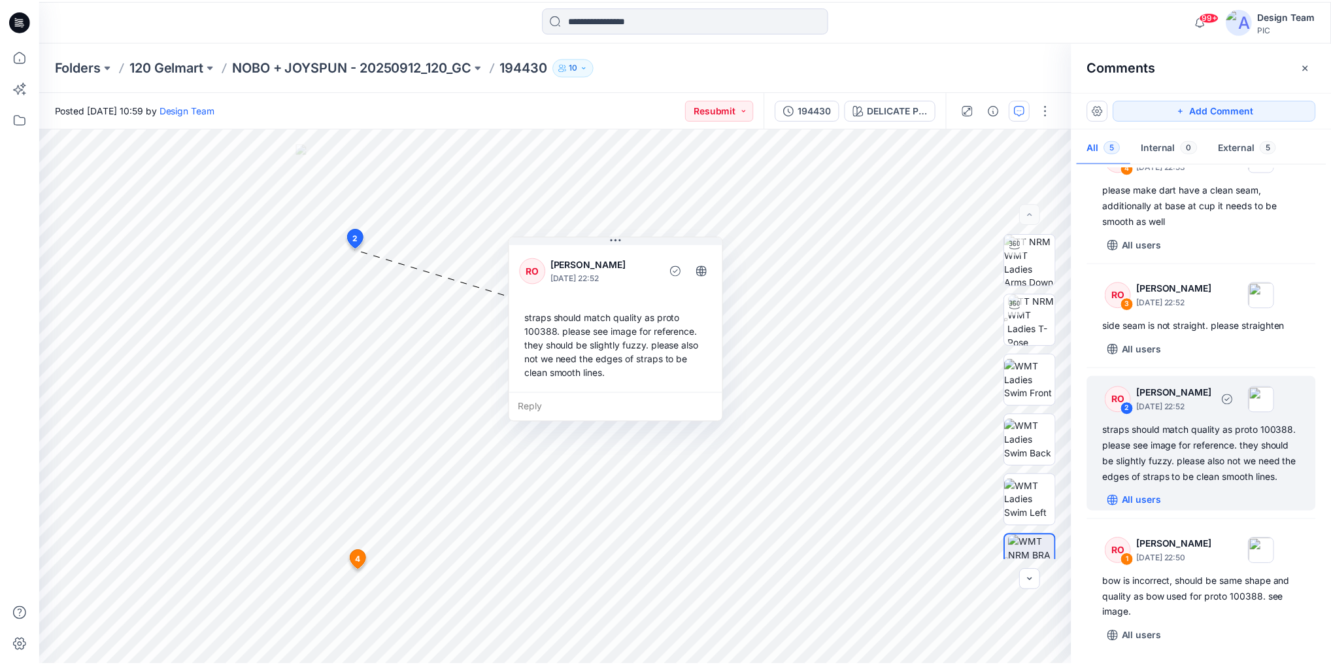
scroll to position [190, 0]
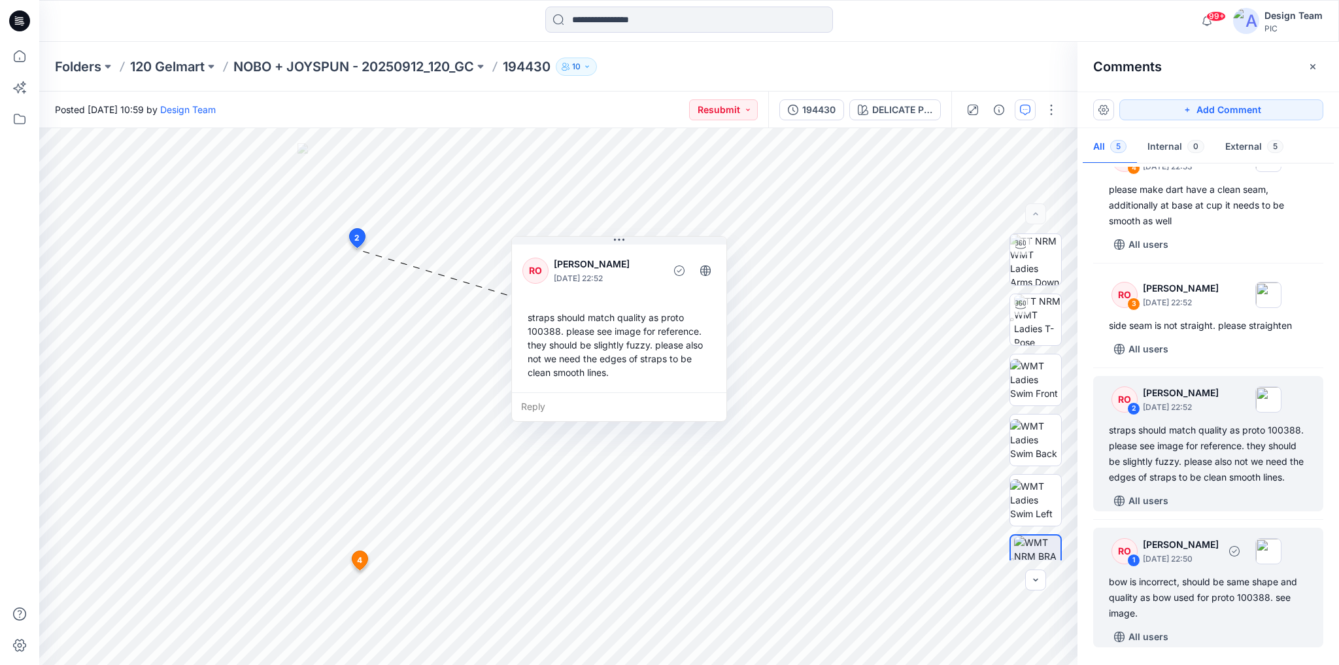
click at [1238, 599] on div "bow is incorrect, should be same shape and quality as bow used for proto 100388…" at bounding box center [1208, 597] width 199 height 47
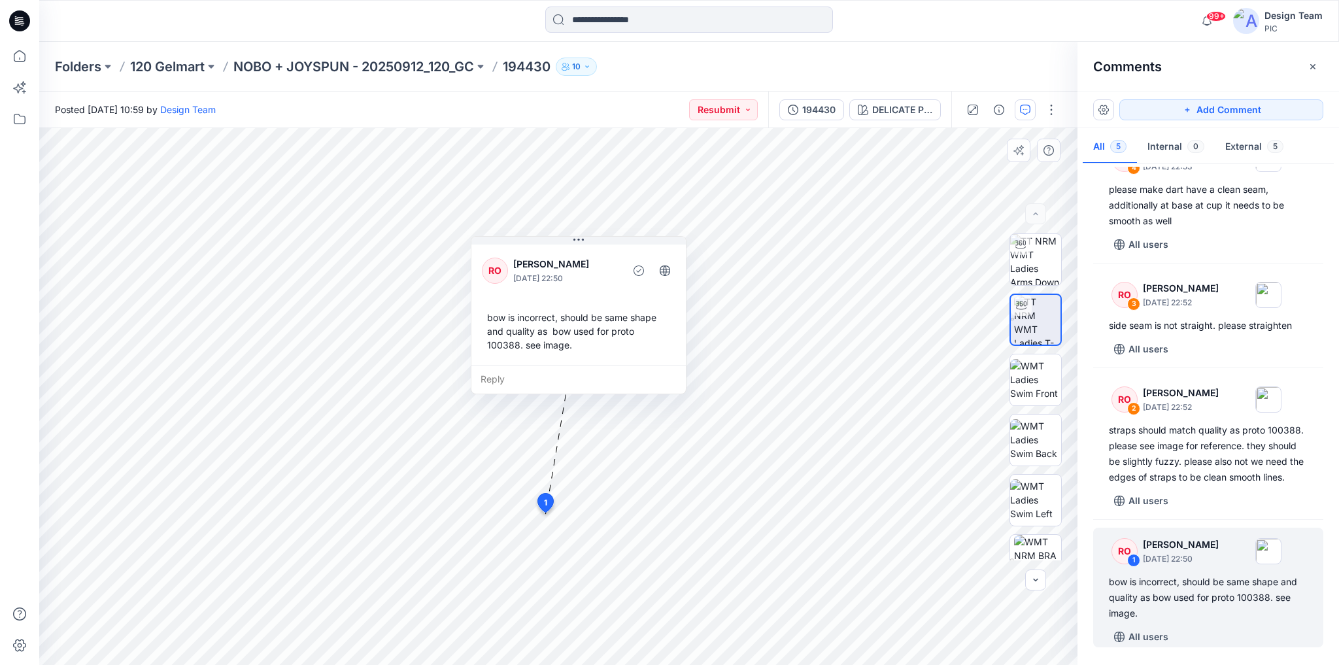
drag, startPoint x: 518, startPoint y: 298, endPoint x: 550, endPoint y: 245, distance: 62.2
click at [550, 245] on div "RO [PERSON_NAME] [DATE] 22:50 bow is incorrect, should be same shape and qualit…" at bounding box center [578, 303] width 214 height 123
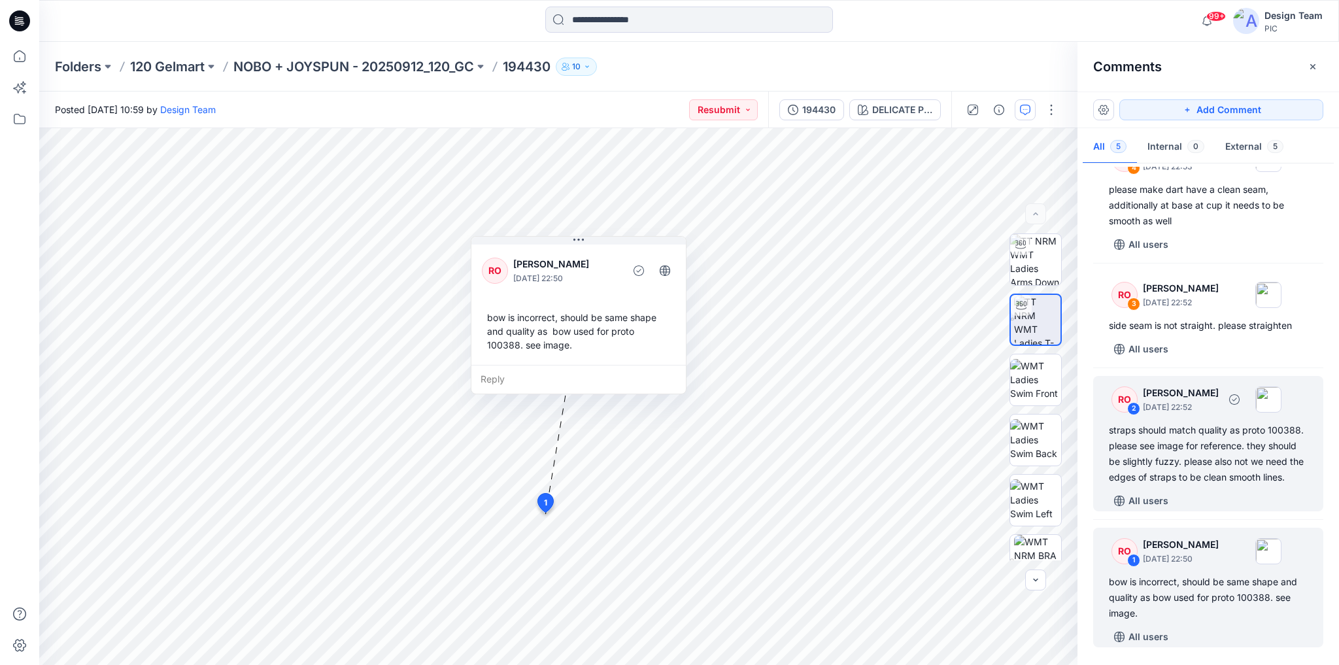
click at [1216, 476] on div "straps should match quality as proto 100388. please see image for reference. th…" at bounding box center [1208, 453] width 199 height 63
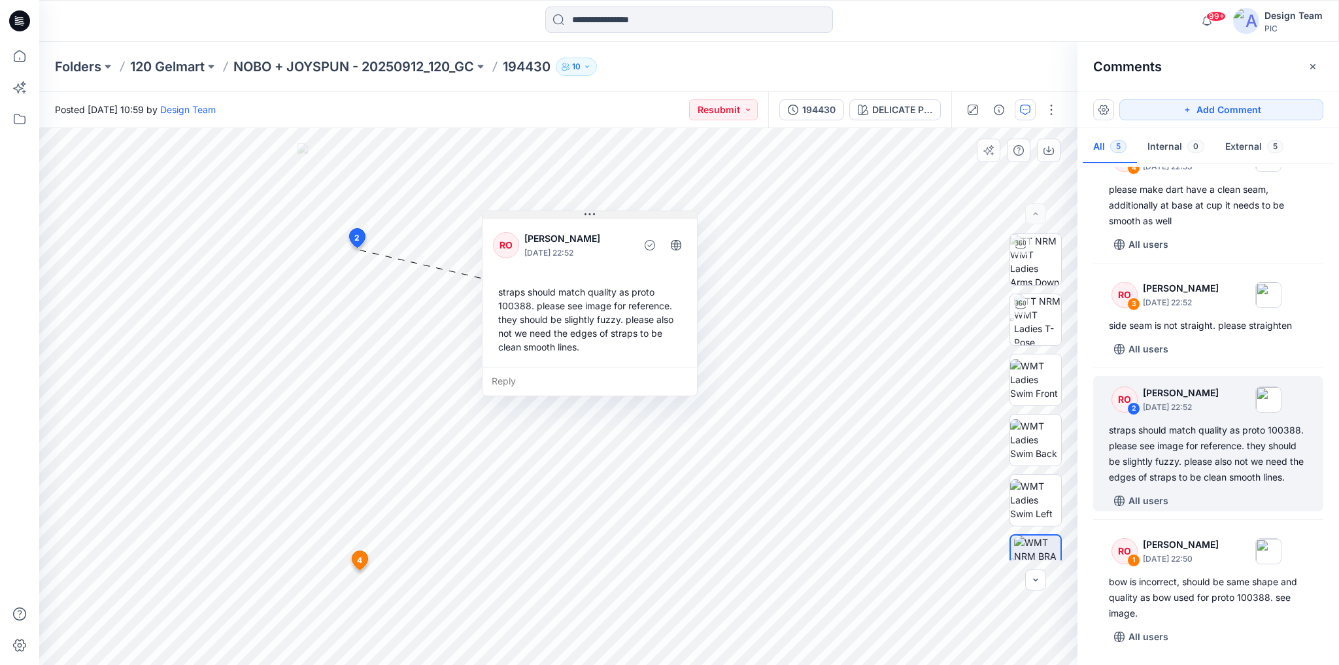
drag, startPoint x: 458, startPoint y: 257, endPoint x: 599, endPoint y: 212, distance: 148.2
click at [599, 212] on button at bounding box center [589, 215] width 214 height 8
click at [424, 68] on p "NOBO + JOYSPUN - 20250912_120_GC" at bounding box center [353, 67] width 241 height 18
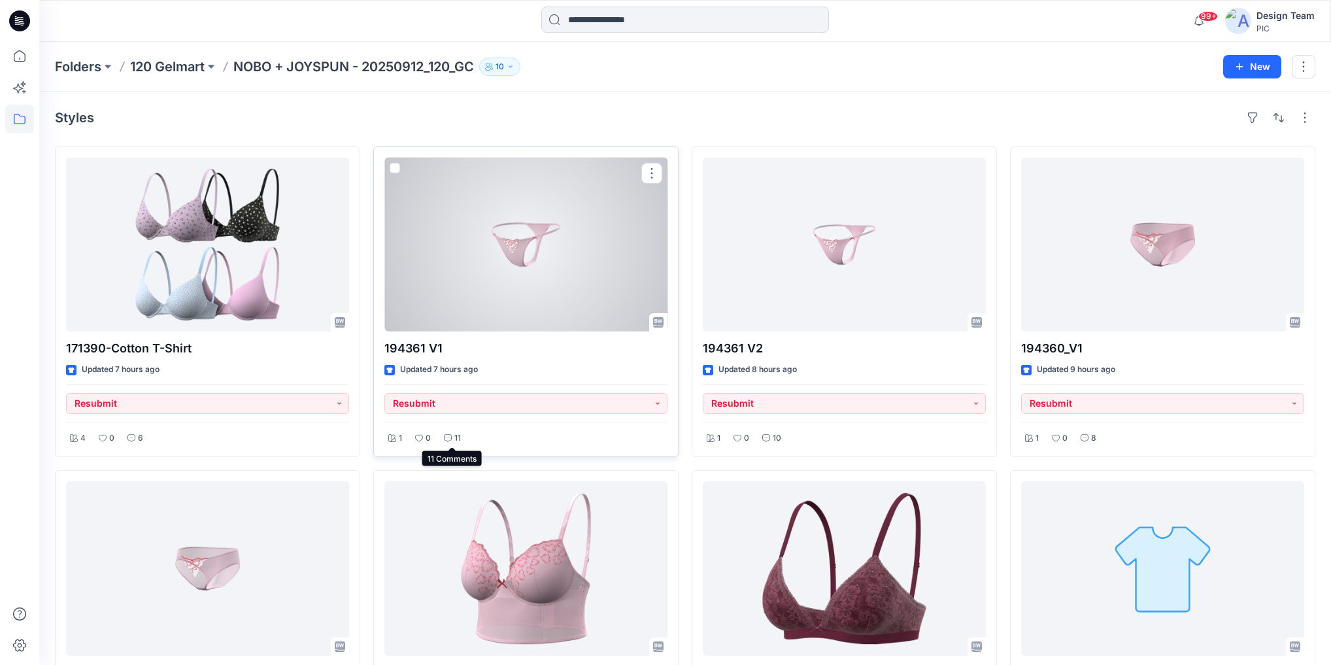
click at [452, 431] on div "11" at bounding box center [452, 438] width 25 height 16
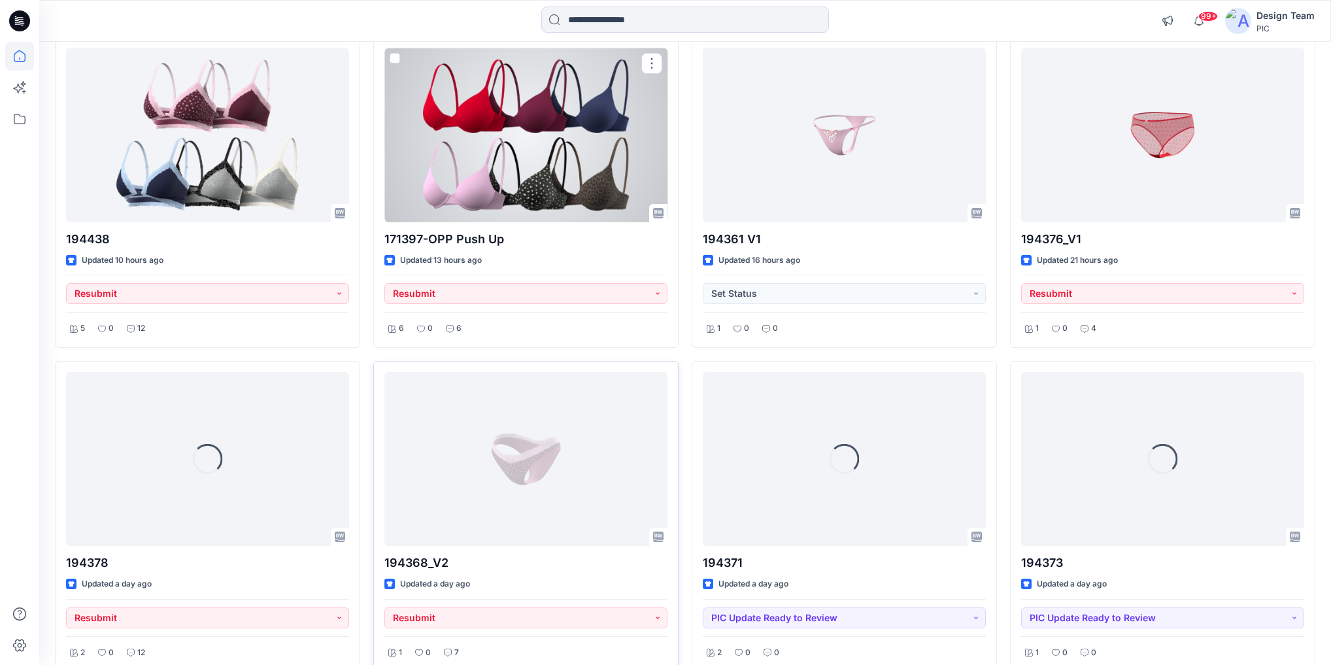
scroll to position [800, 0]
